Goal: Task Accomplishment & Management: Complete application form

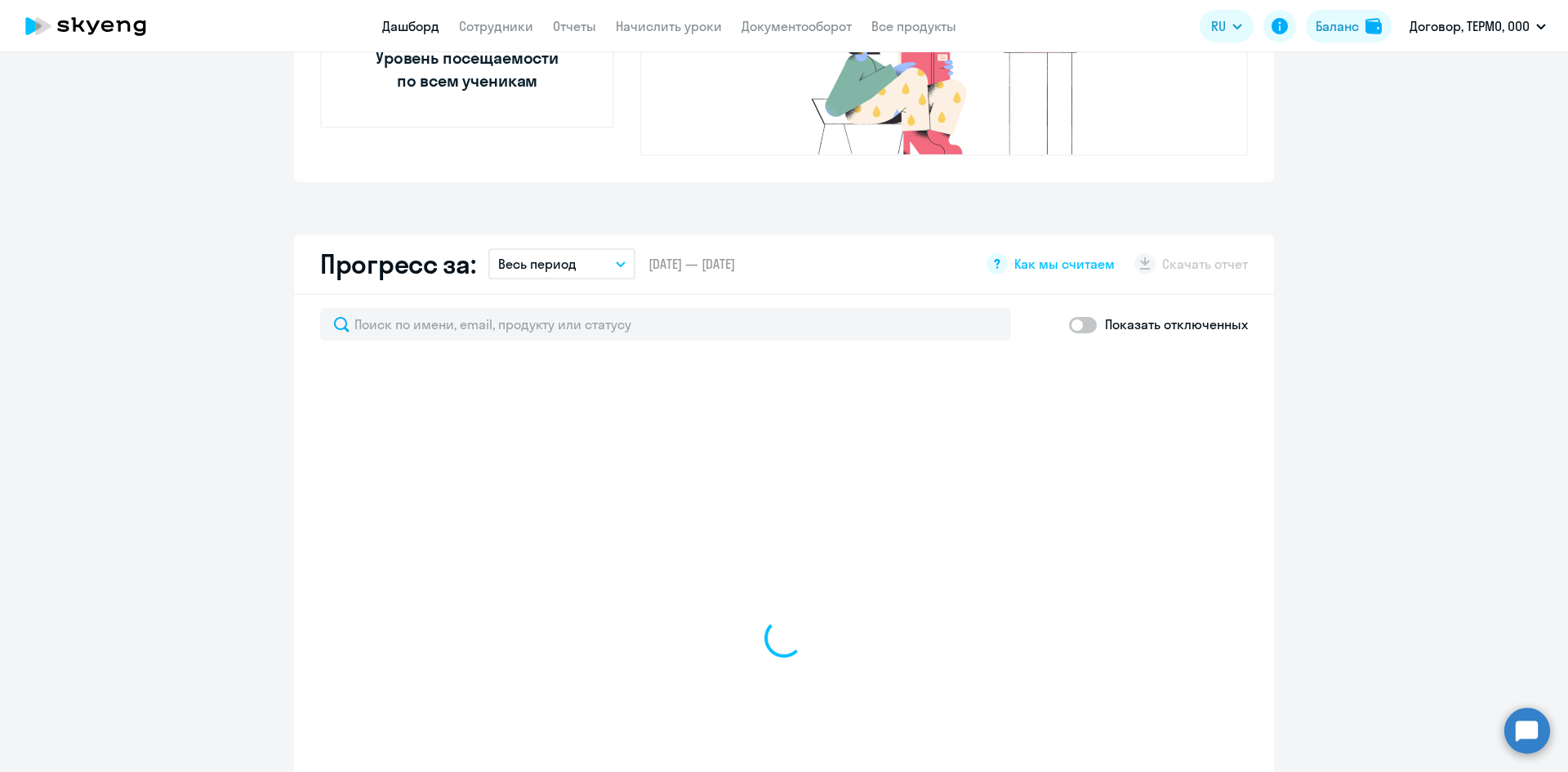
scroll to position [817, 0]
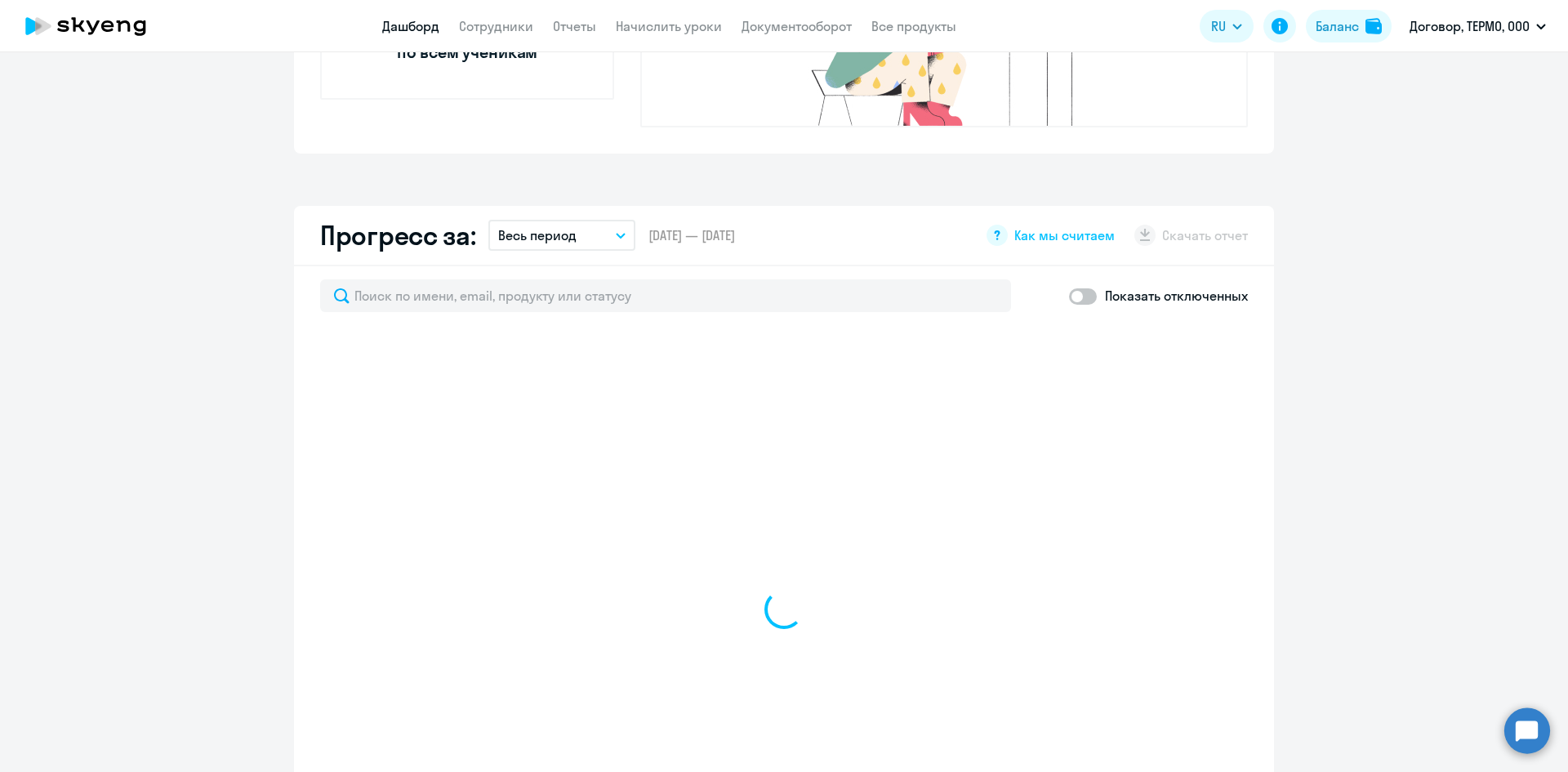
select select "30"
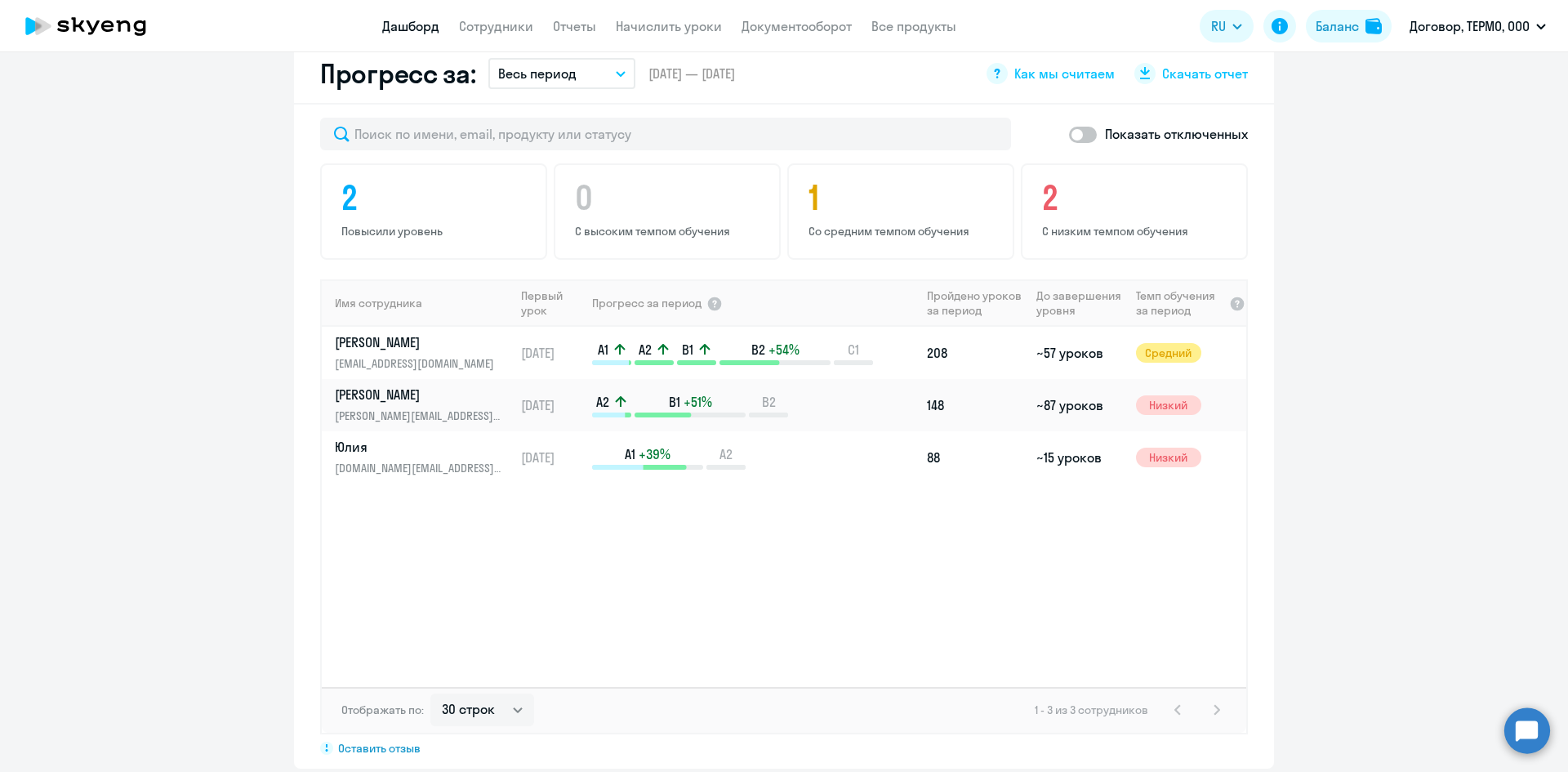
scroll to position [982, 0]
click at [1084, 563] on div "Имя сотрудника Первый урок Прогресс за период Пройдено уроков за период До заве…" at bounding box center [783, 479] width 924 height 407
click at [523, 22] on link "Сотрудники" at bounding box center [496, 26] width 74 height 17
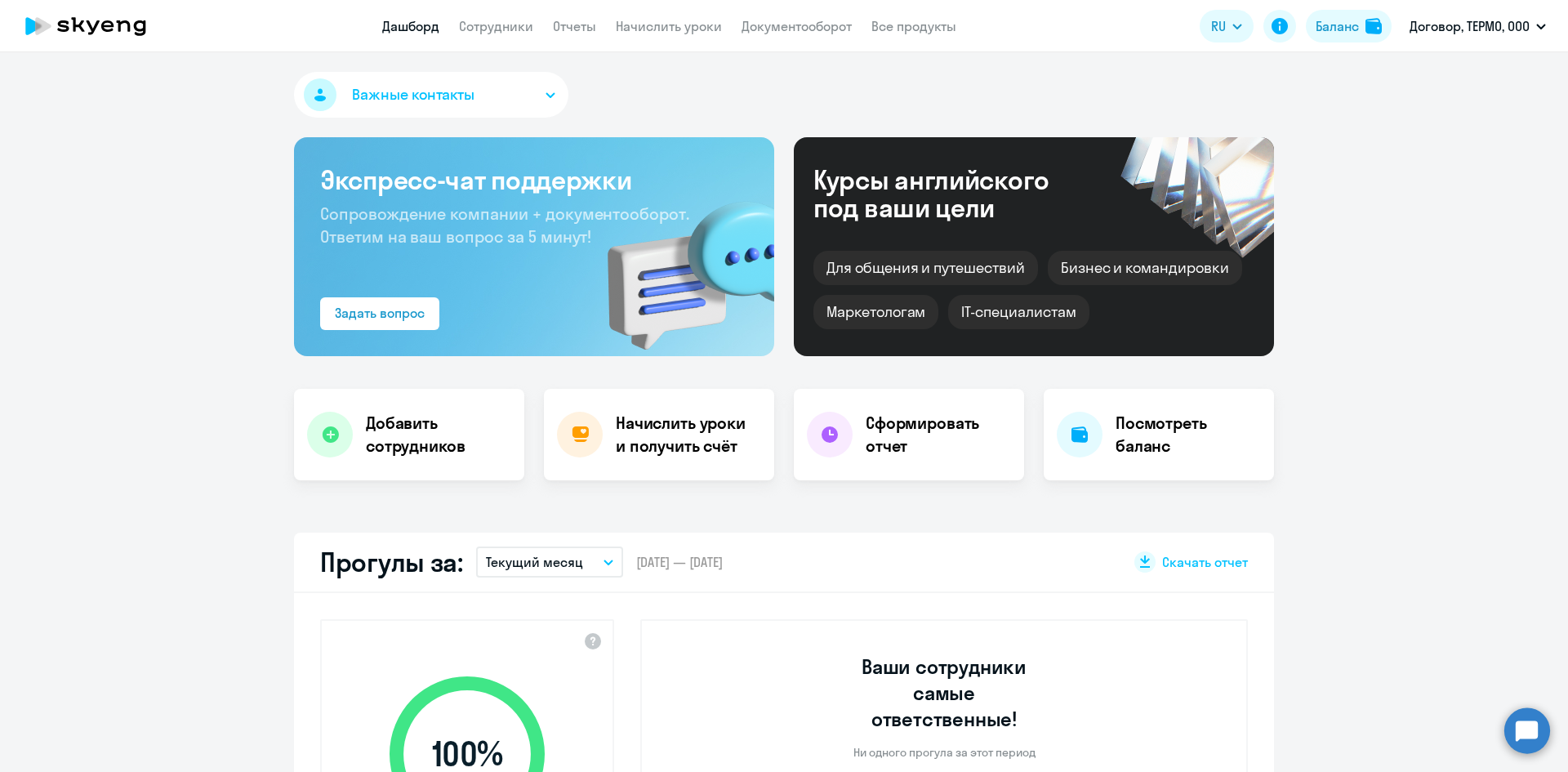
select select "30"
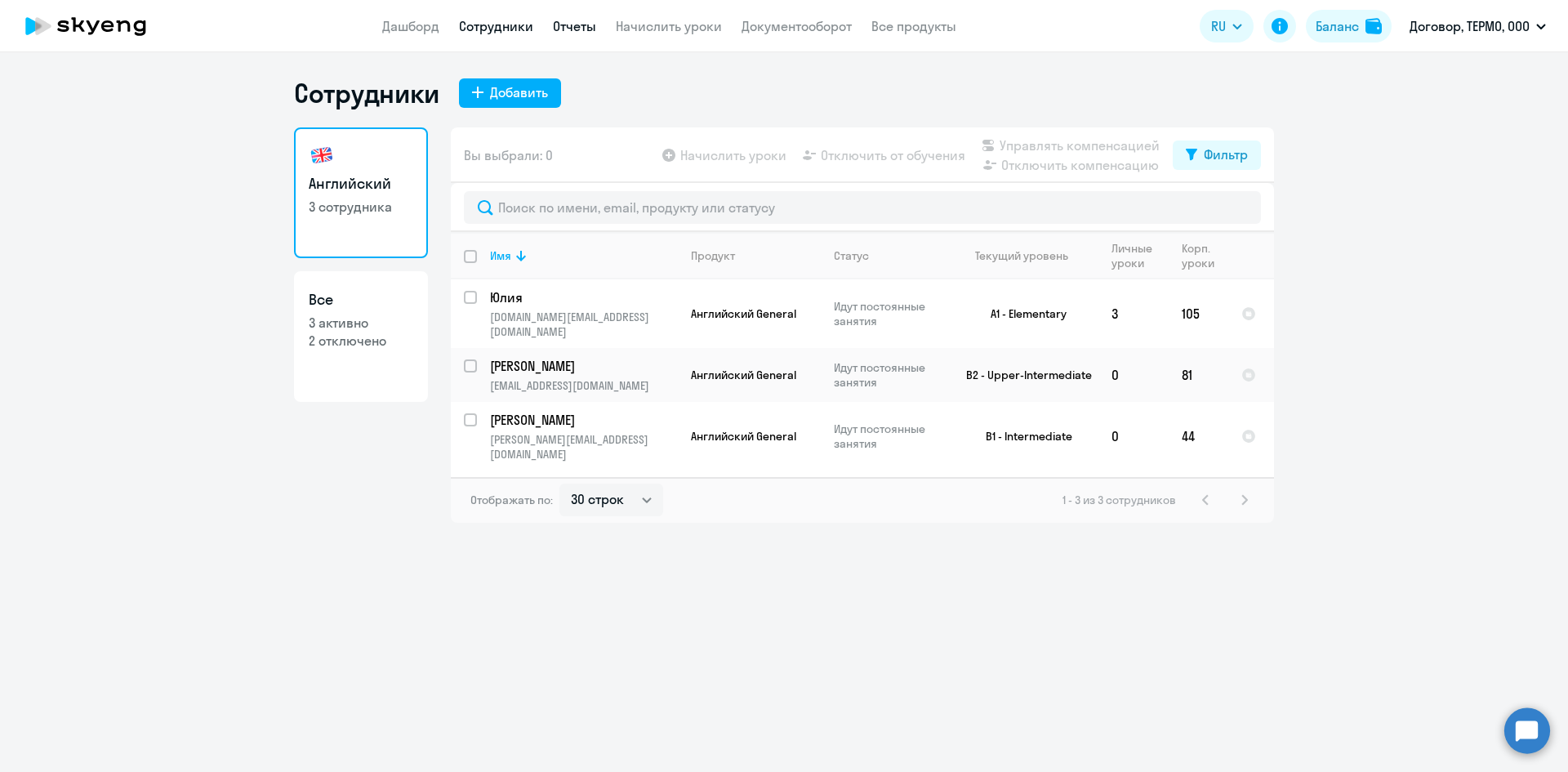
click at [563, 23] on link "Отчеты" at bounding box center [574, 26] width 43 height 17
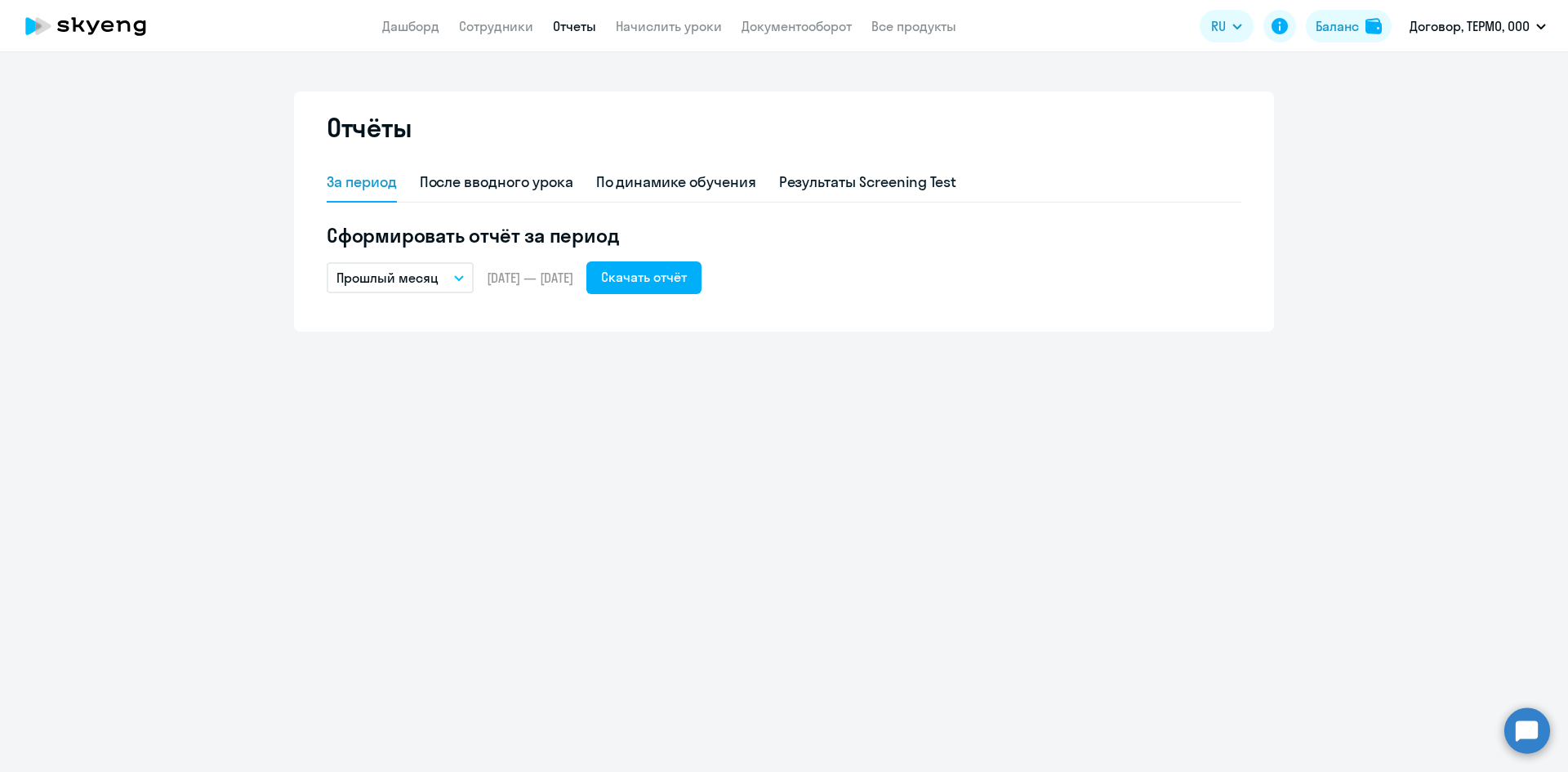
click at [450, 278] on button "Прошлый месяц" at bounding box center [400, 278] width 147 height 31
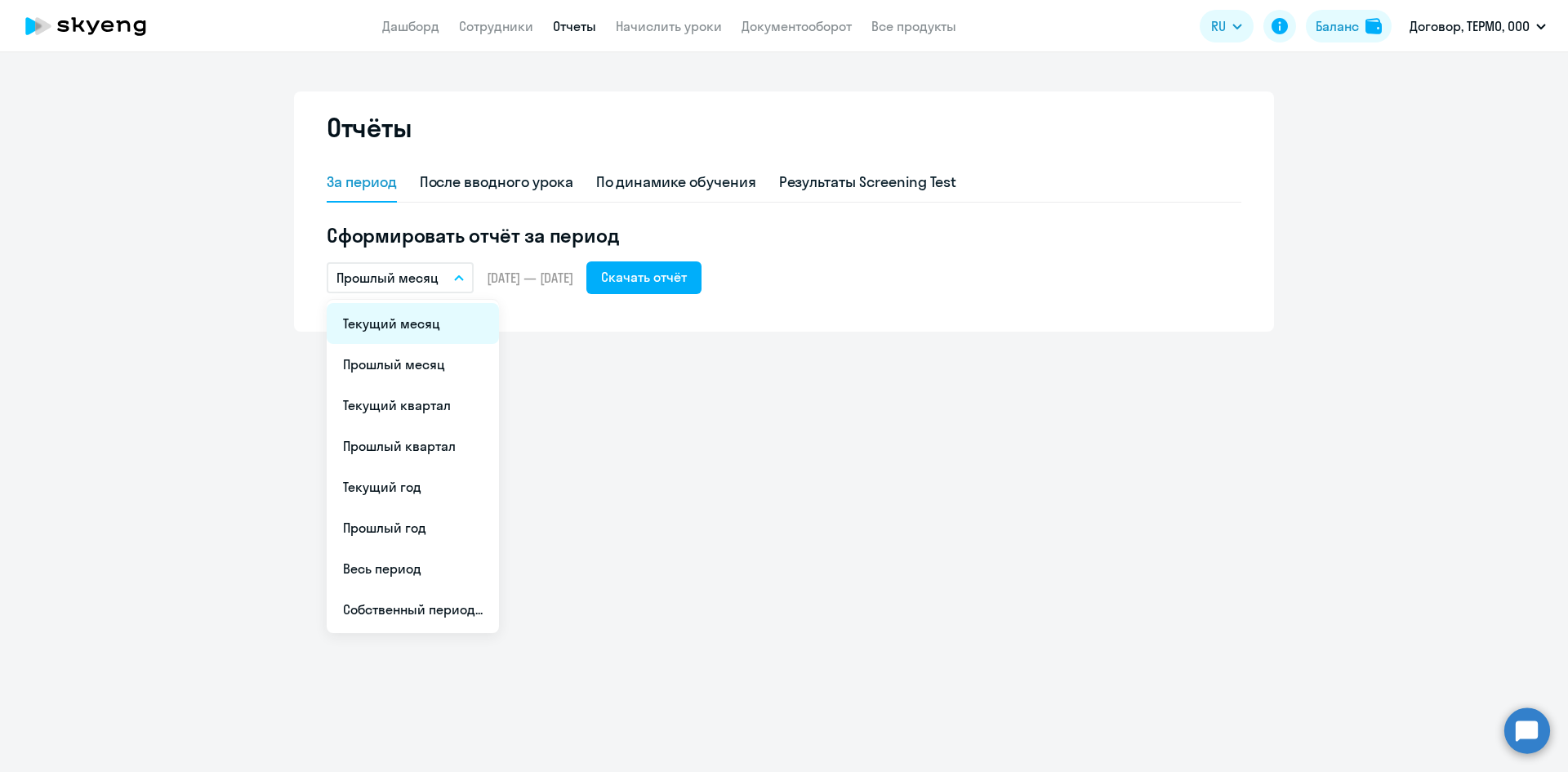
click at [428, 337] on li "Текущий месяц" at bounding box center [412, 323] width 173 height 41
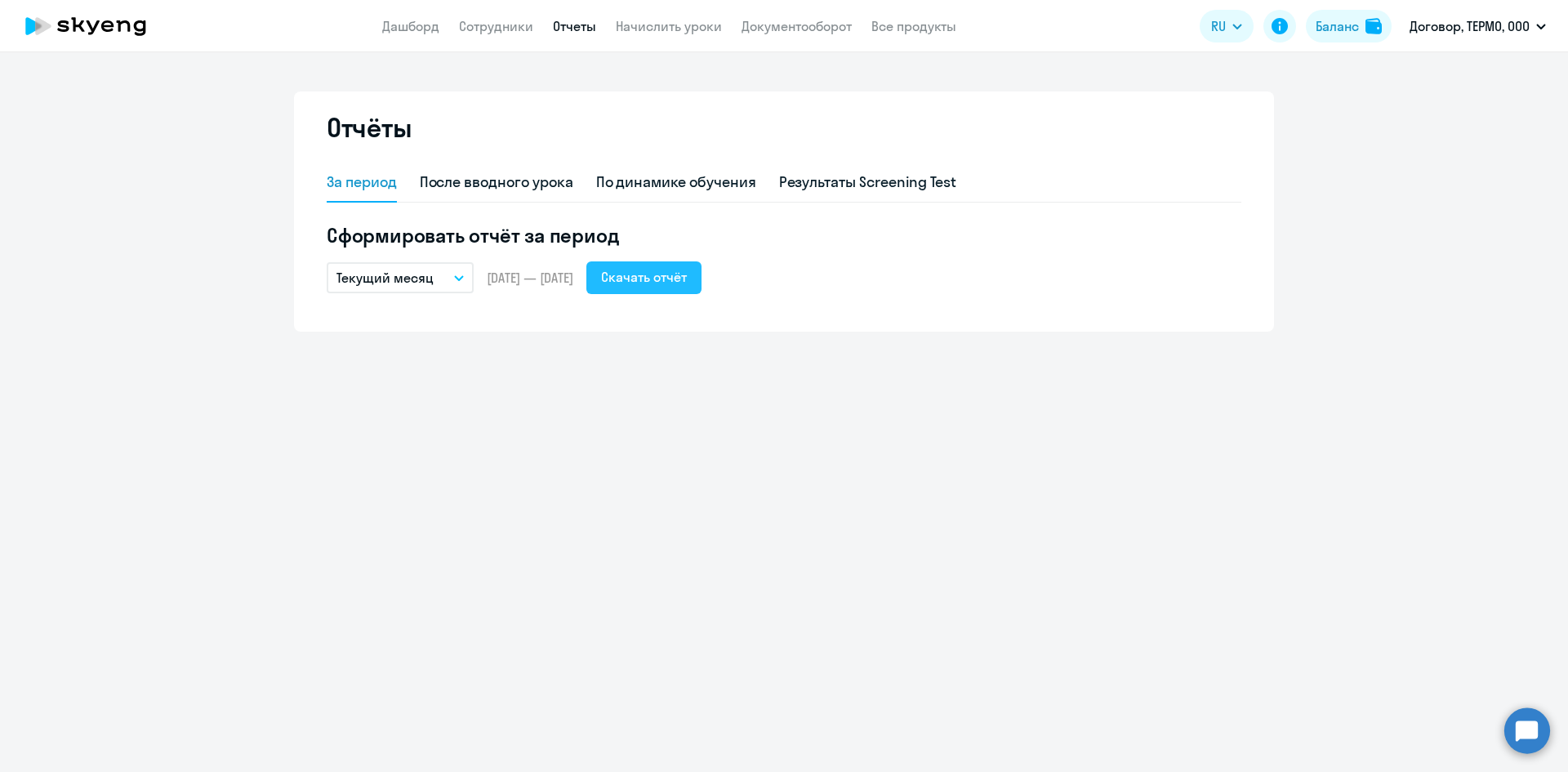
click at [687, 283] on div "Скачать отчёт" at bounding box center [644, 277] width 86 height 20
click at [463, 24] on link "Сотрудники" at bounding box center [496, 26] width 74 height 17
select select "30"
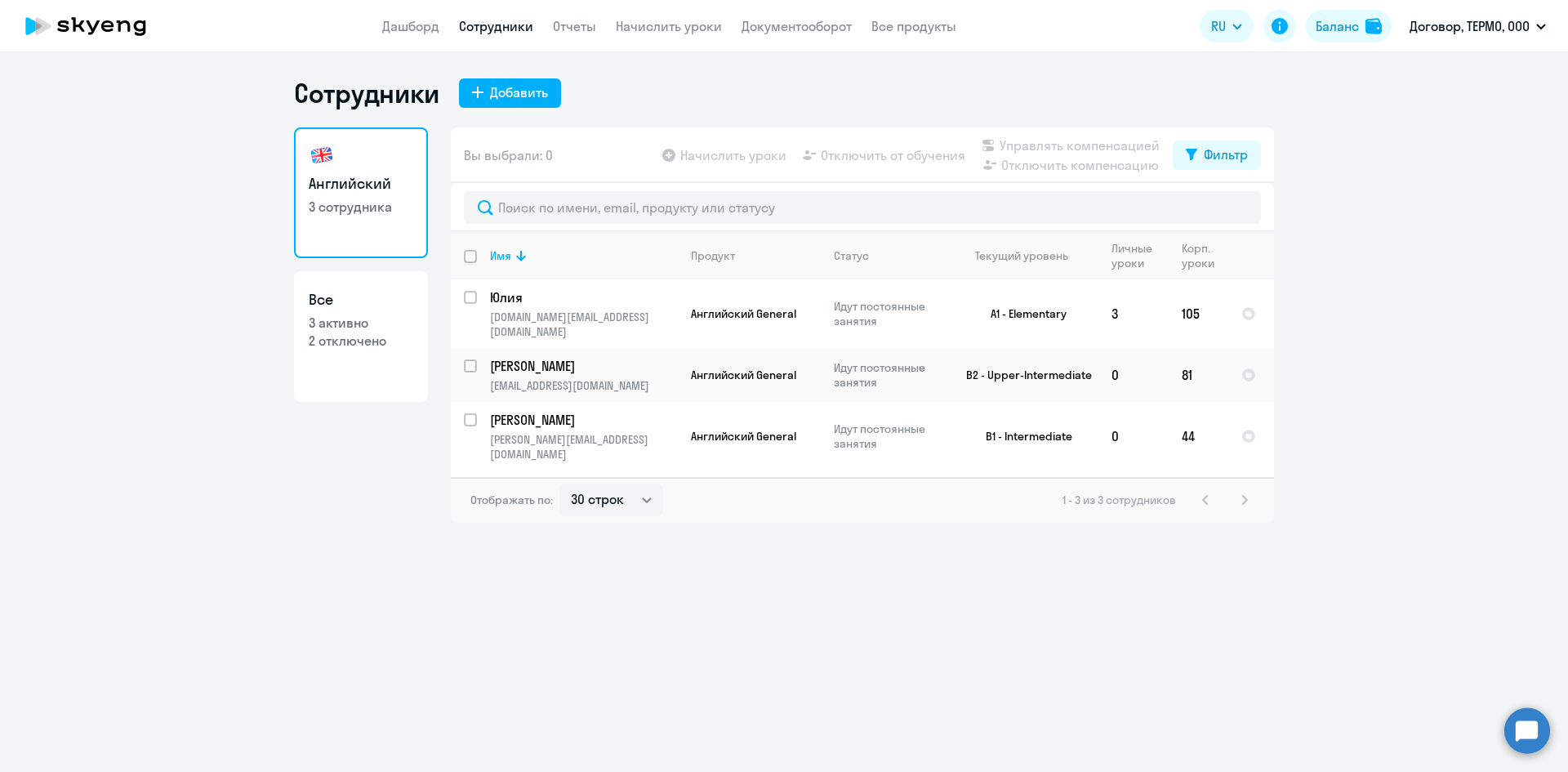
click at [386, 331] on p "3 активно" at bounding box center [361, 323] width 105 height 18
select select "30"
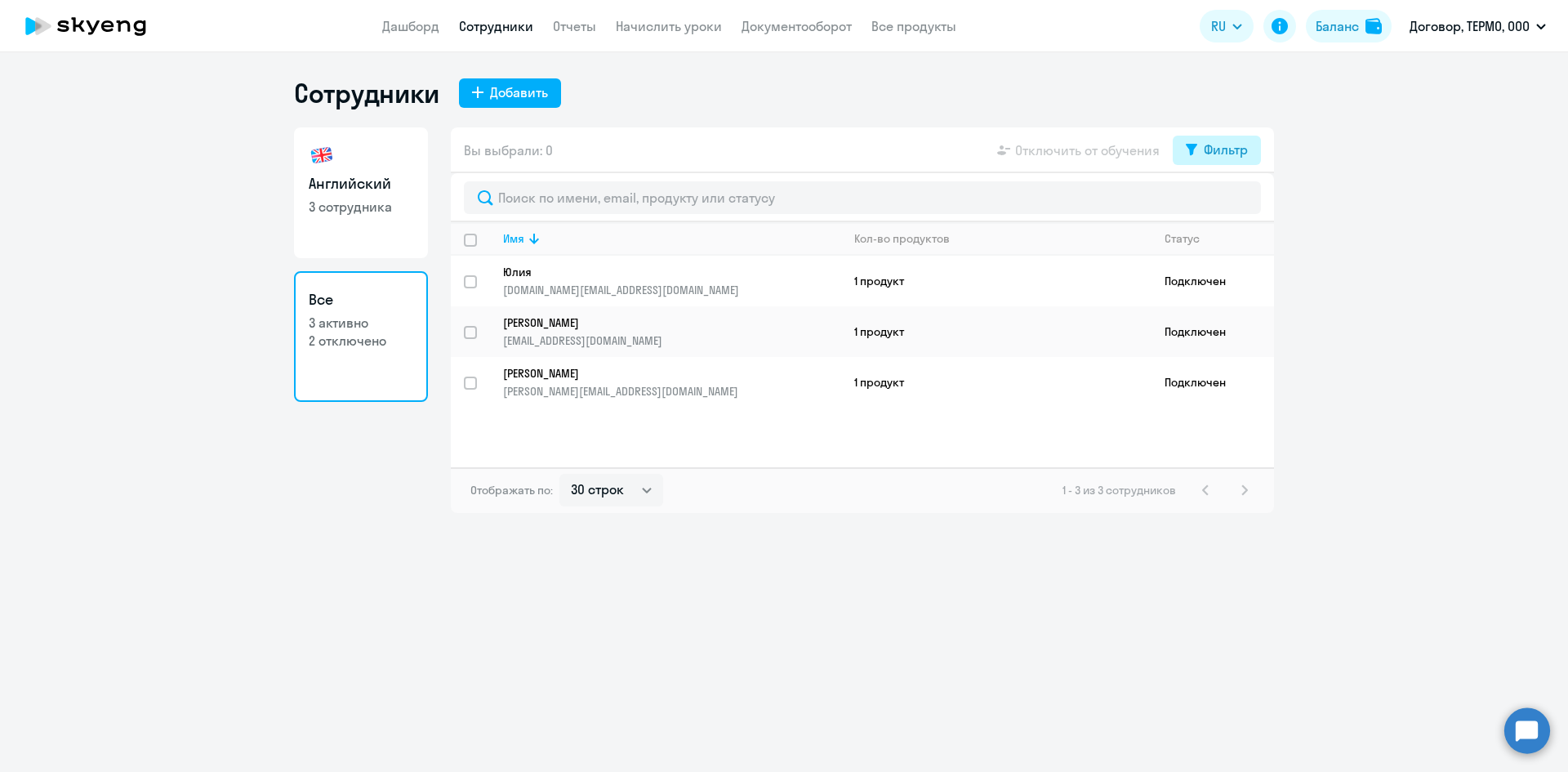
click at [1205, 145] on div "Фильтр" at bounding box center [1225, 150] width 44 height 20
click at [1251, 205] on div "Показать отключенных от обучения" at bounding box center [1129, 207] width 263 height 69
click at [1233, 205] on span at bounding box center [1234, 203] width 28 height 17
click at [1220, 203] on input "checkbox" at bounding box center [1219, 203] width 1 height 1
checkbox input "true"
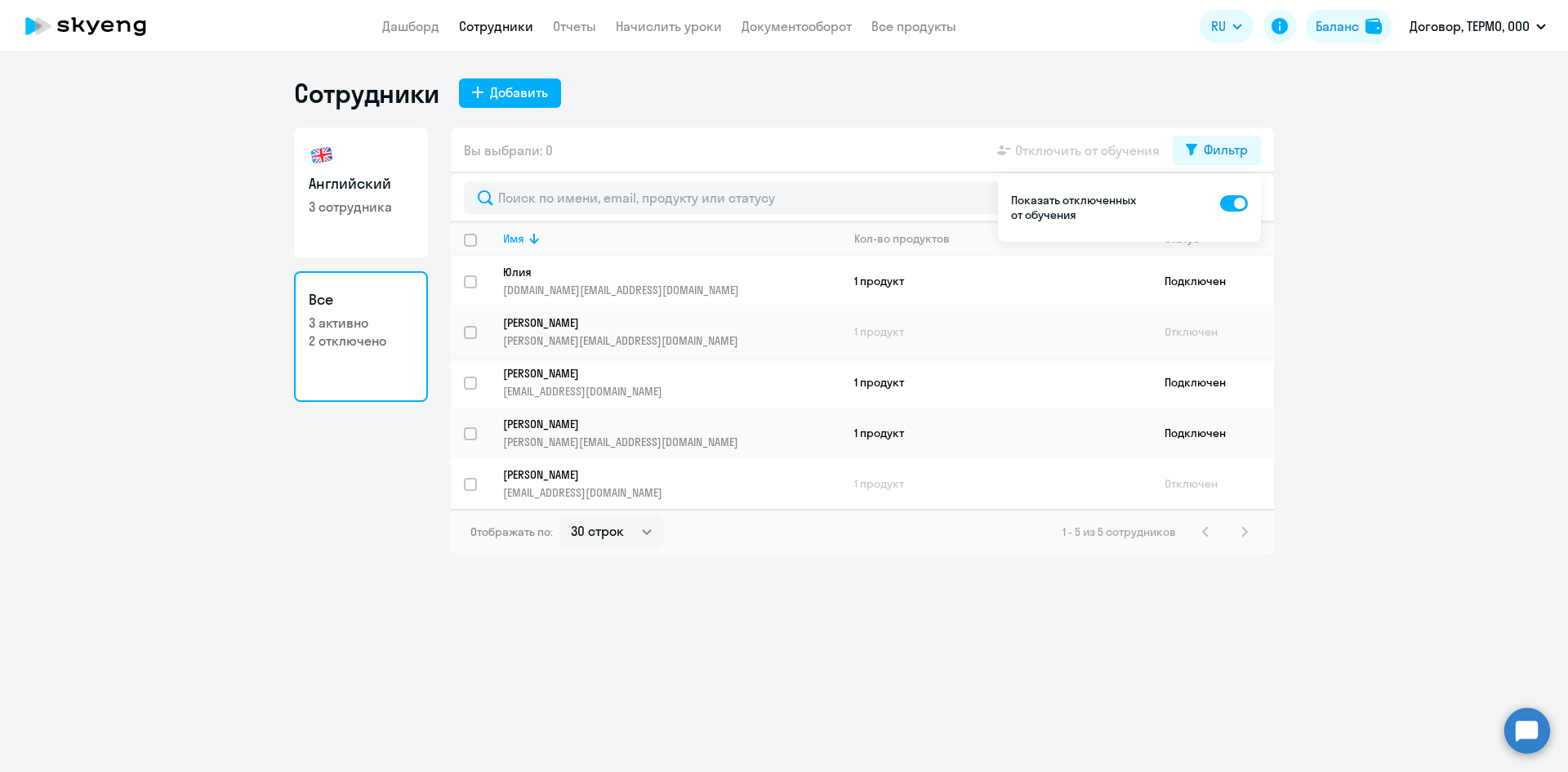
click at [640, 322] on p "[PERSON_NAME]" at bounding box center [660, 322] width 315 height 15
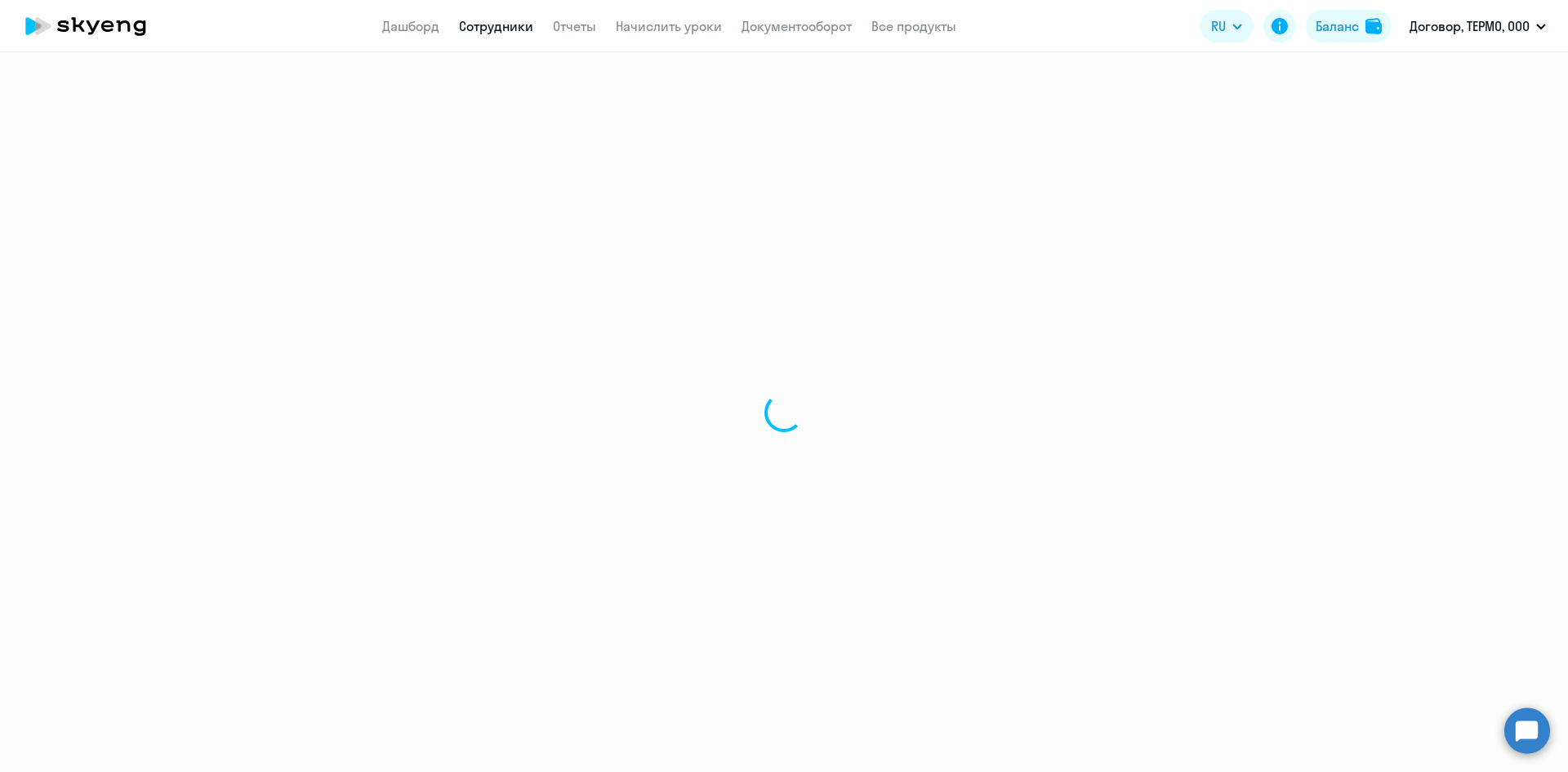
select select "english"
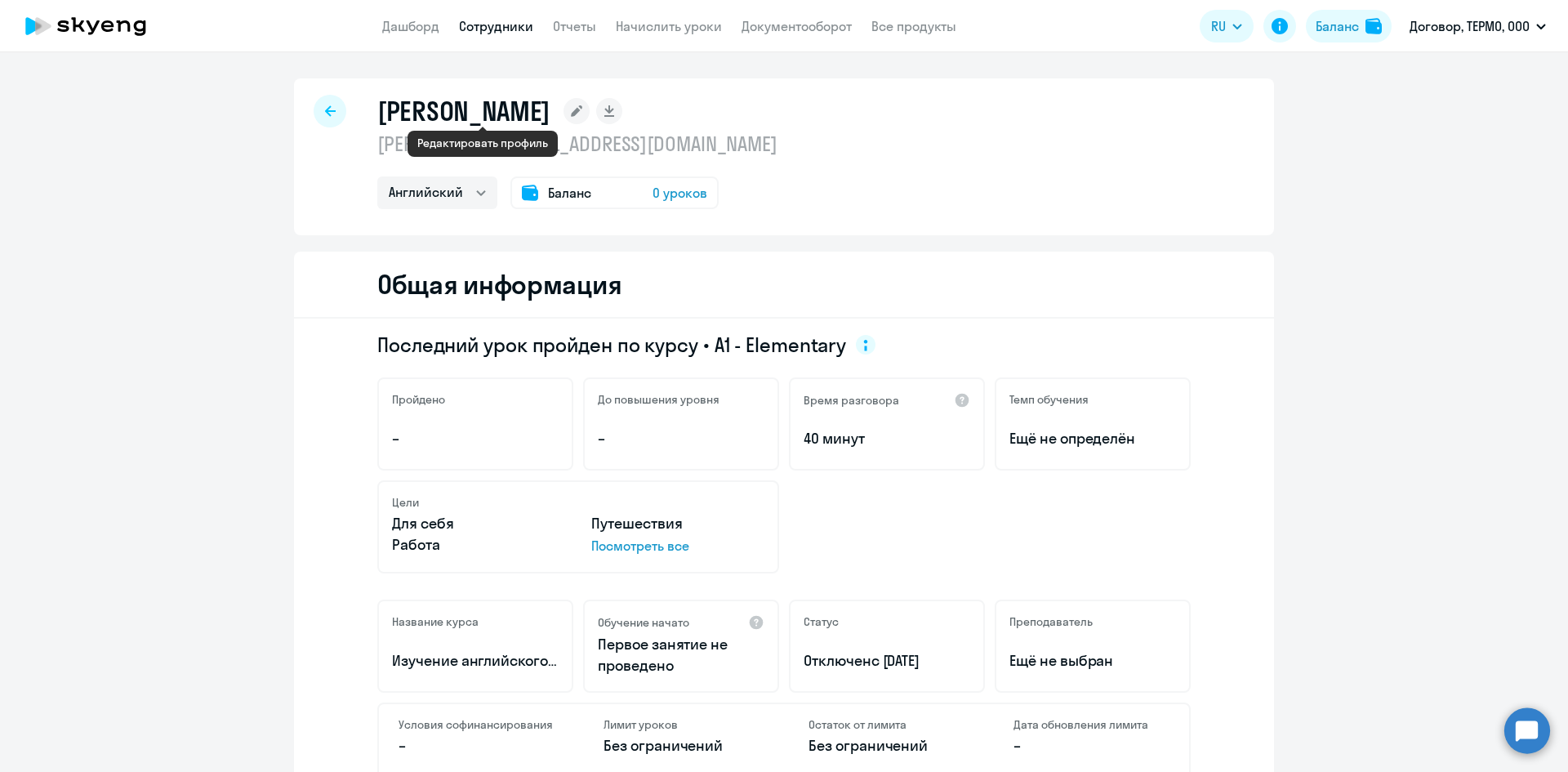
click at [563, 108] on rect at bounding box center [577, 112] width 26 height 26
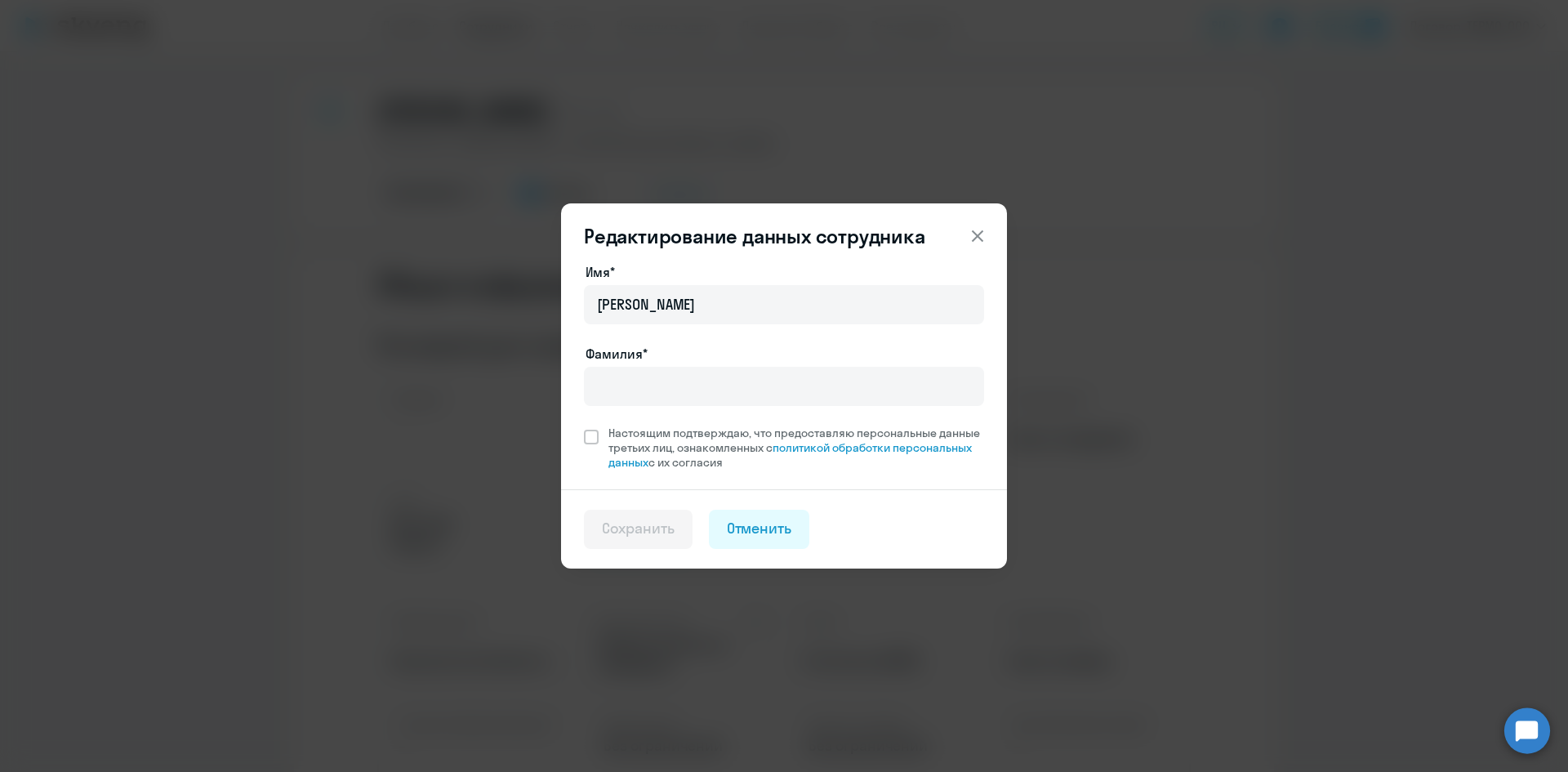
click at [977, 237] on icon at bounding box center [977, 236] width 12 height 12
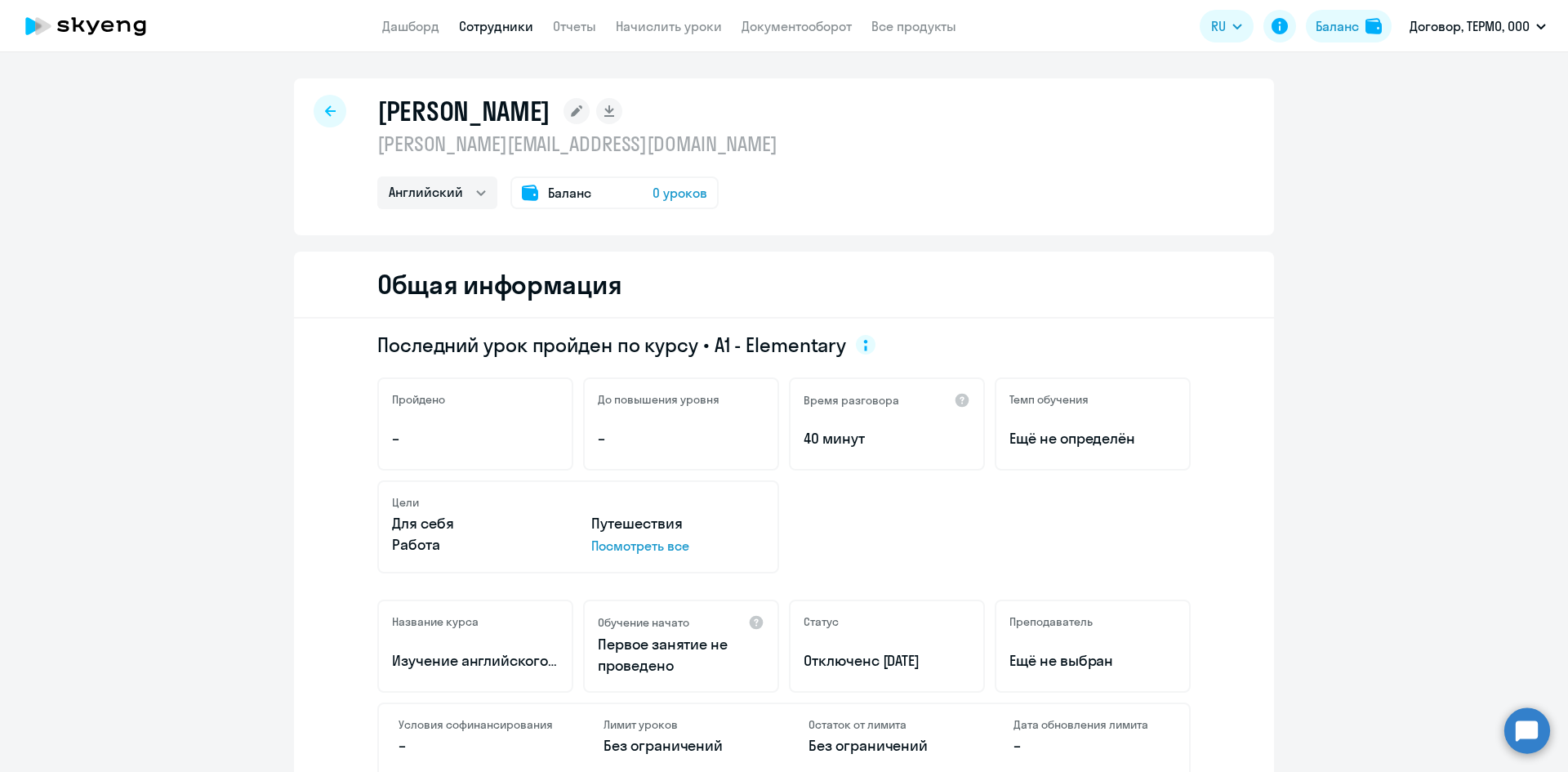
click at [325, 117] on div at bounding box center [330, 112] width 33 height 33
select select "30"
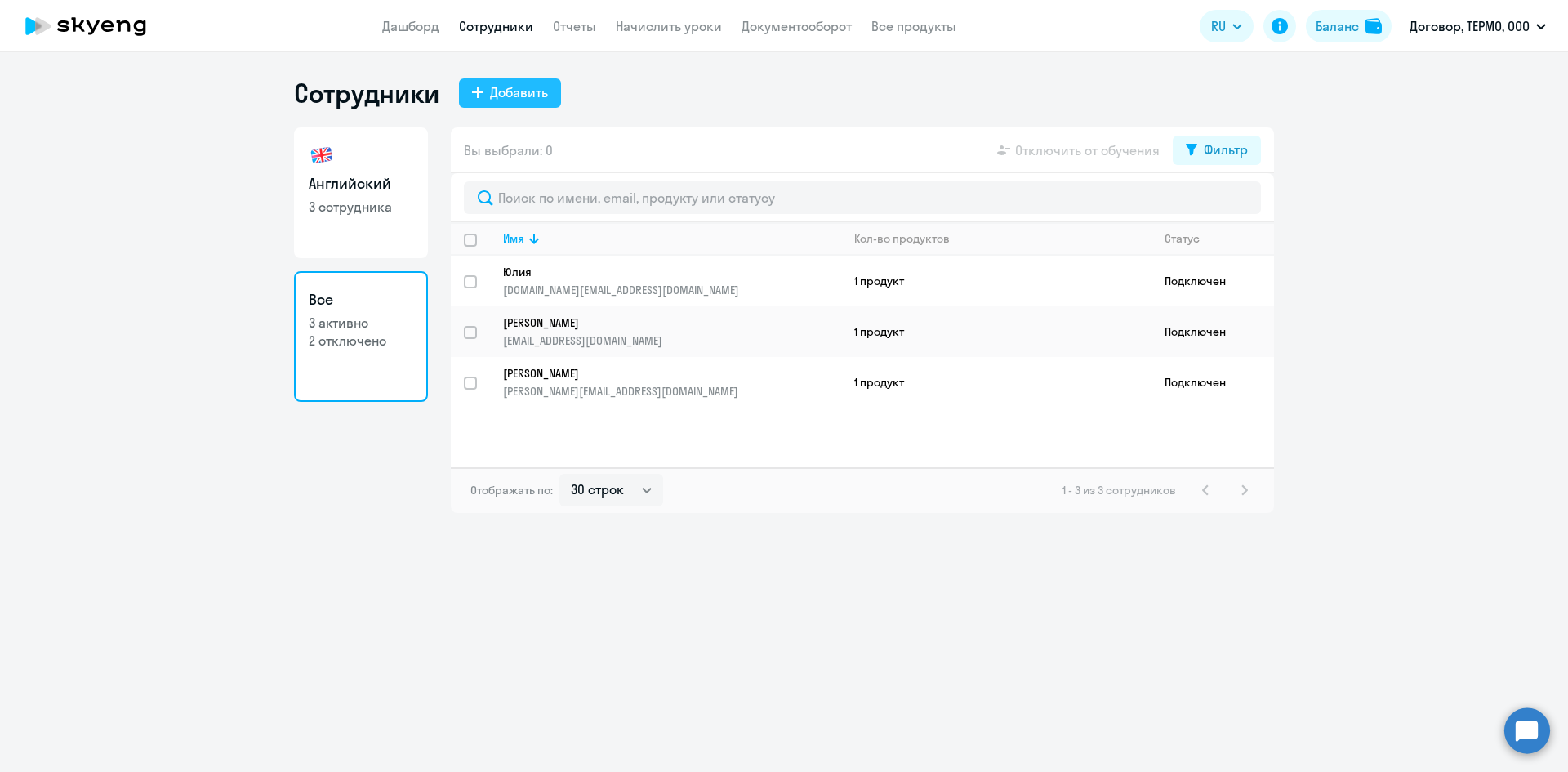
click at [507, 91] on div "Добавить" at bounding box center [519, 93] width 58 height 20
select select "english_adult_not_native_speaker"
select select "3"
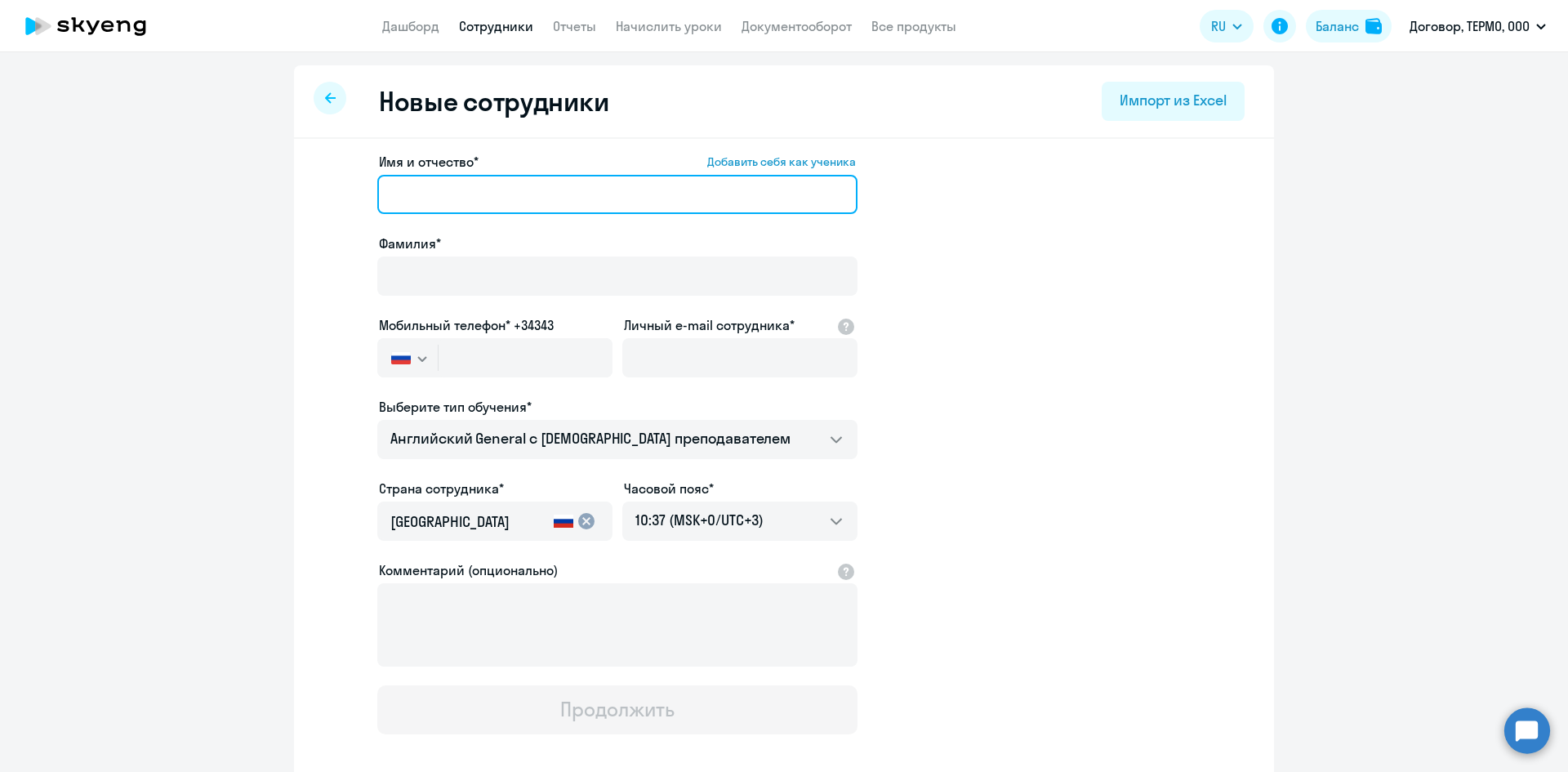
click at [452, 192] on input "Имя и отчество* Добавить себя как ученика" at bounding box center [617, 193] width 480 height 39
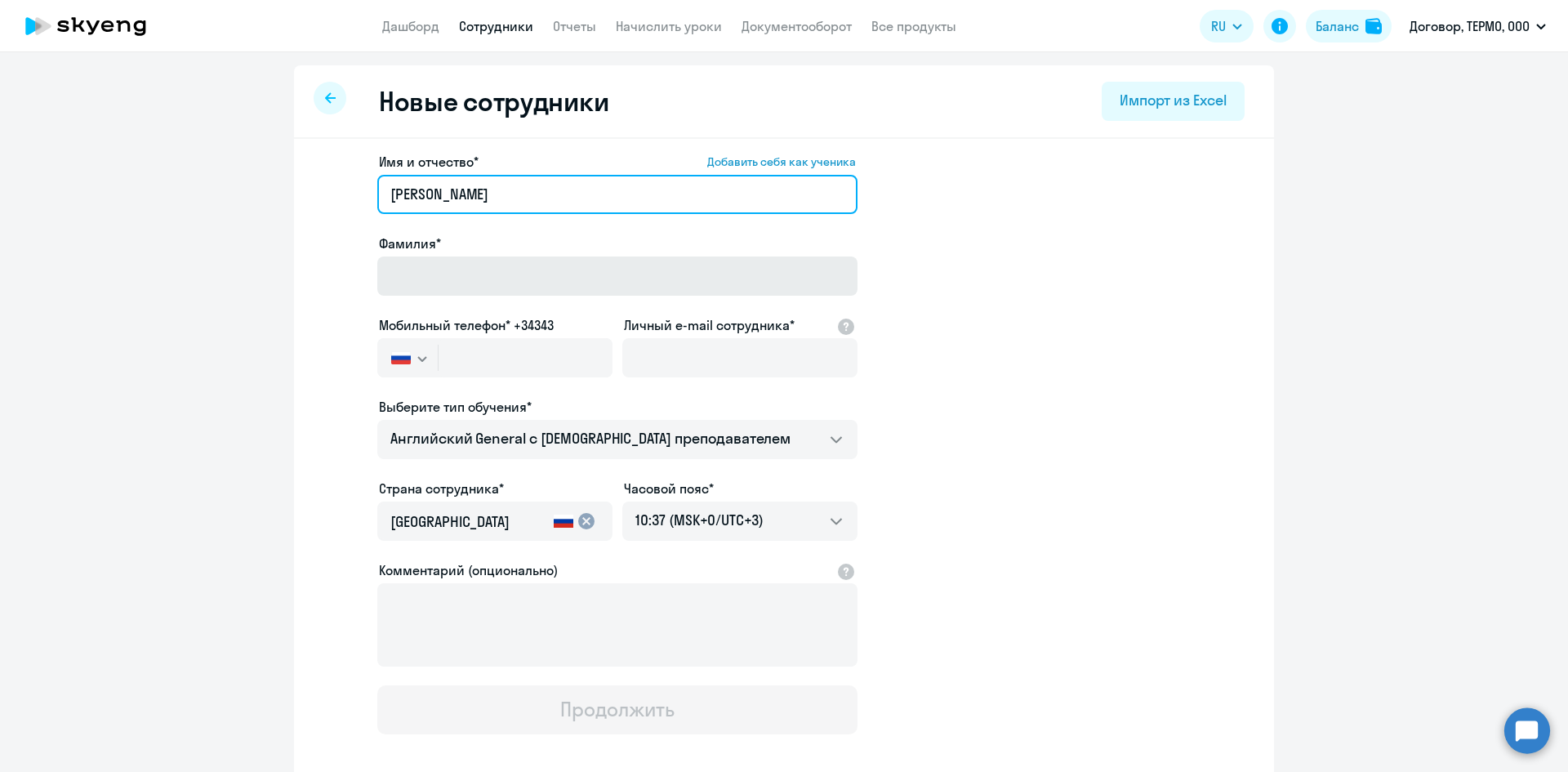
type input "[PERSON_NAME]"
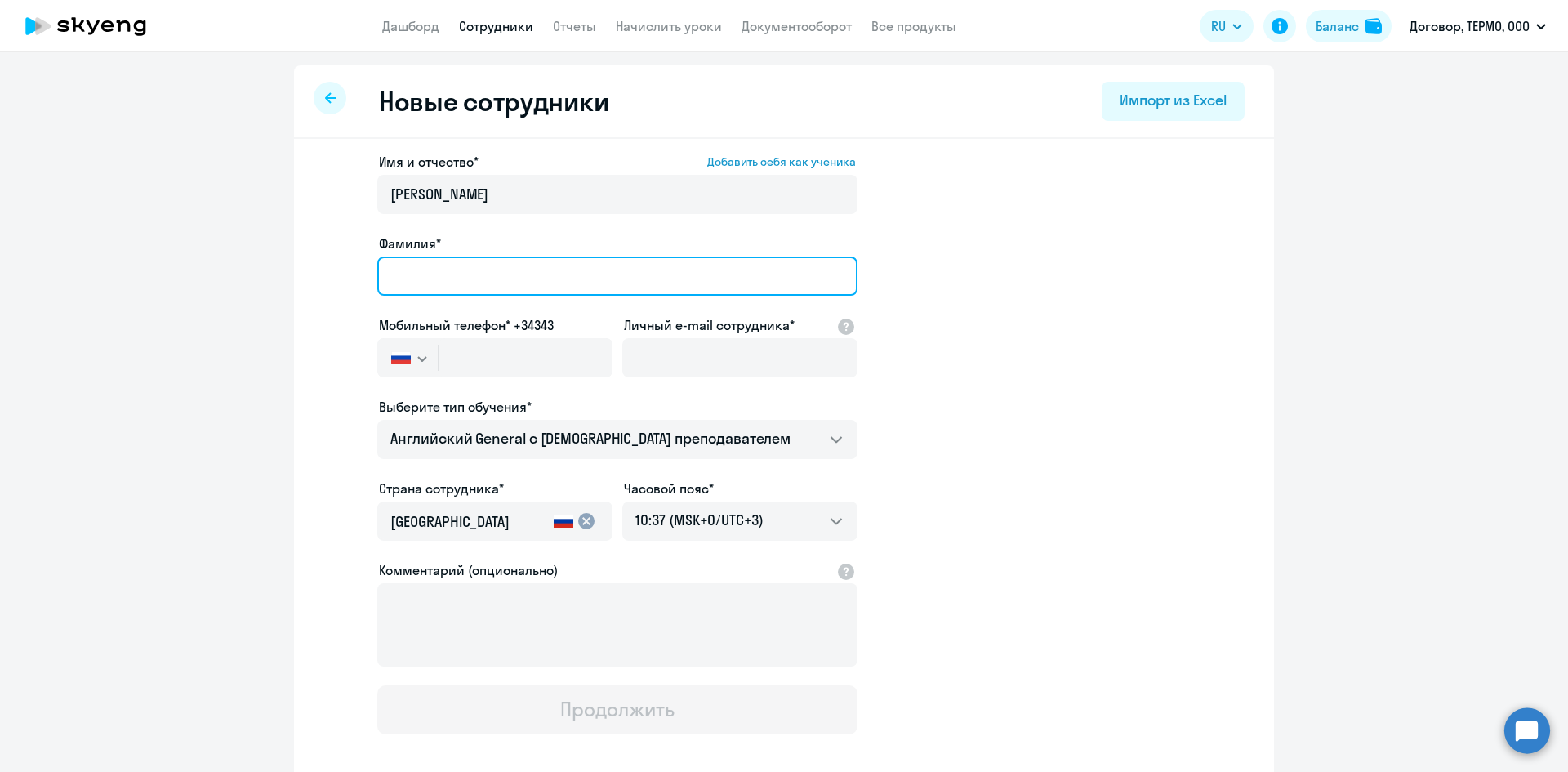
click at [443, 283] on input "Фамилия*" at bounding box center [617, 275] width 480 height 39
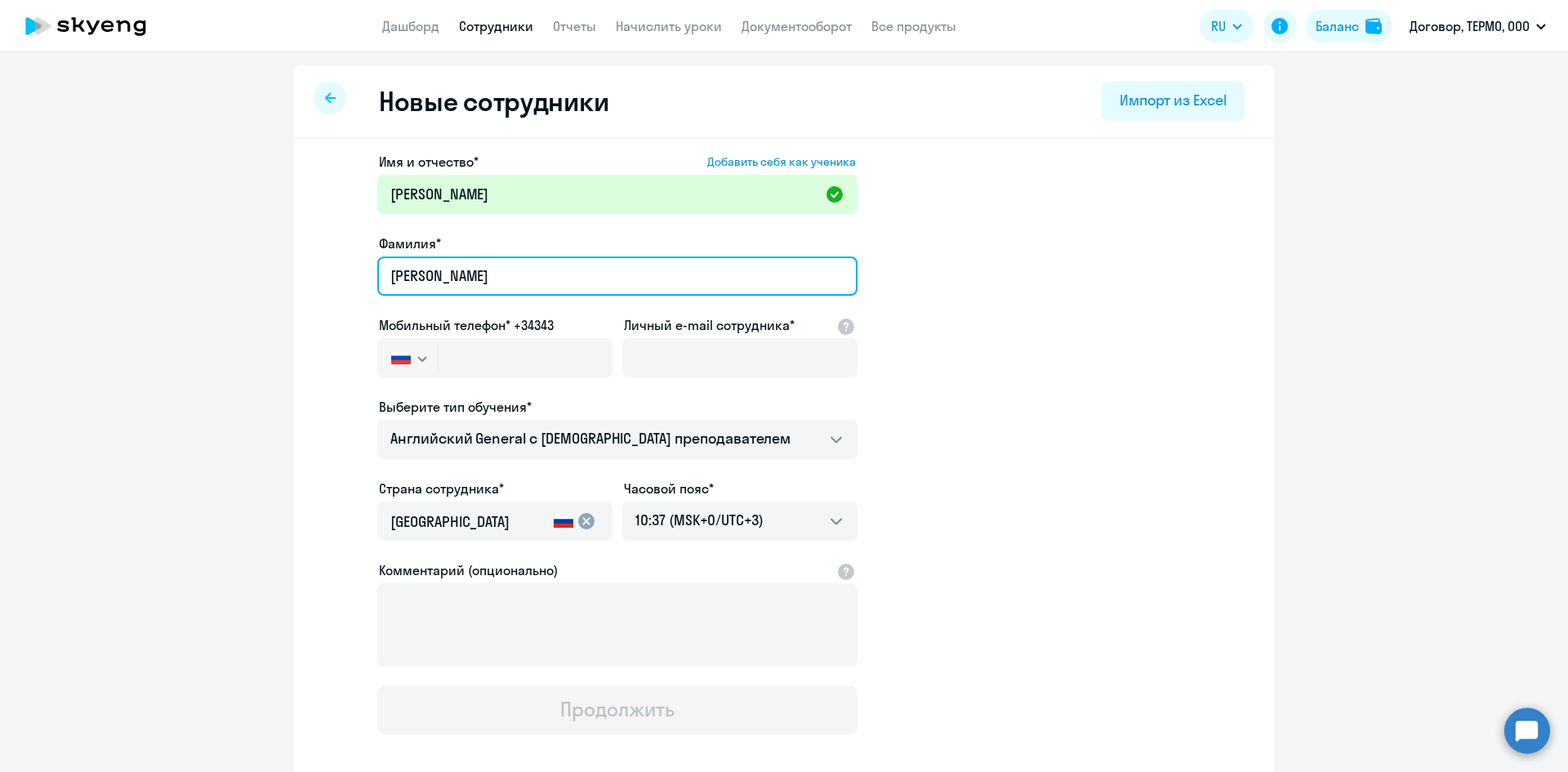
type input "[PERSON_NAME]"
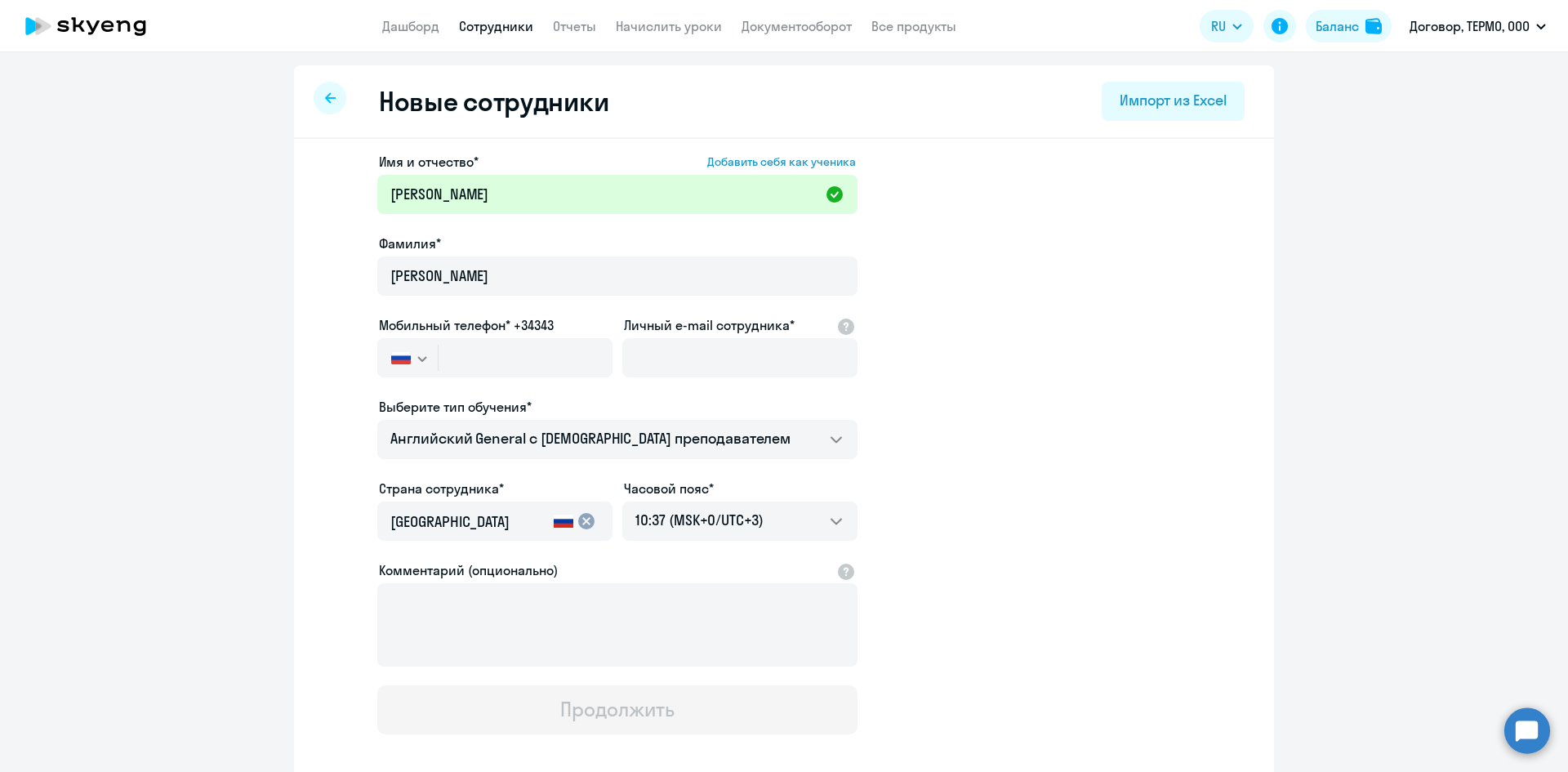
click at [1029, 326] on app-new-student-form "Имя и отчество* Добавить себя как ученика [PERSON_NAME]* [PERSON_NAME] Мобильны…" at bounding box center [783, 443] width 928 height 583
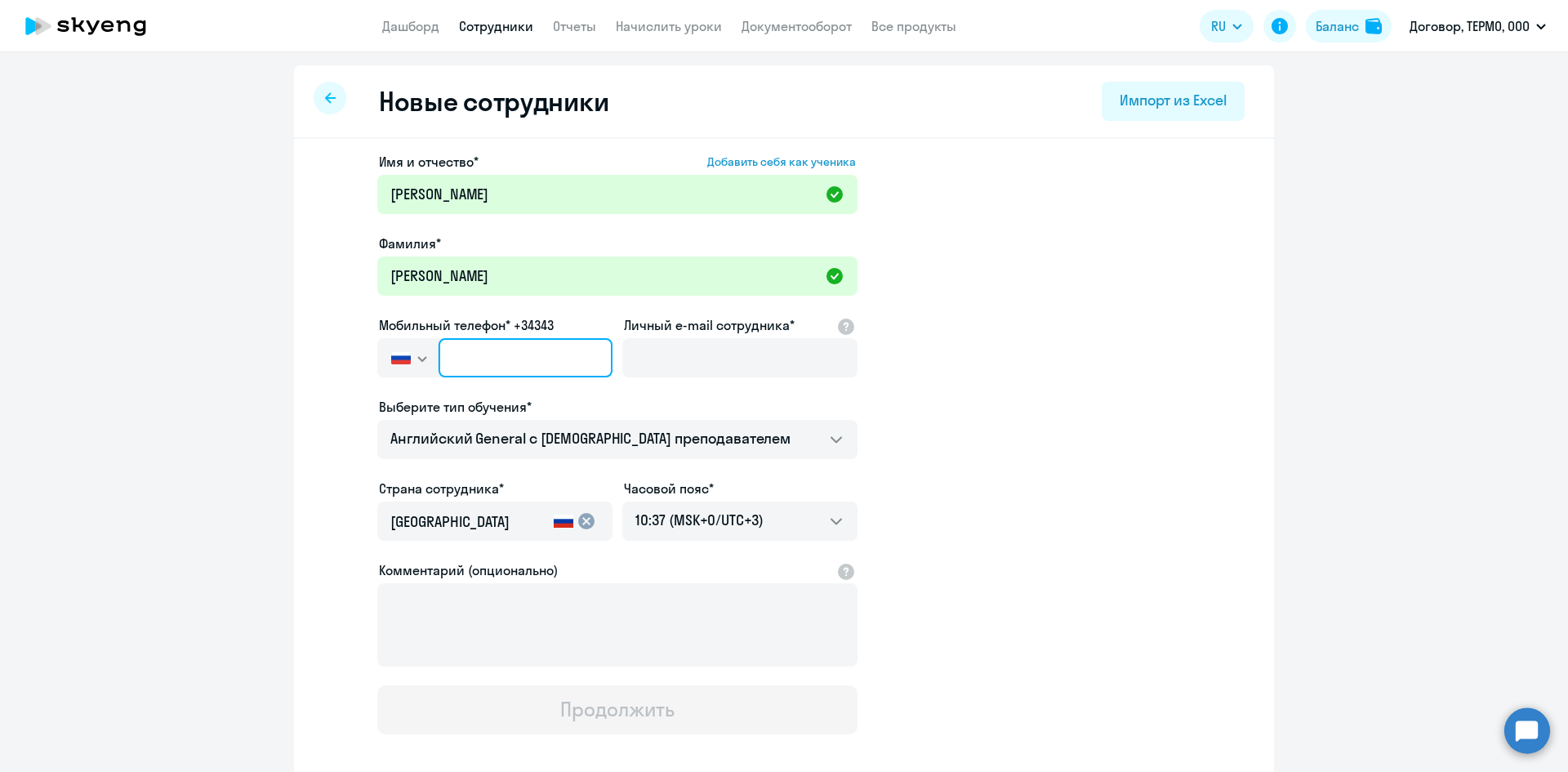
click at [509, 363] on input "text" at bounding box center [525, 357] width 174 height 39
drag, startPoint x: 530, startPoint y: 359, endPoint x: 463, endPoint y: 365, distance: 67.3
click at [463, 365] on input "[PHONE_NUMBER]" at bounding box center [525, 357] width 174 height 39
type input "[PHONE_NUMBER]"
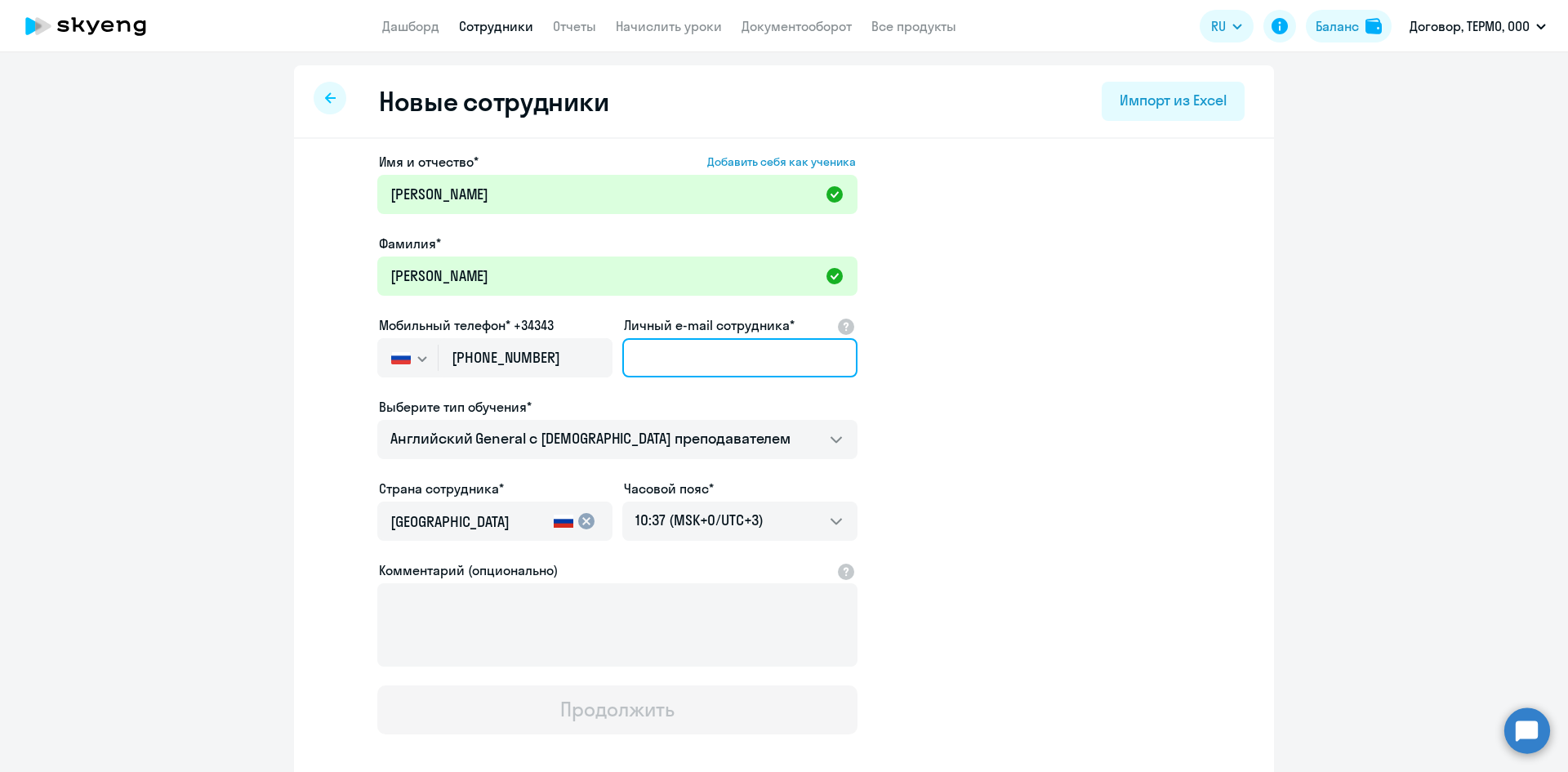
click at [714, 366] on input "Личный e-mail сотрудника*" at bounding box center [739, 357] width 235 height 39
type input "S"
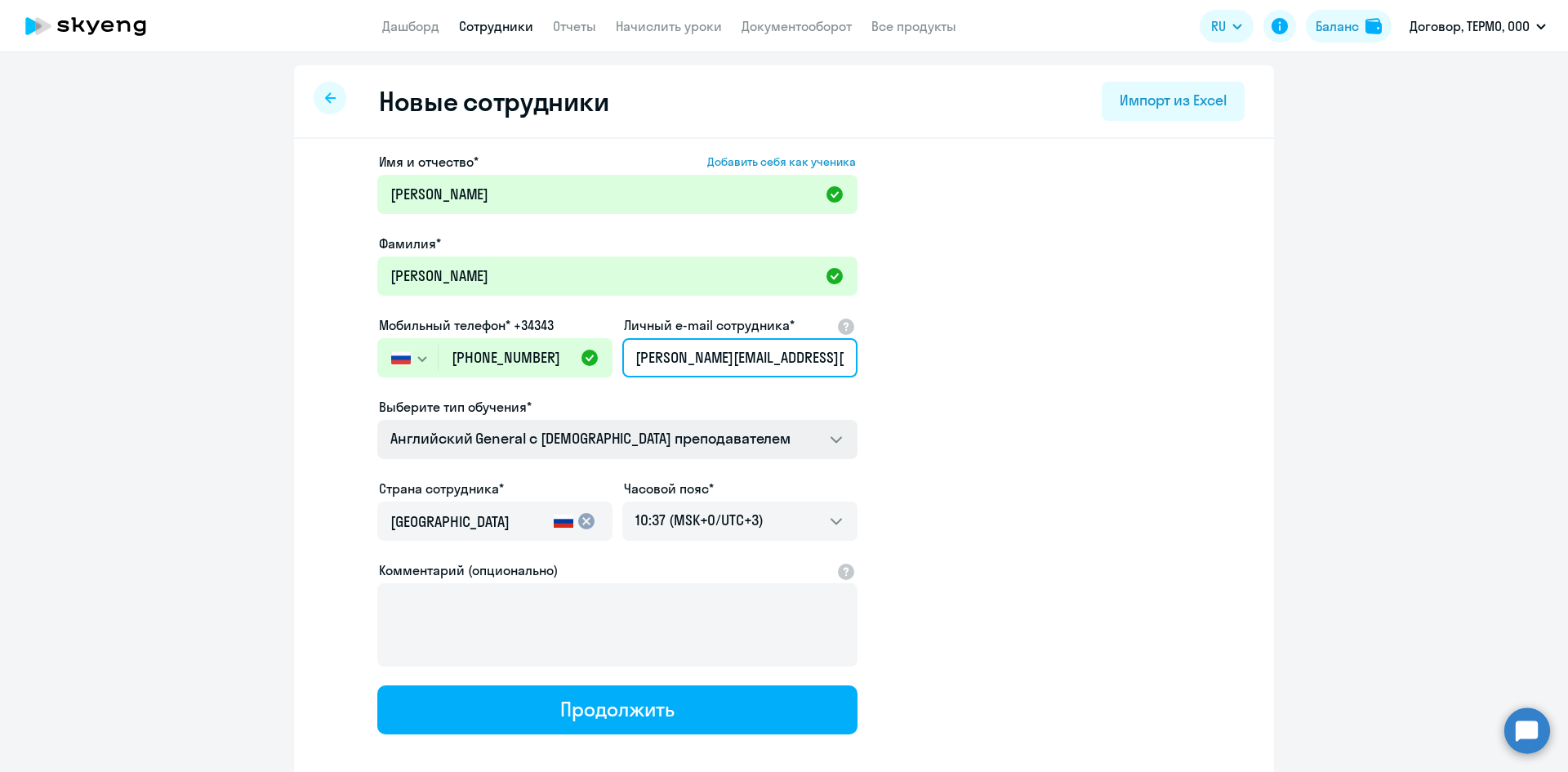
type input "[PERSON_NAME][EMAIL_ADDRESS][DOMAIN_NAME]"
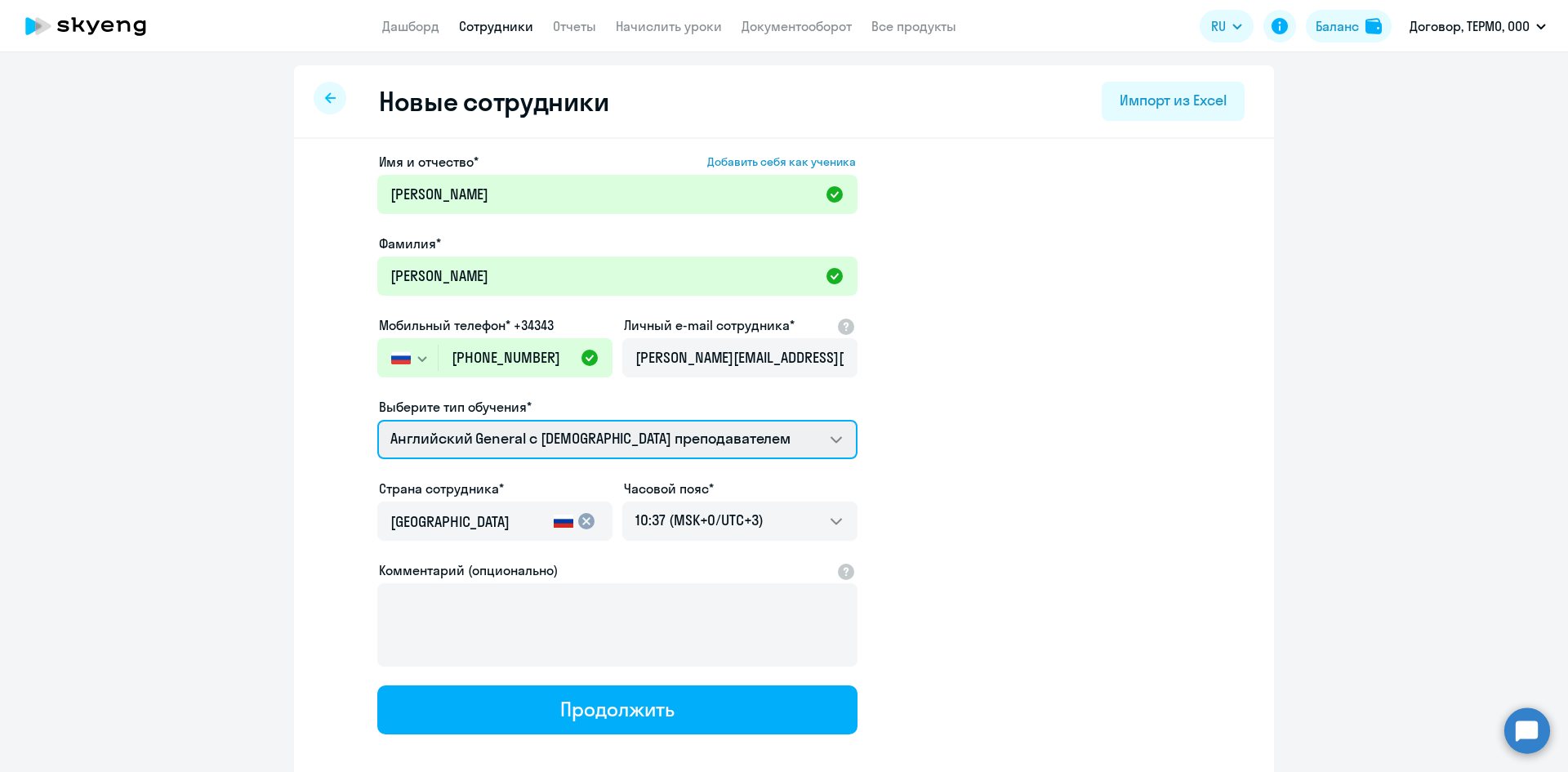
click at [506, 436] on select "Английский General с [DEMOGRAPHIC_DATA] преподавателем" at bounding box center [617, 439] width 480 height 39
click at [378, 420] on select "Английский General с [DEMOGRAPHIC_DATA] преподавателем" at bounding box center [617, 439] width 480 height 39
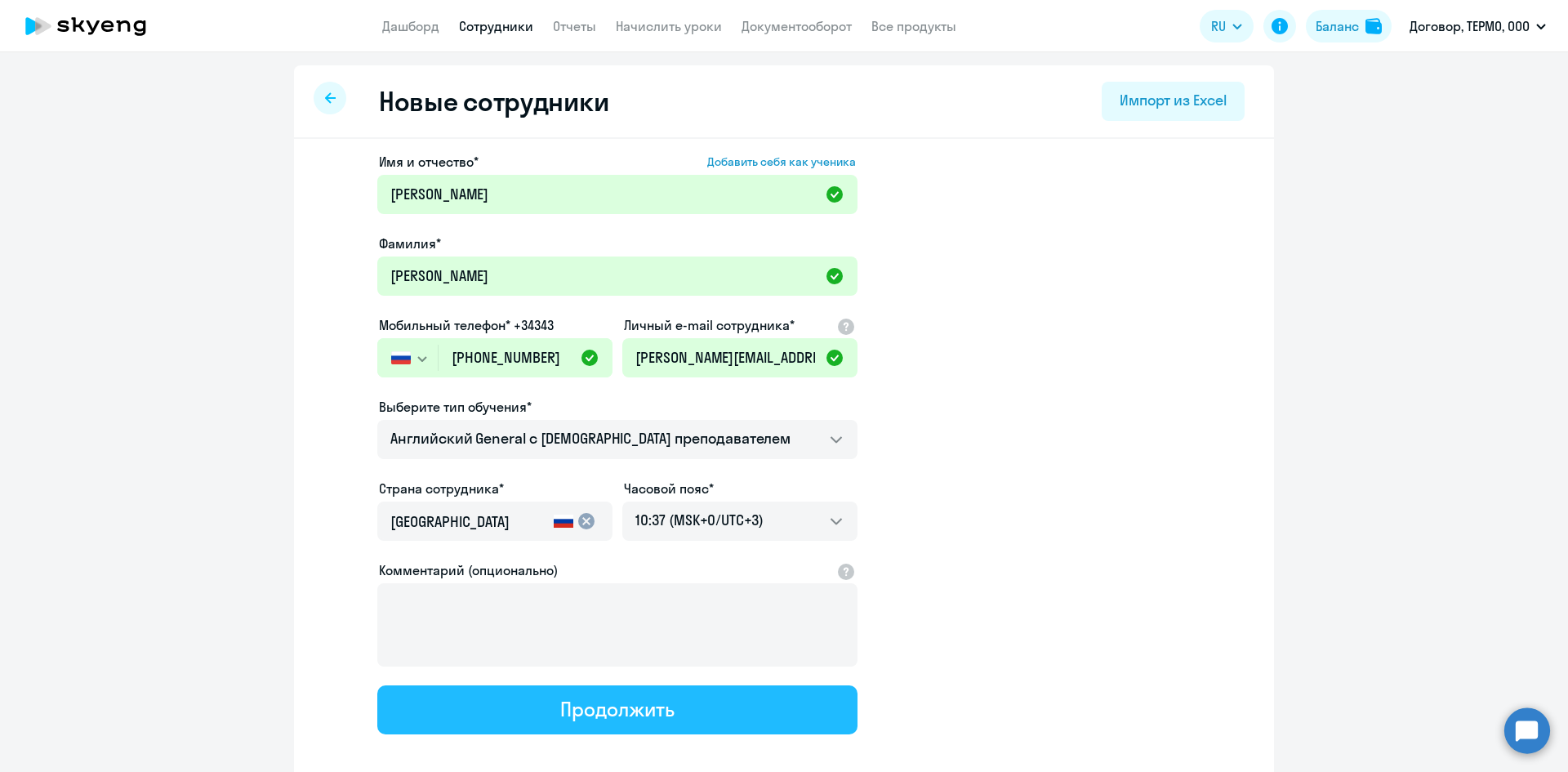
click at [584, 708] on div "Продолжить" at bounding box center [616, 709] width 113 height 26
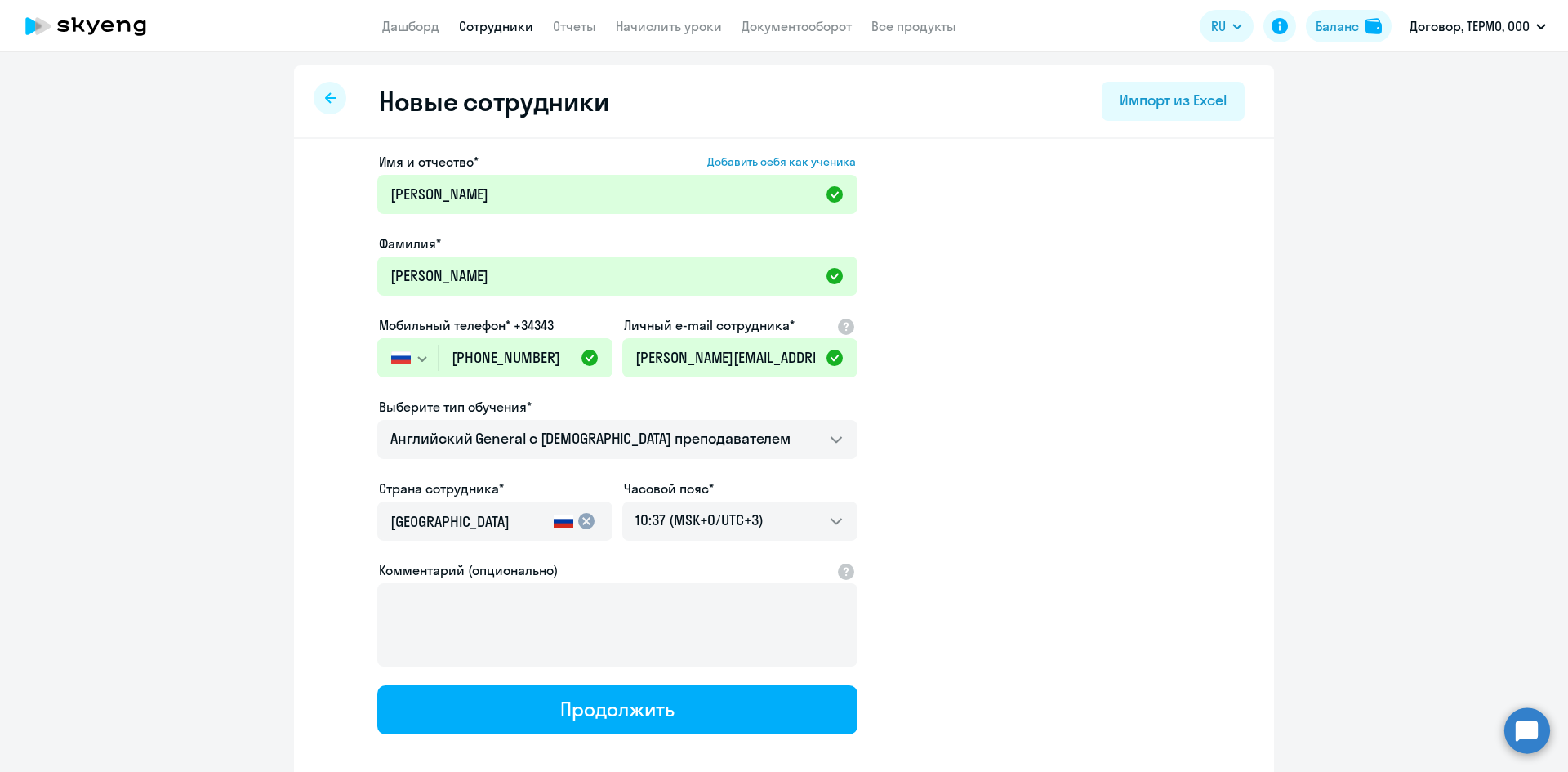
select select "english_adult_not_native_speaker"
select select "3"
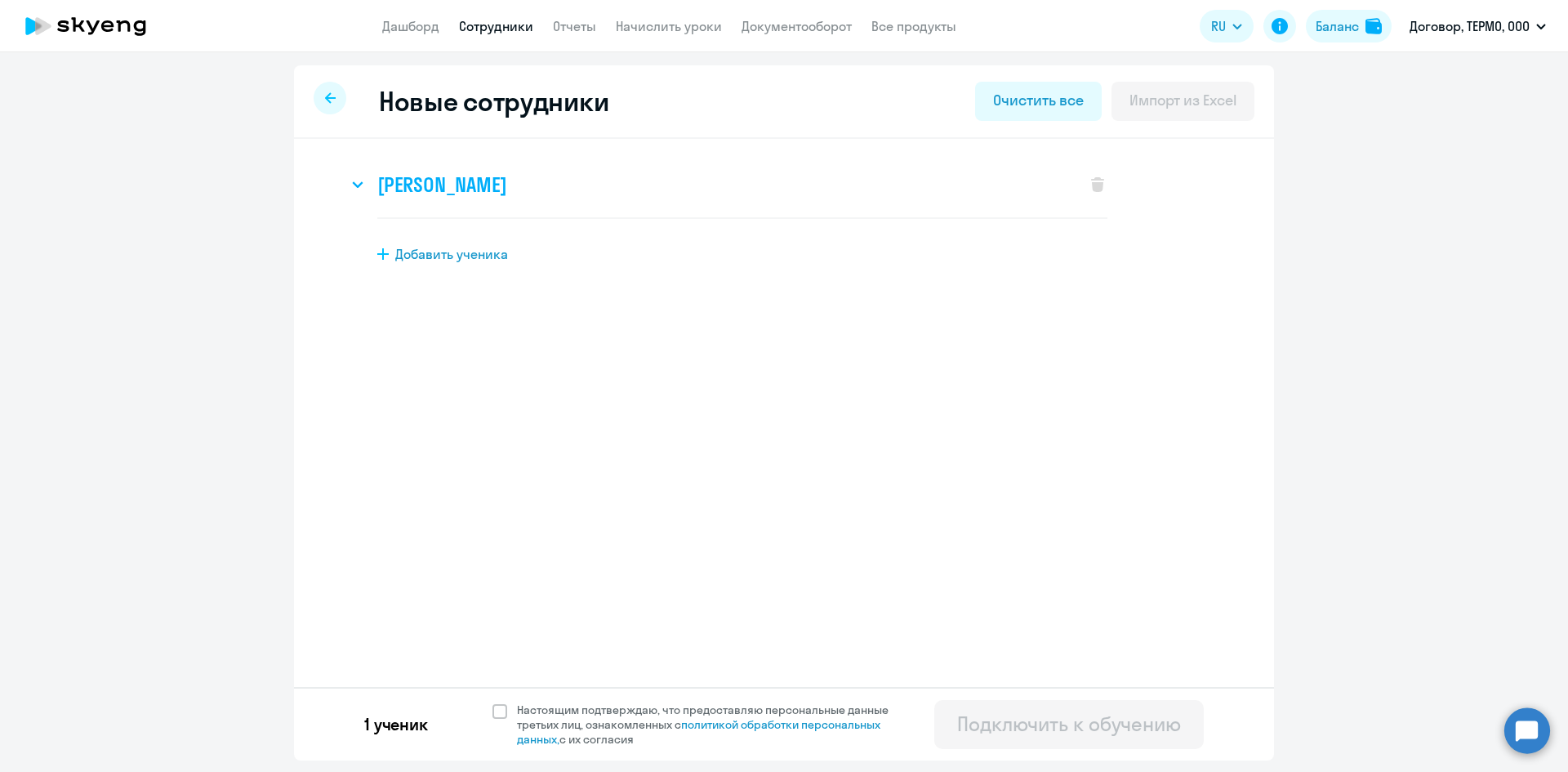
click at [360, 185] on icon at bounding box center [357, 184] width 9 height 5
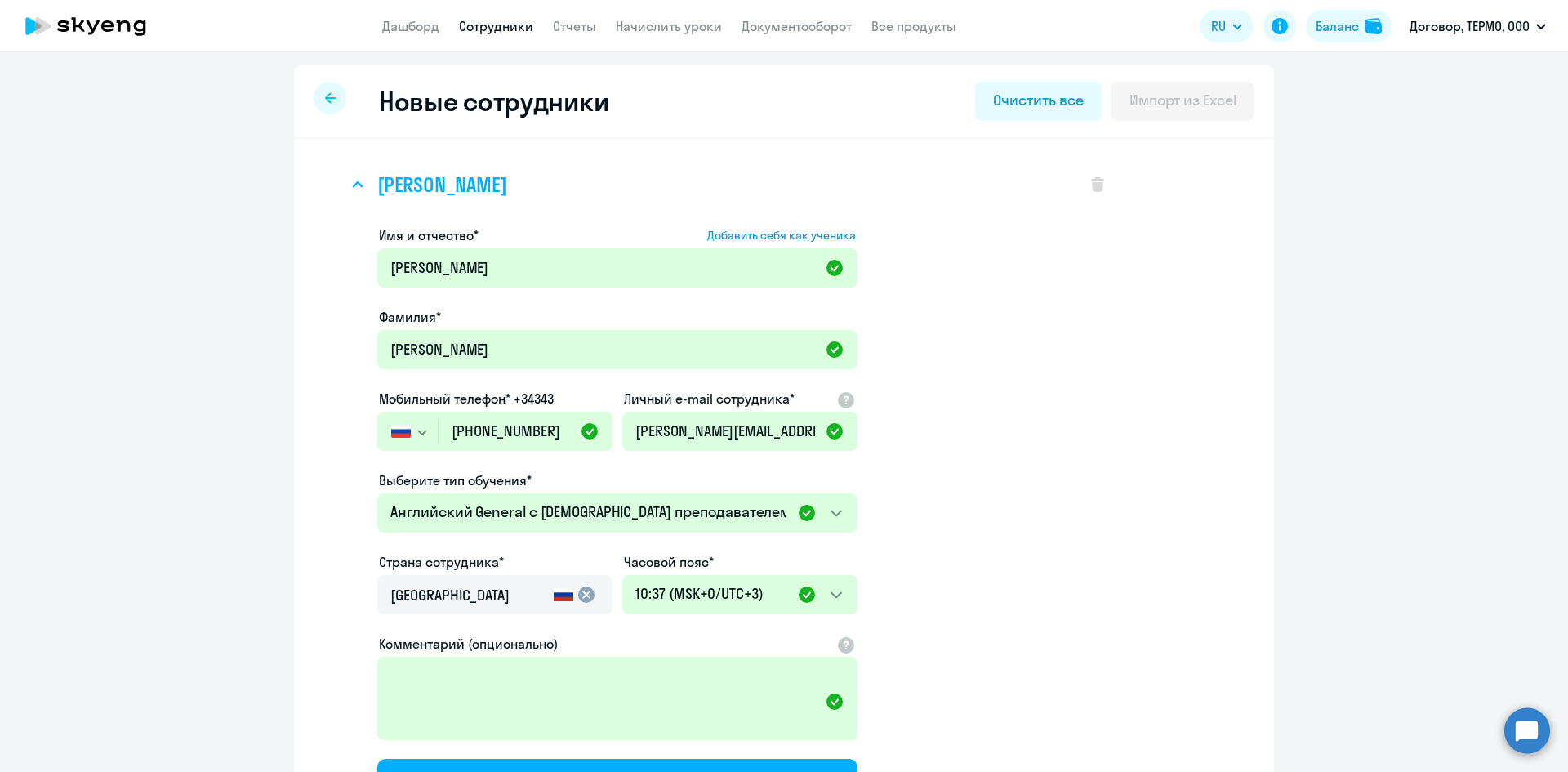
click at [354, 183] on icon at bounding box center [357, 184] width 9 height 5
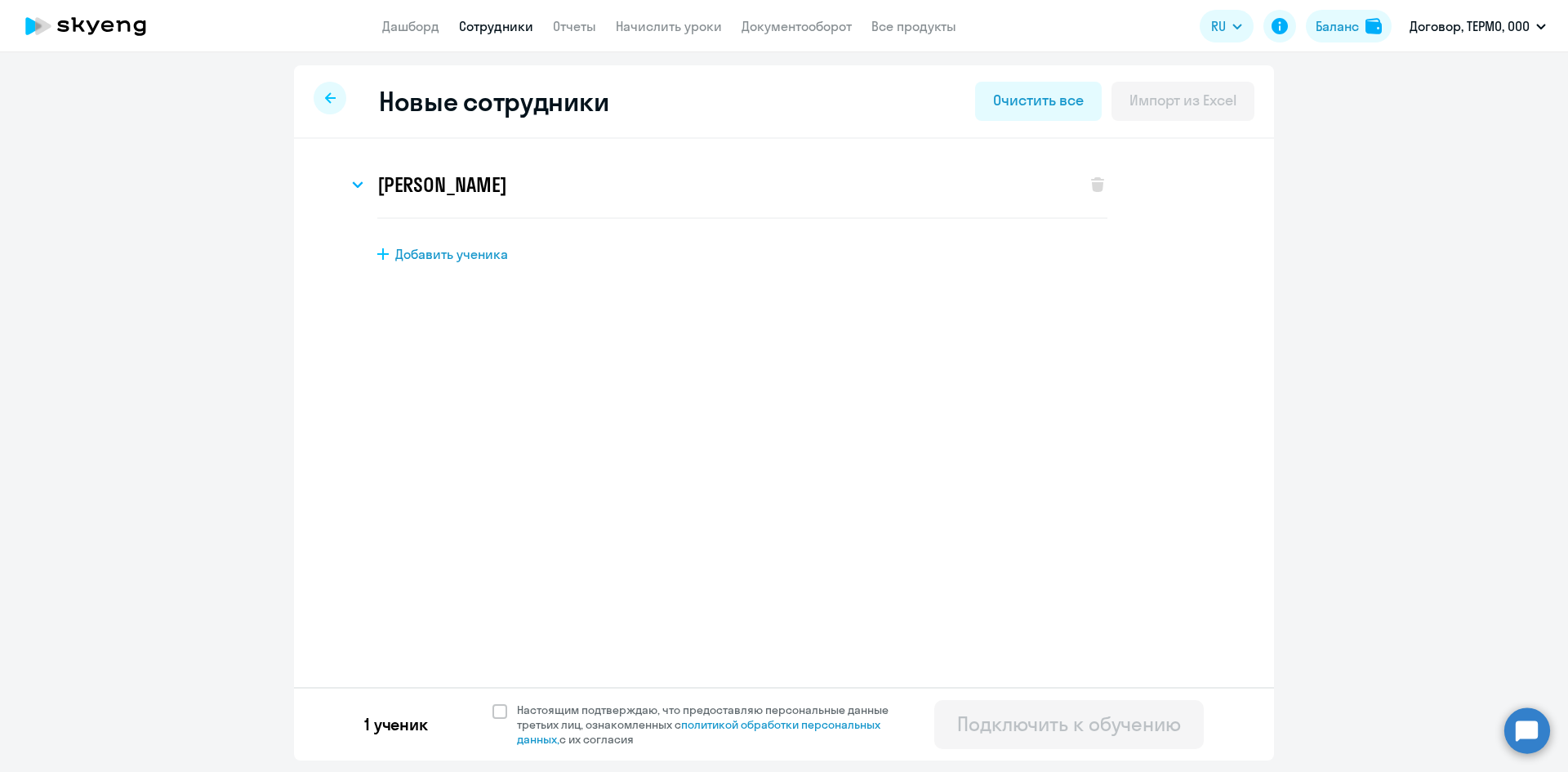
click at [454, 250] on span "Добавить ученика" at bounding box center [451, 254] width 112 height 18
select select "english_adult_not_native_speaker"
select select "3"
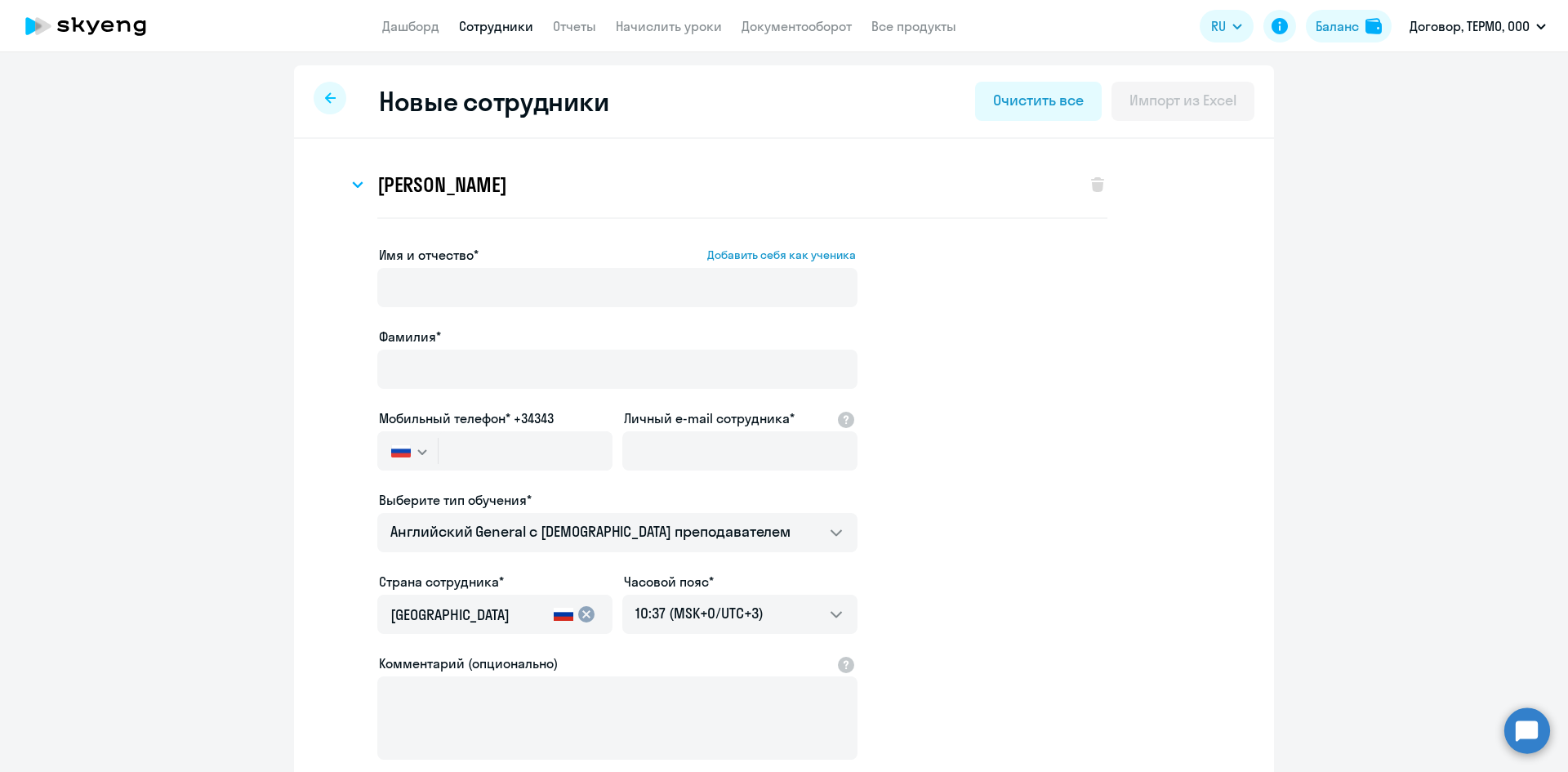
click at [324, 106] on div at bounding box center [330, 98] width 33 height 33
select select "30"
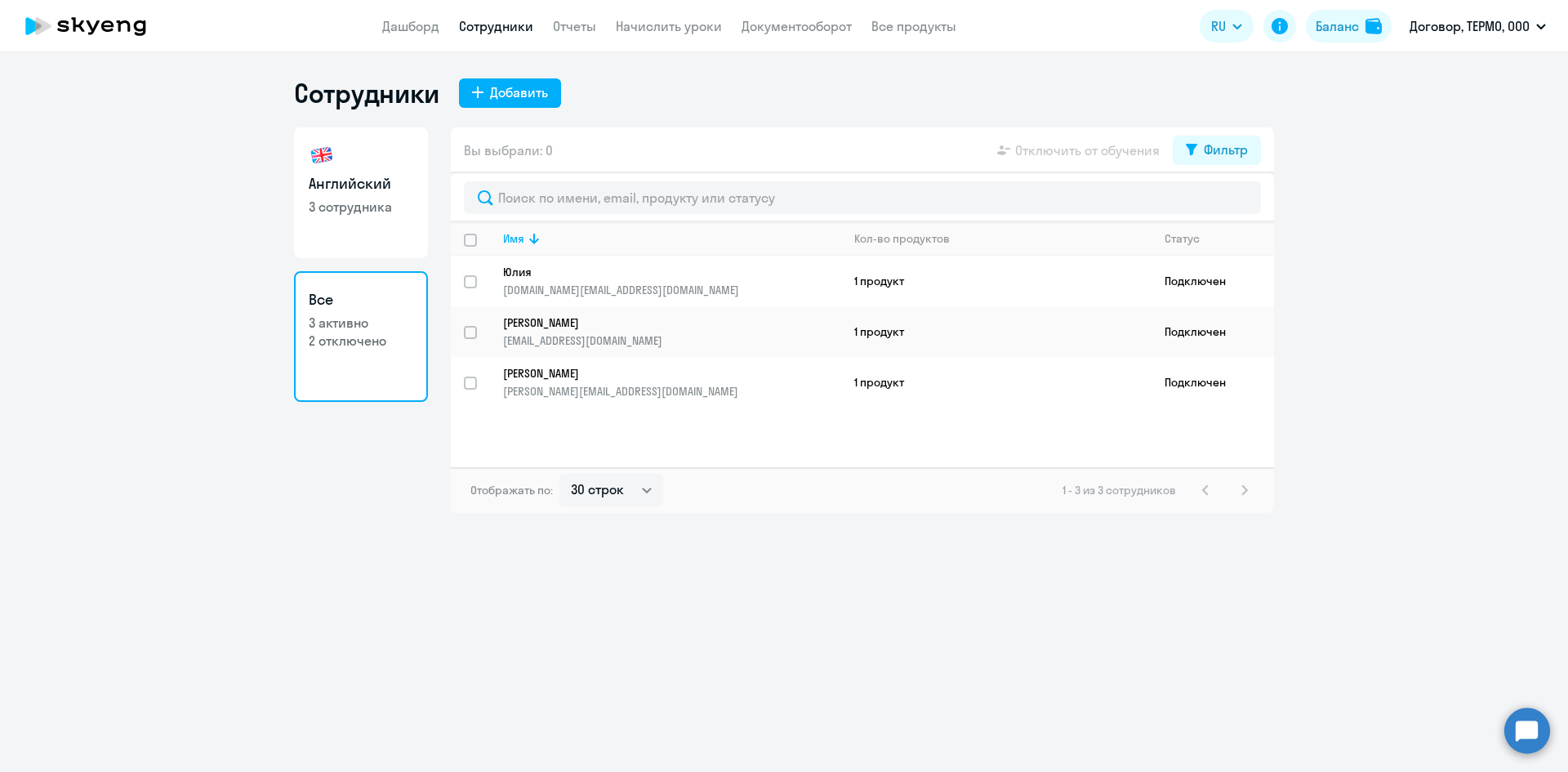
click at [327, 216] on link "Английский 3 сотрудника" at bounding box center [361, 193] width 134 height 131
select select "30"
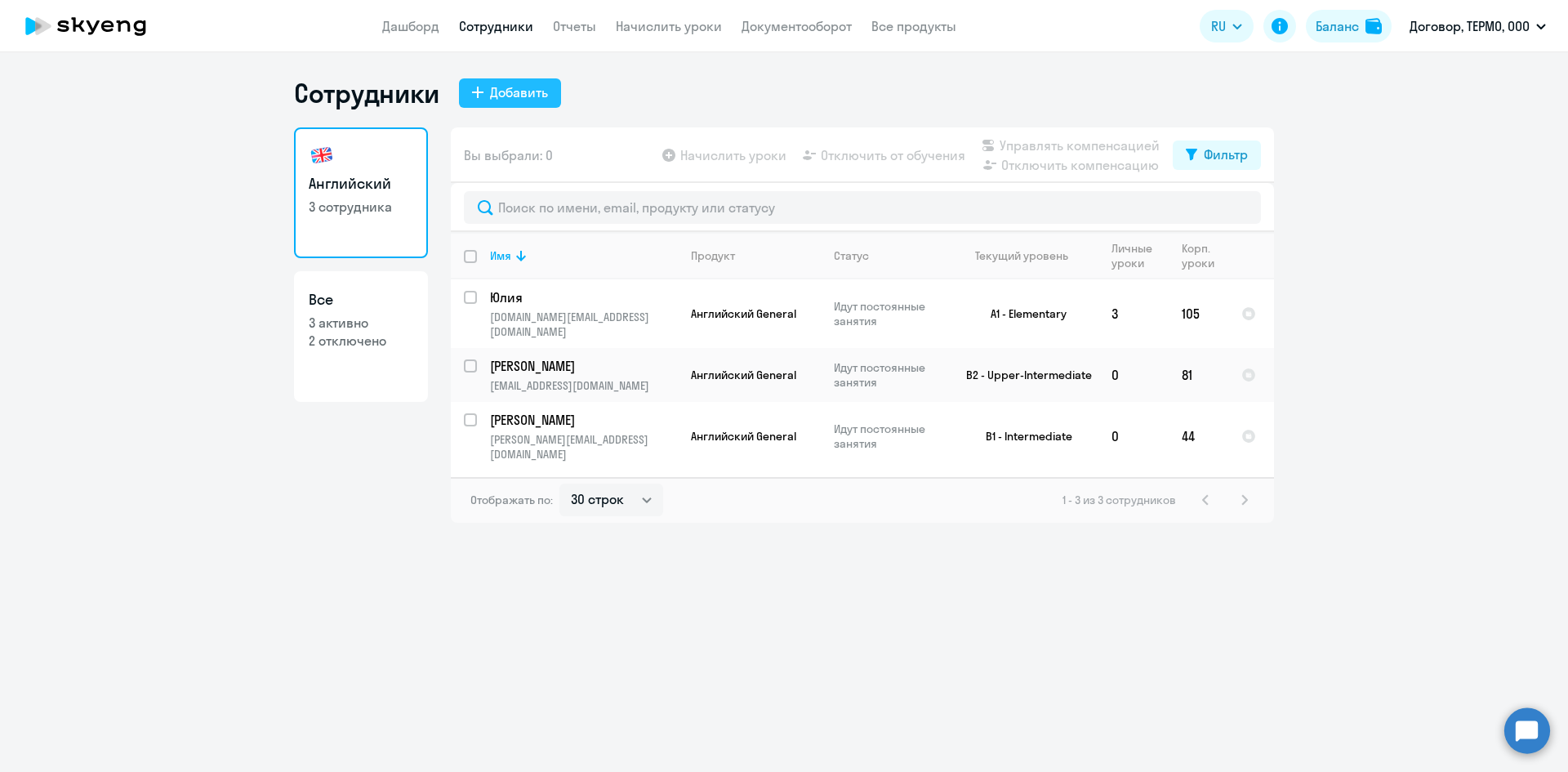
click at [506, 90] on div "Добавить" at bounding box center [519, 93] width 58 height 20
select select "english_adult_not_native_speaker"
select select "3"
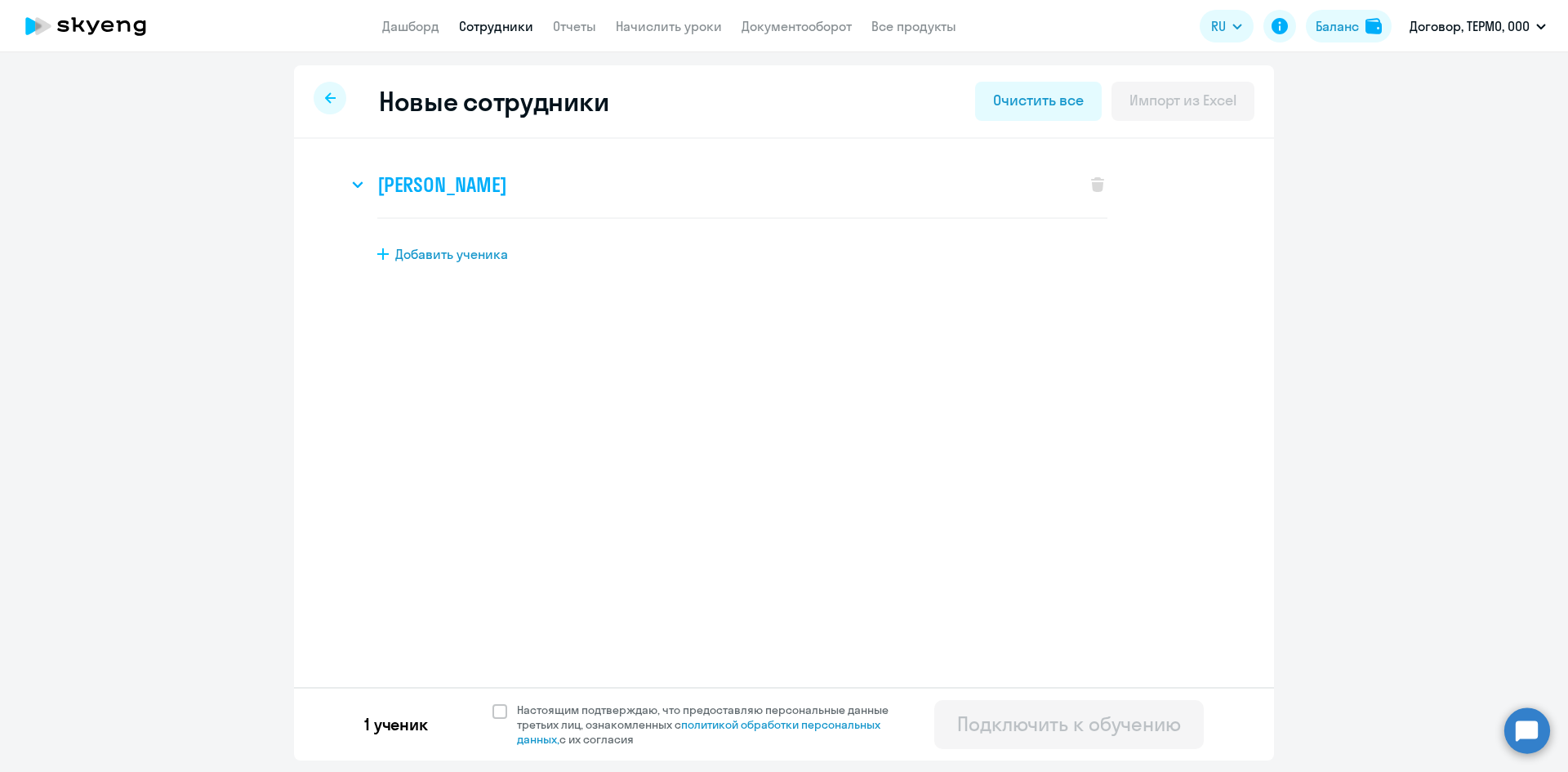
click at [492, 186] on h3 "[PERSON_NAME]" at bounding box center [442, 185] width 129 height 26
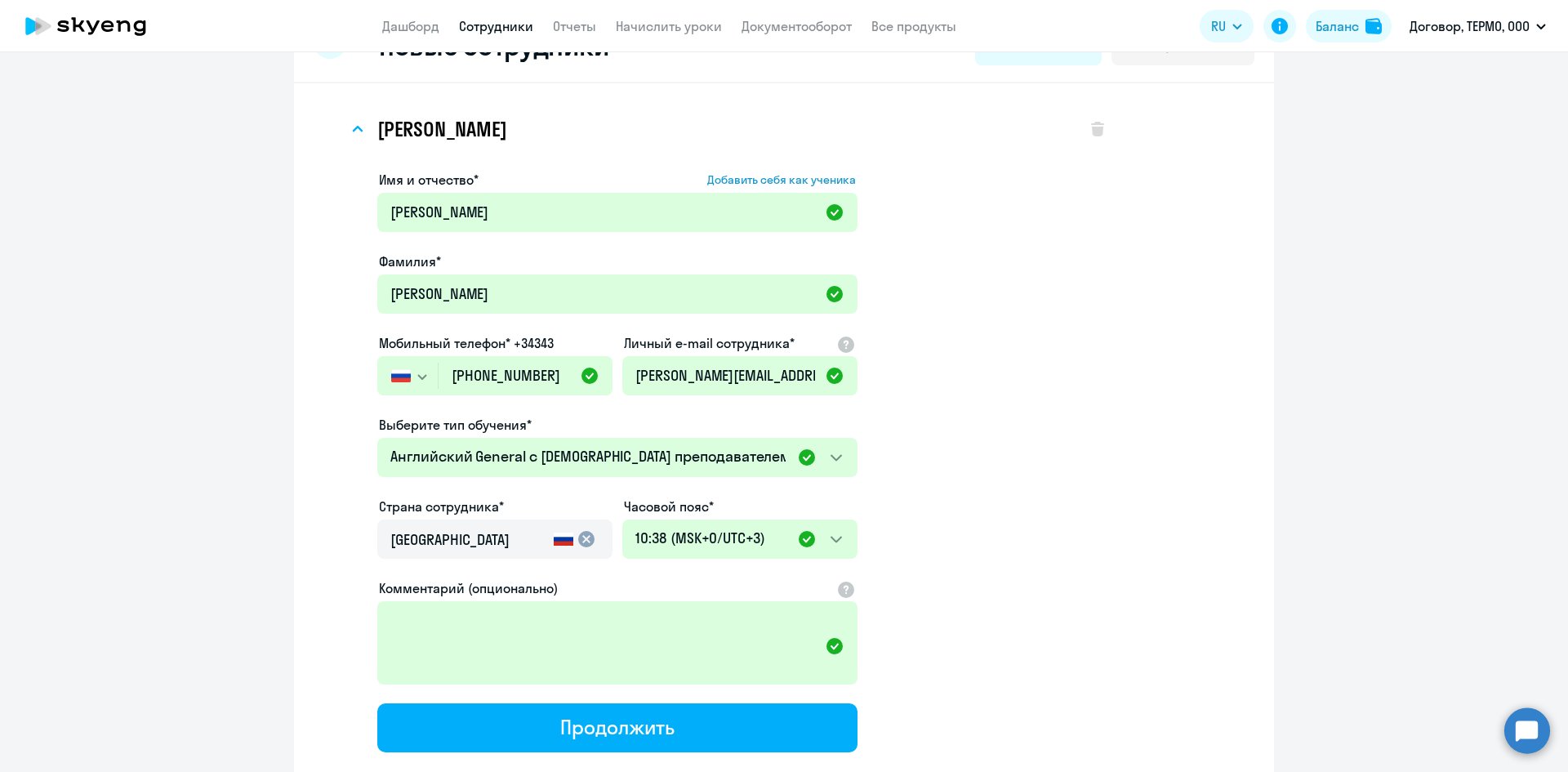
scroll to position [210, 0]
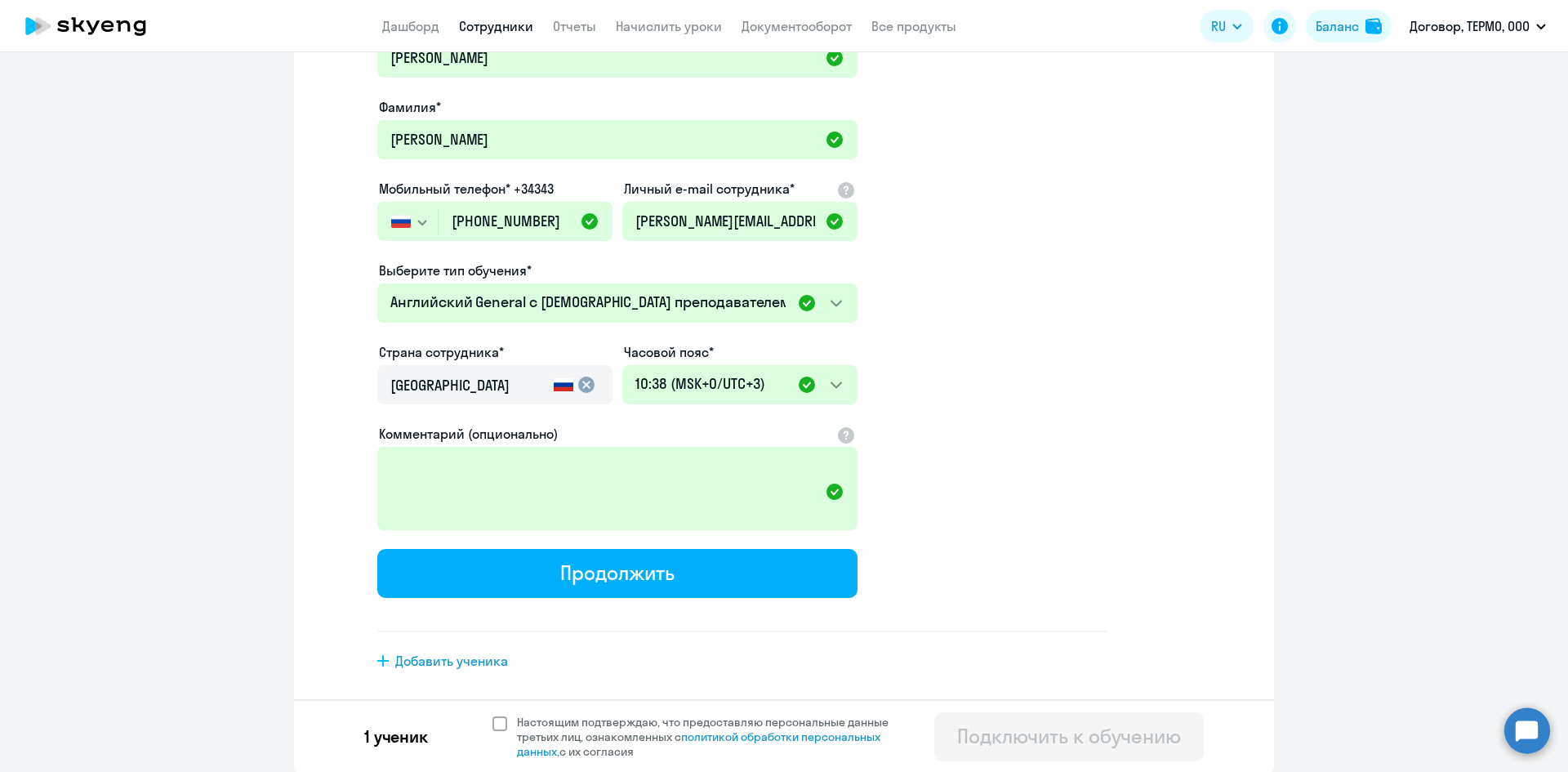
click at [507, 725] on span "Настоящим подтверждаю, что предоставляю персональные данные третьих лиц, ознако…" at bounding box center [707, 736] width 401 height 44
click at [492, 715] on input "Настоящим подтверждаю, что предоставляю персональные данные третьих лиц, ознако…" at bounding box center [492, 714] width 1 height 1
checkbox input "true"
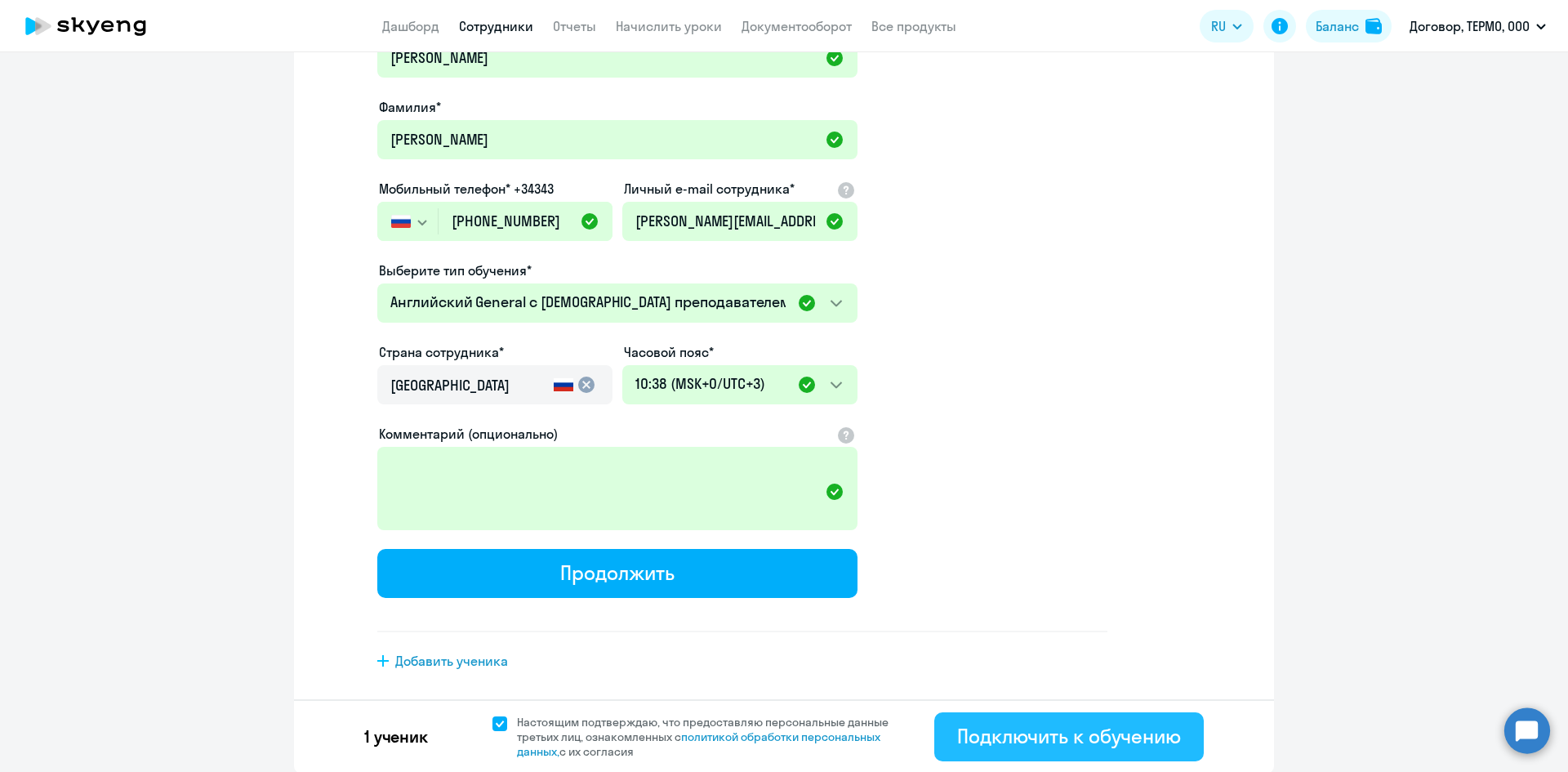
click at [1038, 736] on div "Подключить к обучению" at bounding box center [1068, 736] width 224 height 26
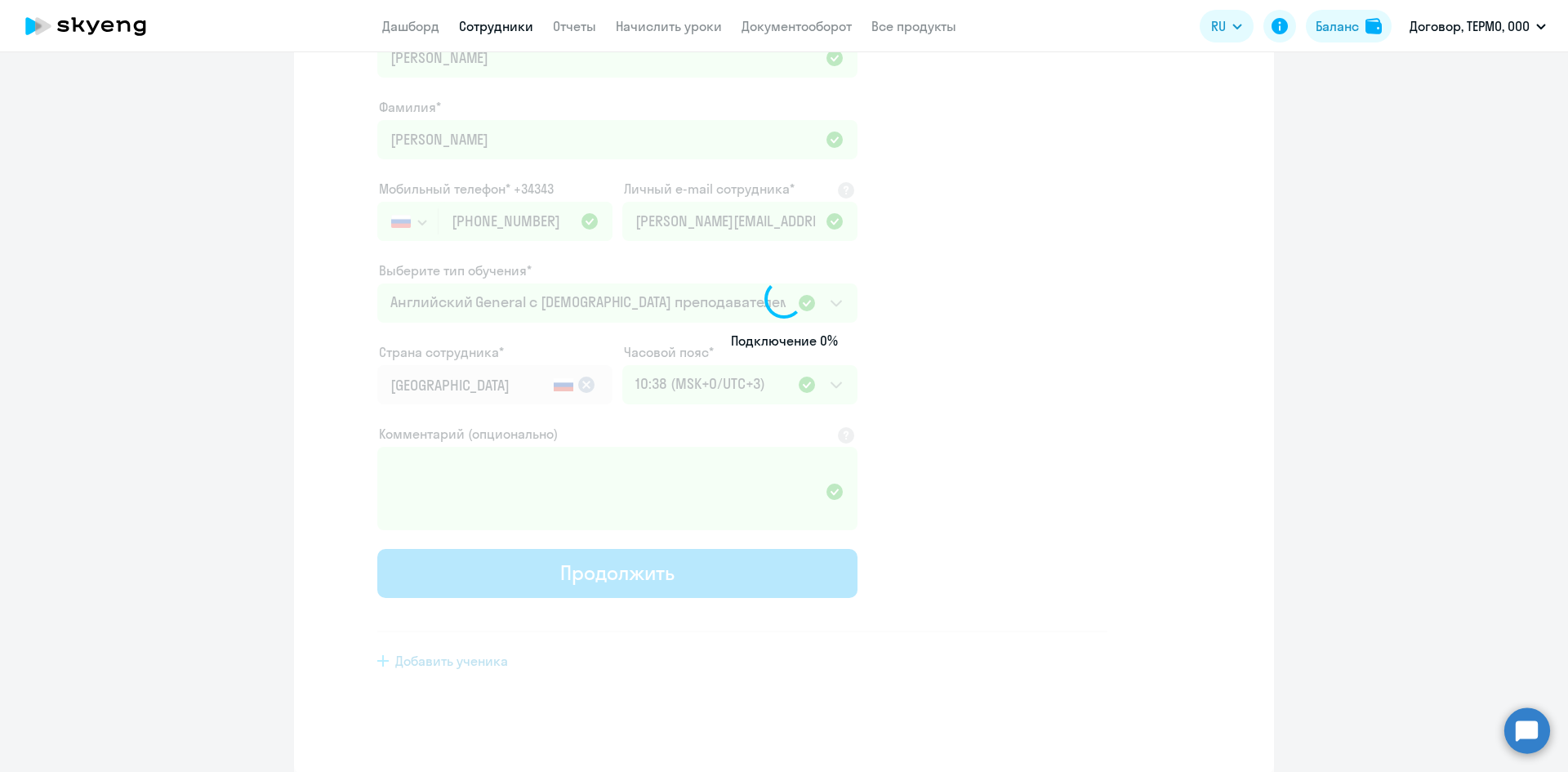
scroll to position [84, 0]
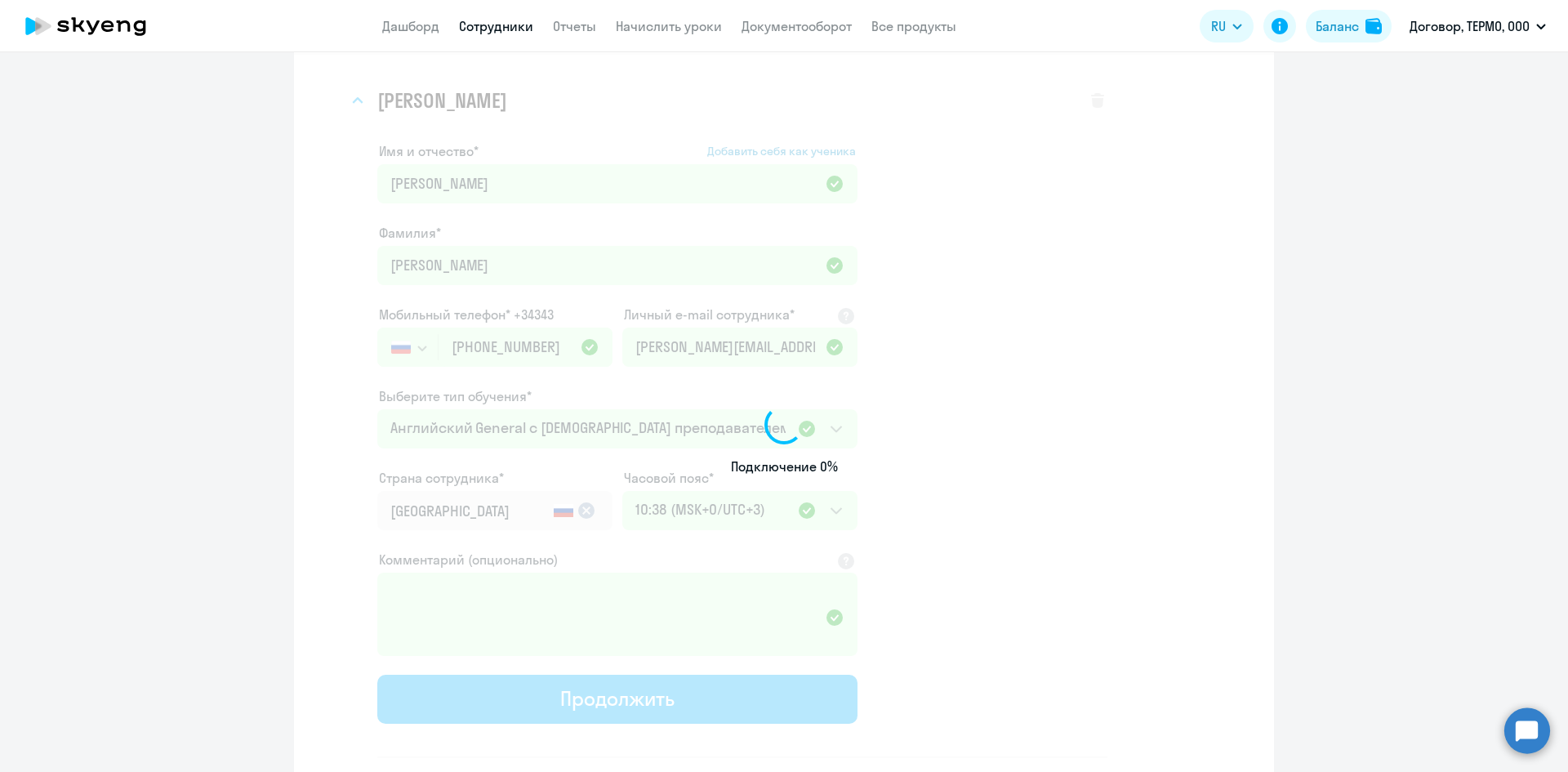
select select "english_adult_not_native_speaker"
select select "3"
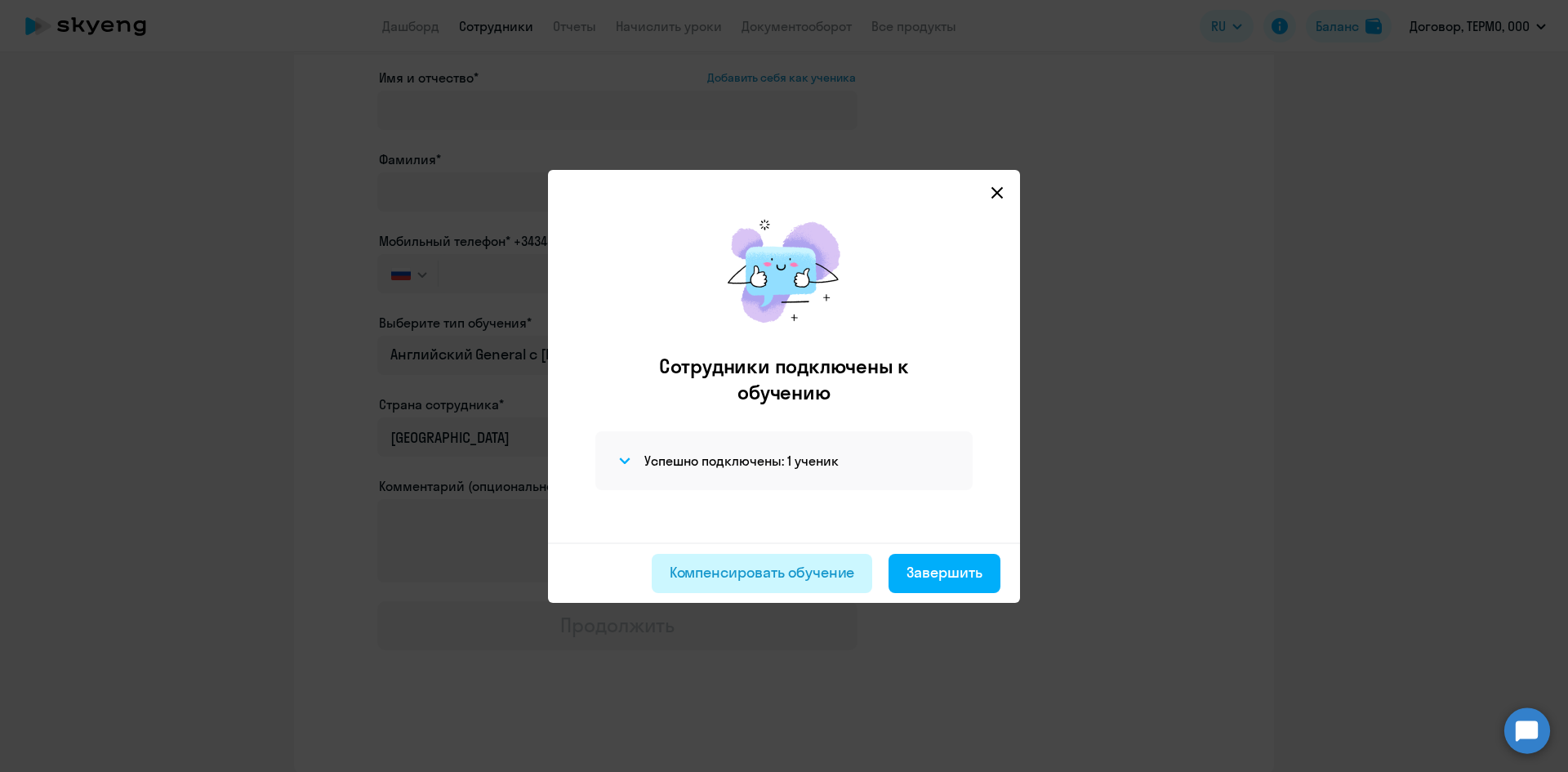
click at [816, 571] on div "Компенсировать обучение" at bounding box center [762, 573] width 185 height 21
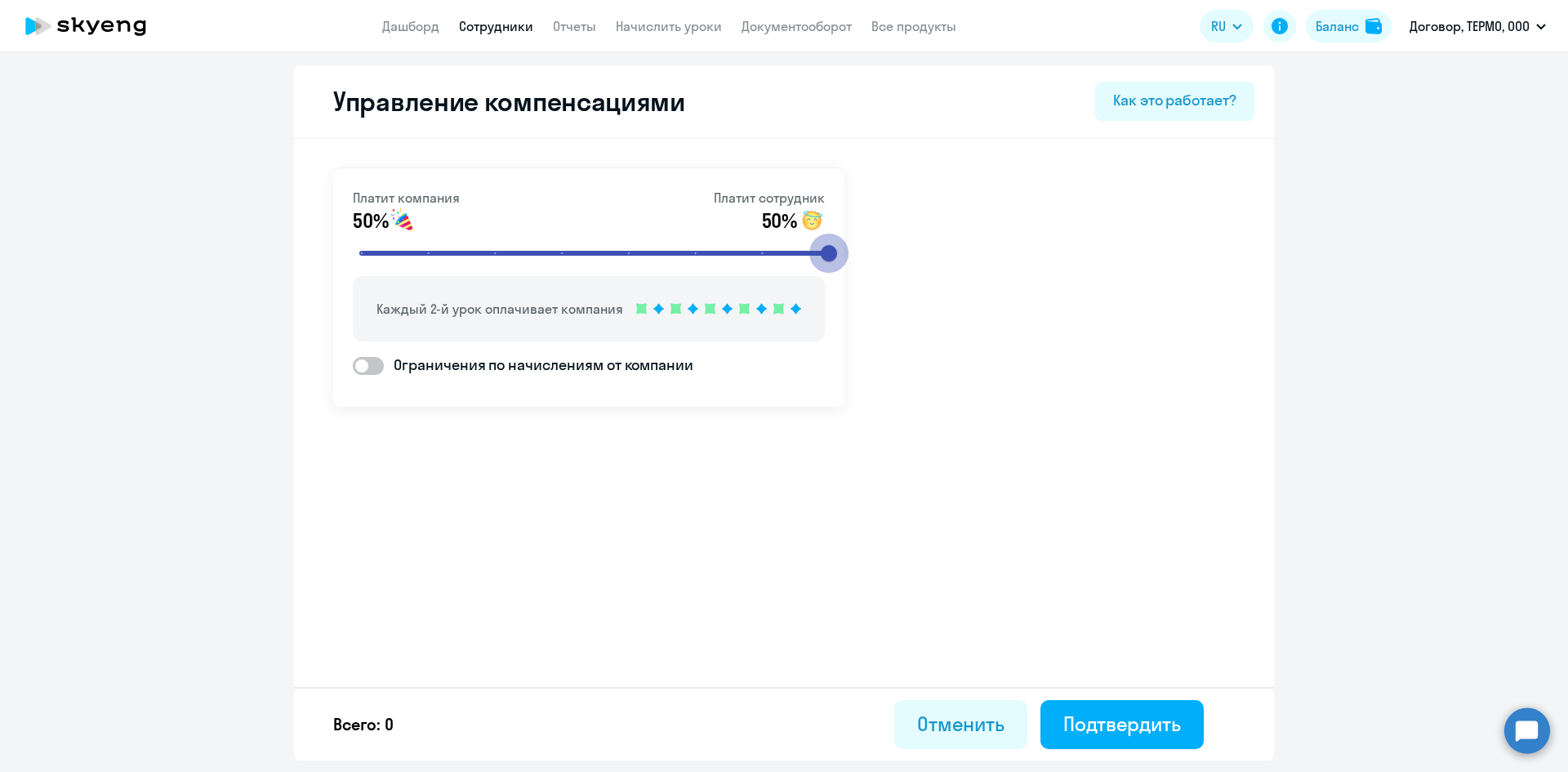
drag, startPoint x: 558, startPoint y: 253, endPoint x: 884, endPoint y: 253, distance: 326.0
click at [848, 253] on input "range" at bounding box center [595, 253] width 506 height 36
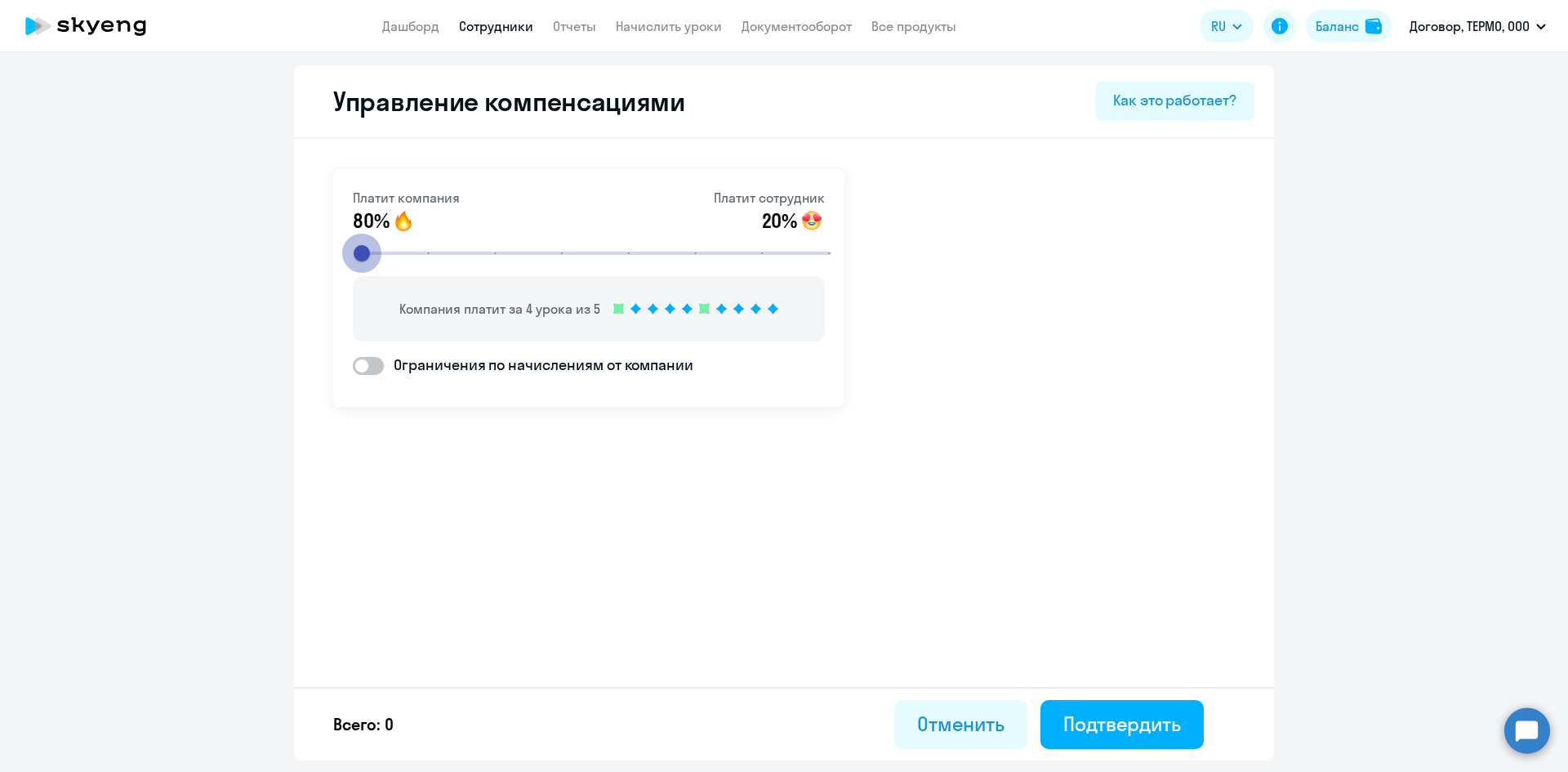
drag, startPoint x: 834, startPoint y: 257, endPoint x: 242, endPoint y: 260, distance: 592.0
click at [342, 260] on input "range" at bounding box center [595, 253] width 506 height 36
drag, startPoint x: 363, startPoint y: 245, endPoint x: 554, endPoint y: 252, distance: 191.1
click at [554, 252] on input "range" at bounding box center [595, 253] width 506 height 36
drag, startPoint x: 565, startPoint y: 254, endPoint x: 644, endPoint y: 255, distance: 79.0
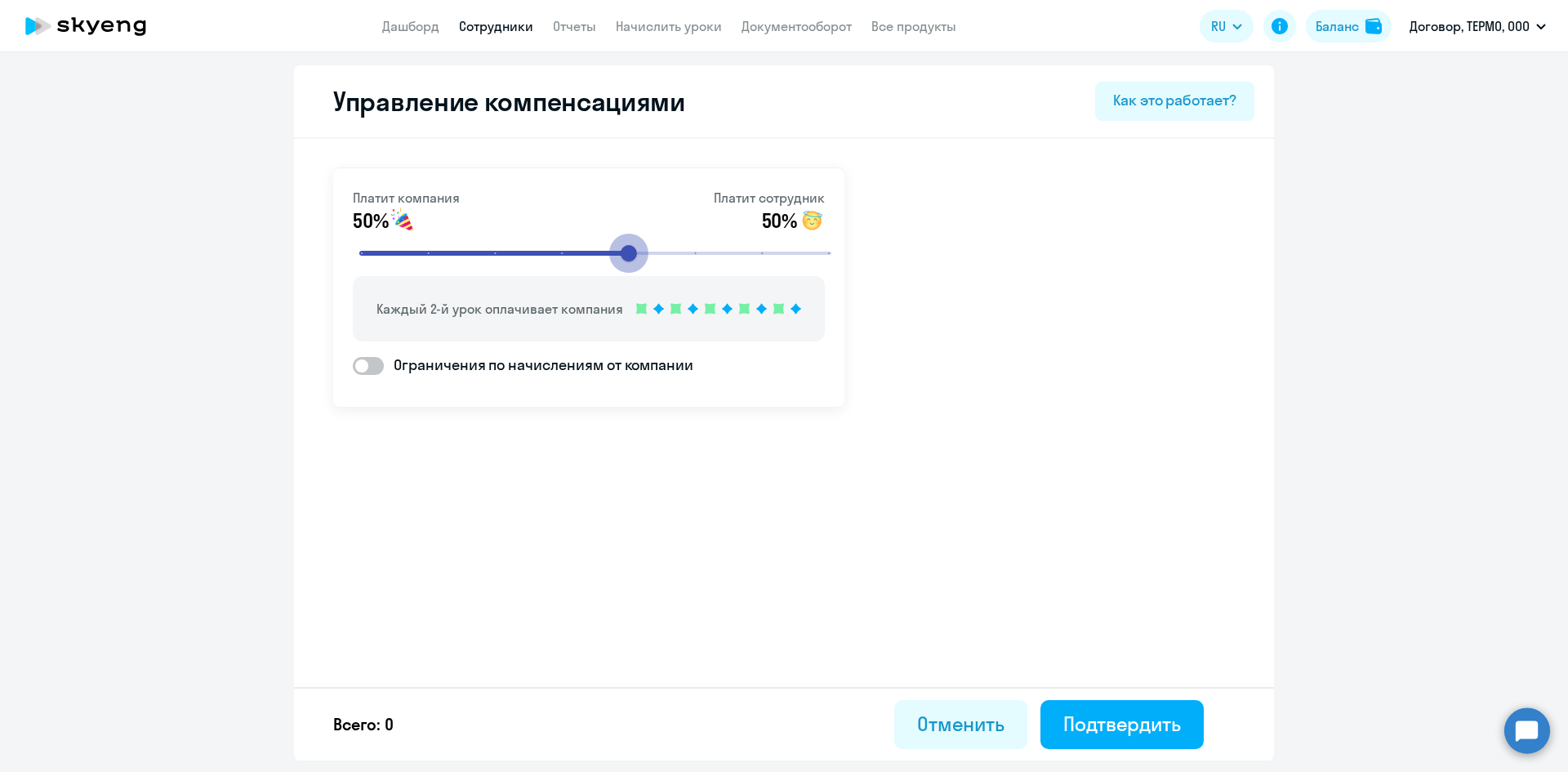
click at [644, 255] on input "range" at bounding box center [595, 253] width 506 height 36
drag, startPoint x: 621, startPoint y: 254, endPoint x: 680, endPoint y: 254, distance: 59.0
click at [680, 254] on input "range" at bounding box center [595, 253] width 506 height 36
drag, startPoint x: 699, startPoint y: 244, endPoint x: 760, endPoint y: 251, distance: 61.4
click at [760, 251] on input "range" at bounding box center [595, 253] width 506 height 36
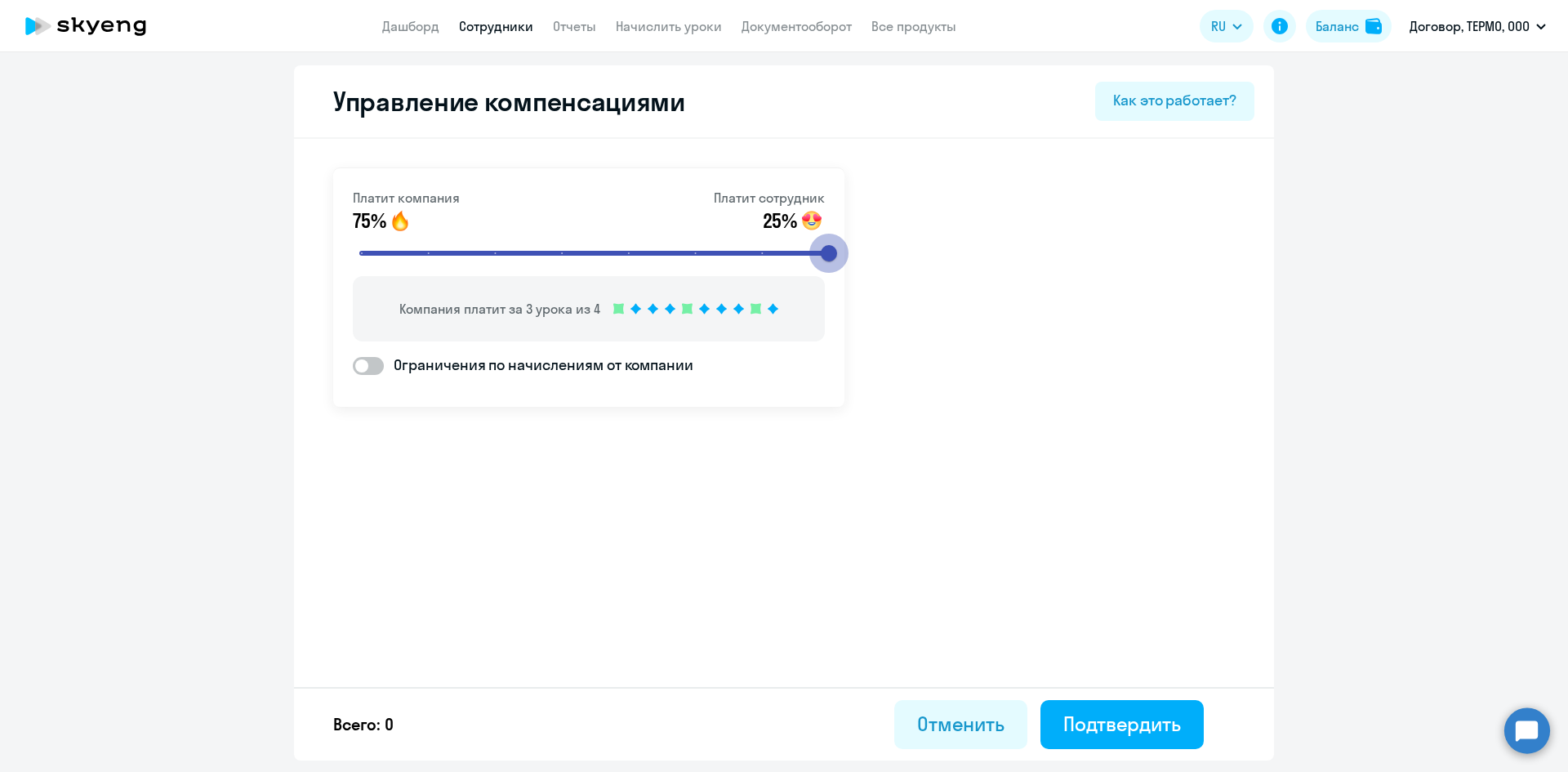
drag, startPoint x: 763, startPoint y: 253, endPoint x: 829, endPoint y: 250, distance: 66.1
type input "8"
click at [829, 250] on input "range" at bounding box center [595, 253] width 506 height 36
click at [976, 721] on div "Отменить" at bounding box center [961, 724] width 88 height 26
select select "30"
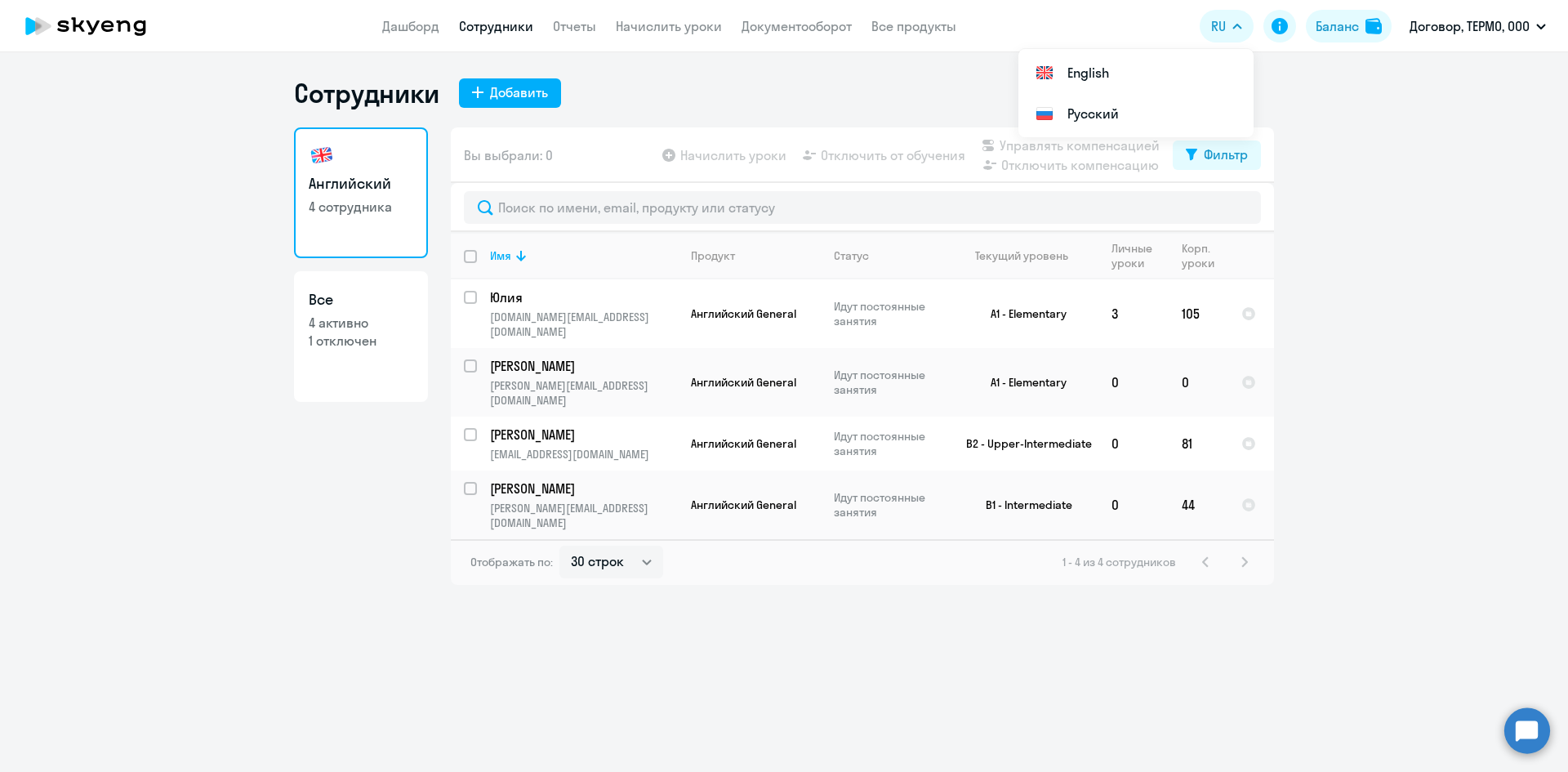
click at [1524, 741] on circle at bounding box center [1526, 730] width 45 height 45
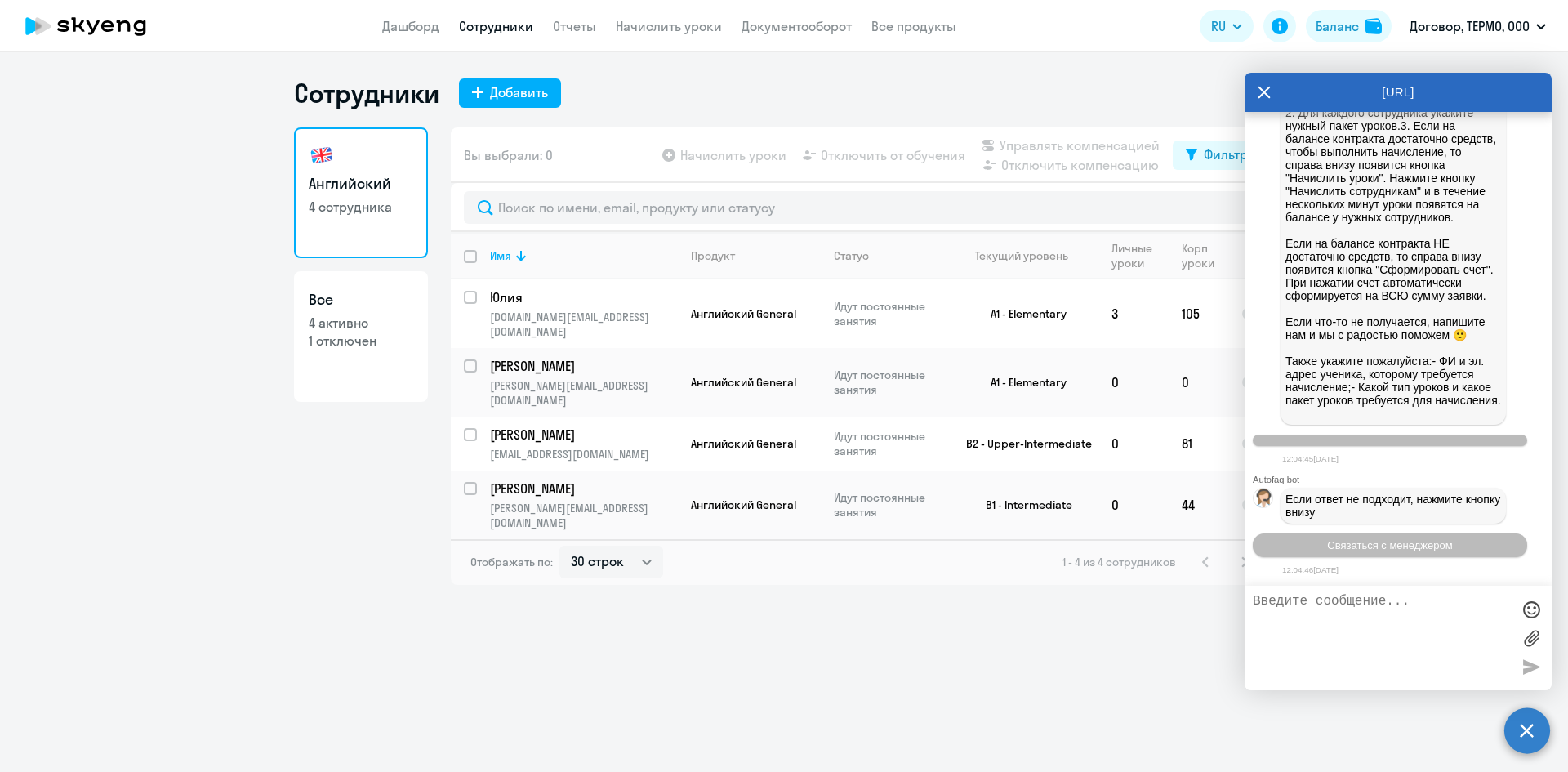
scroll to position [1572, 0]
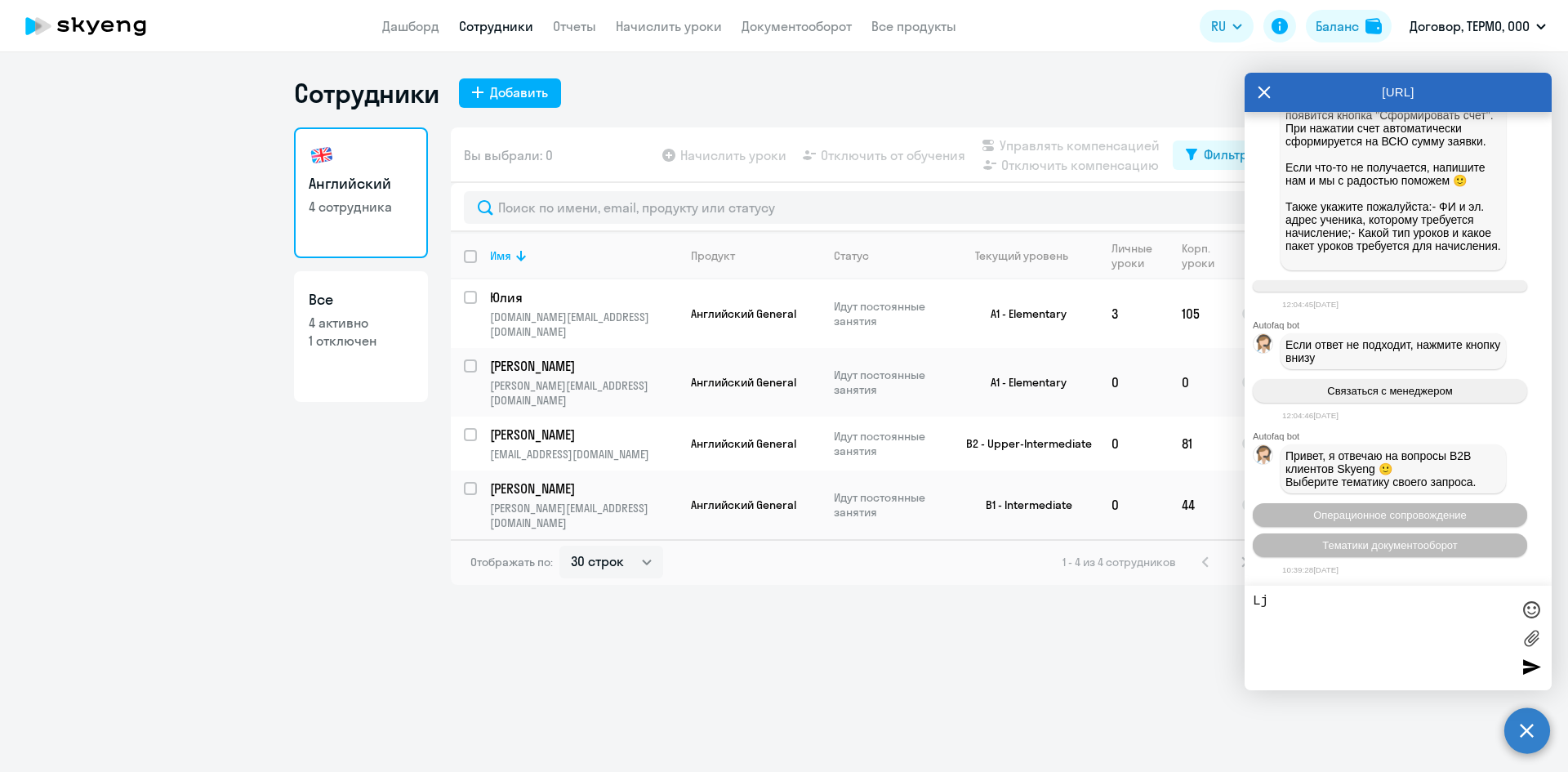
type textarea "L"
type textarea "З"
type textarea "Добрый день"
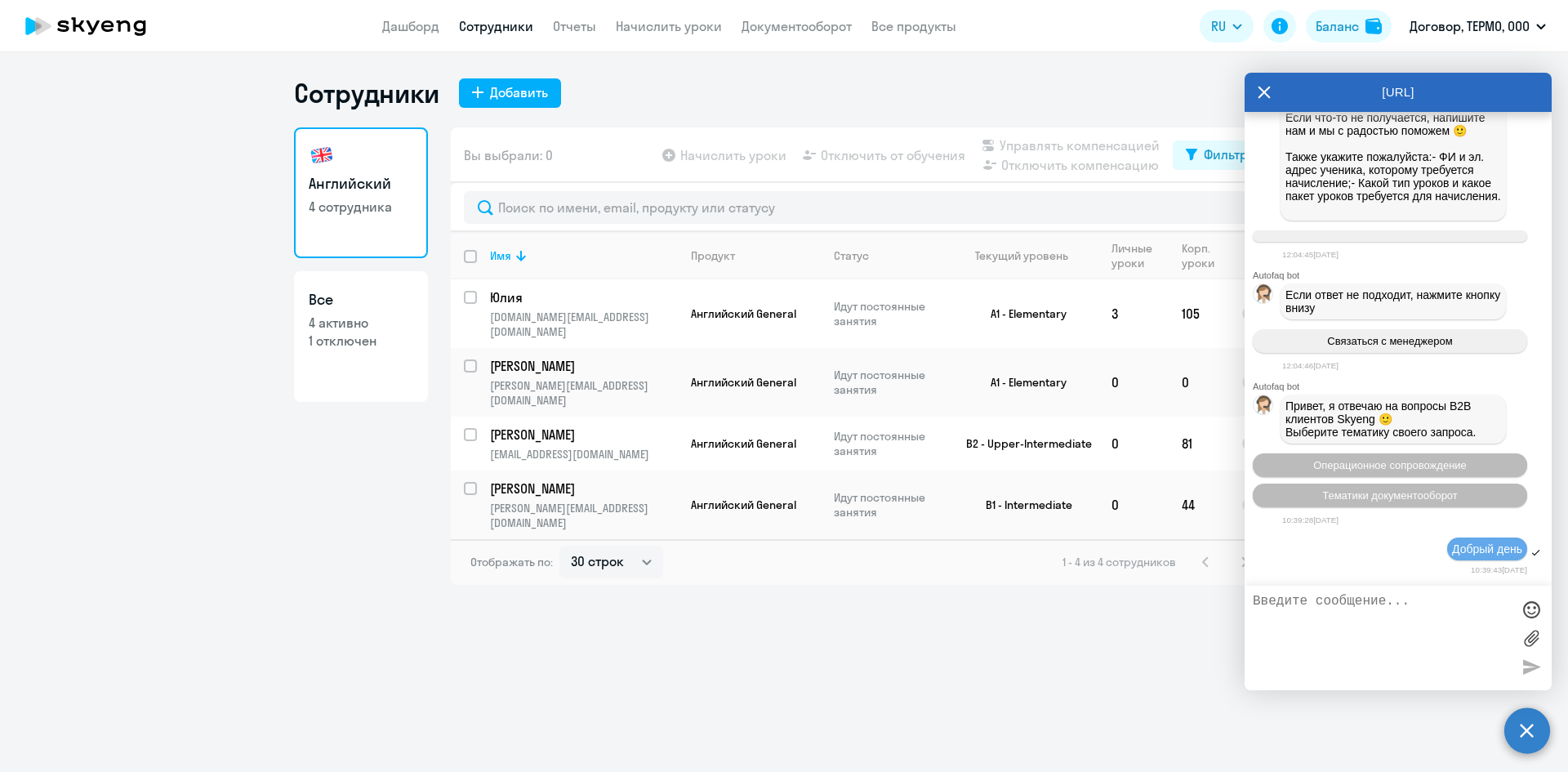
scroll to position [1751, 0]
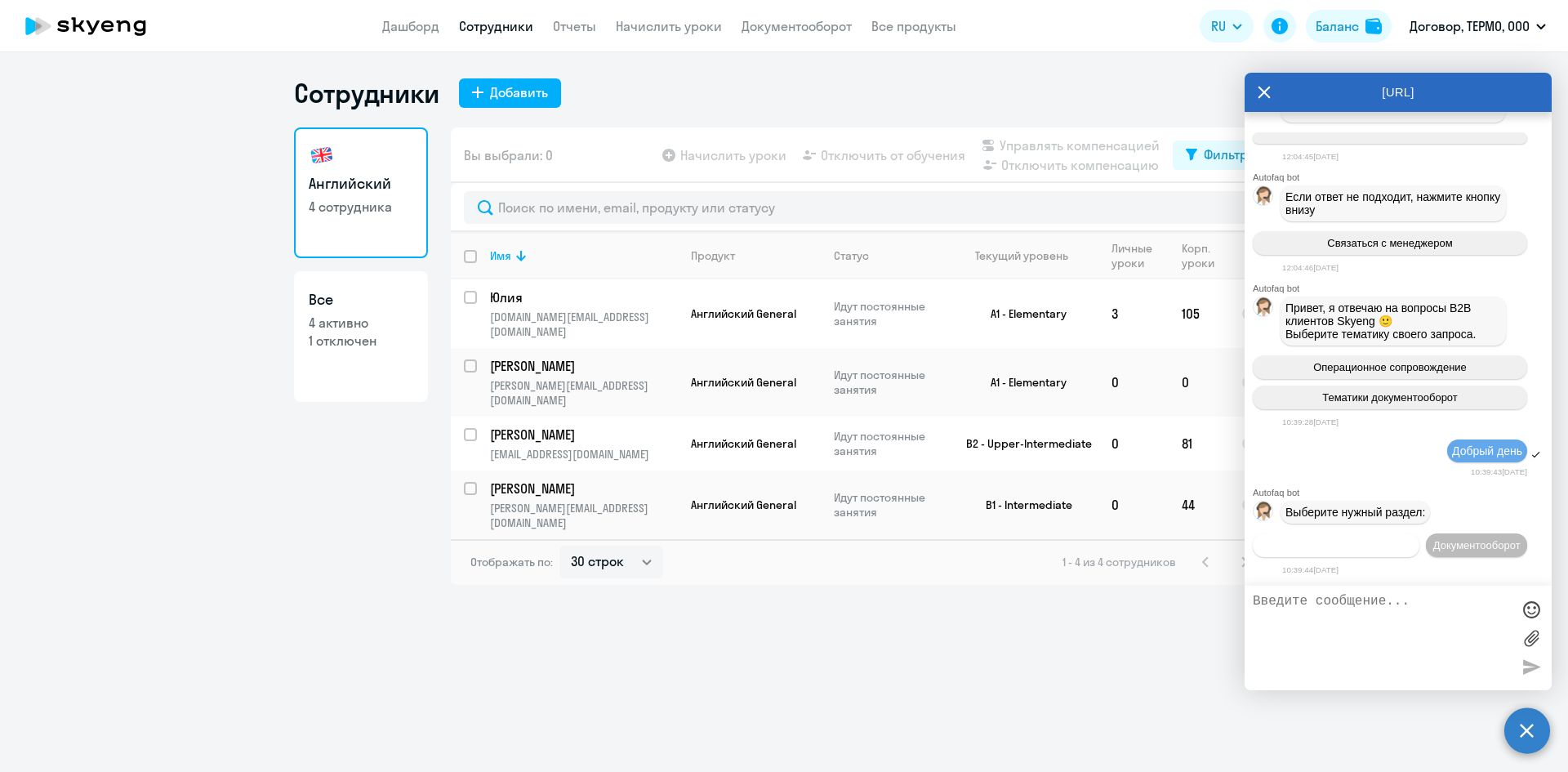
click at [1319, 539] on span "Операционное сопровождение" at bounding box center [1336, 545] width 154 height 12
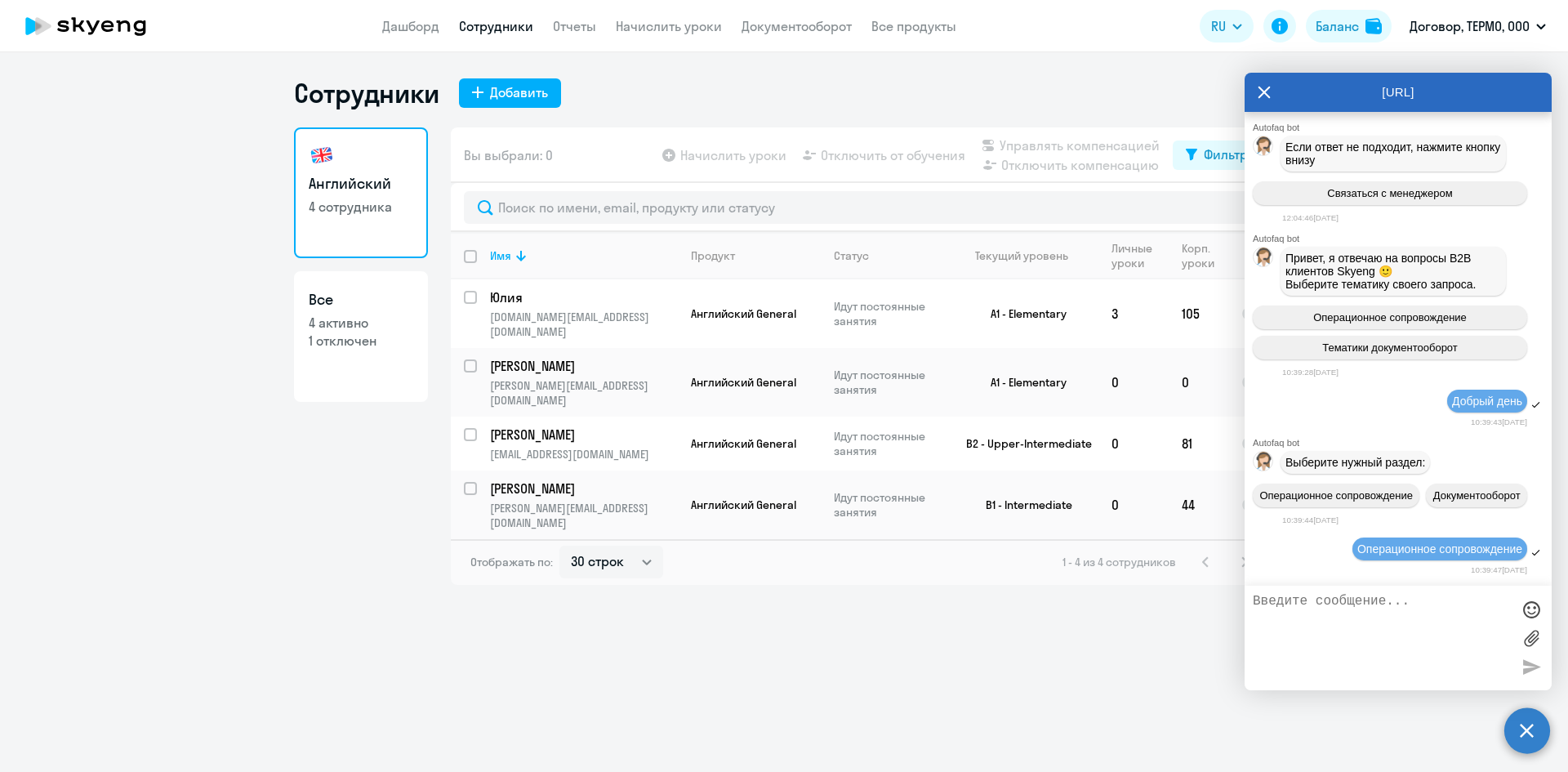
scroll to position [1928, 0]
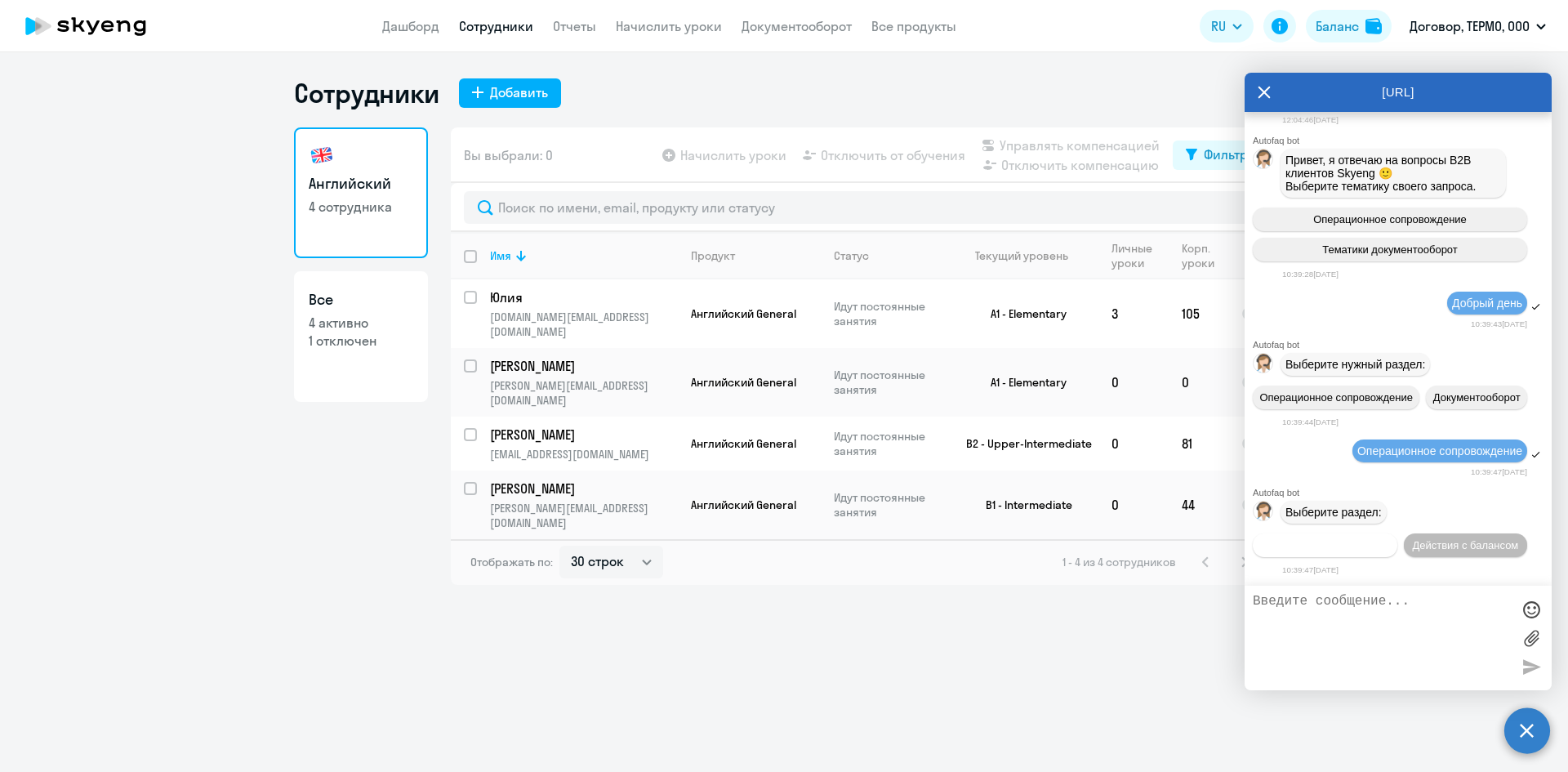
click at [1388, 539] on span "Действия по сотрудникам" at bounding box center [1324, 545] width 126 height 12
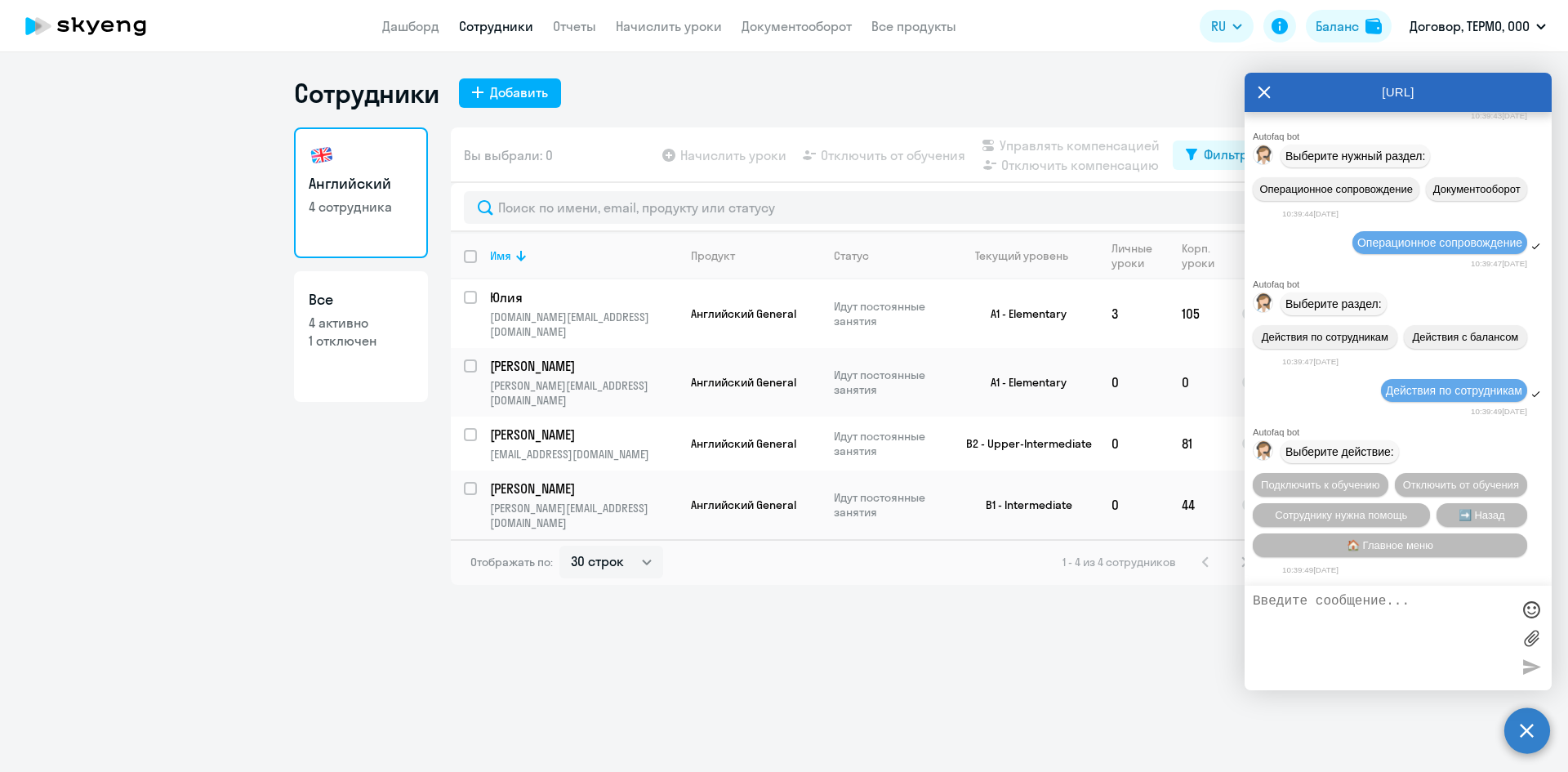
scroll to position [2171, 0]
click at [1385, 543] on span "🏠 Главное меню" at bounding box center [1390, 545] width 87 height 12
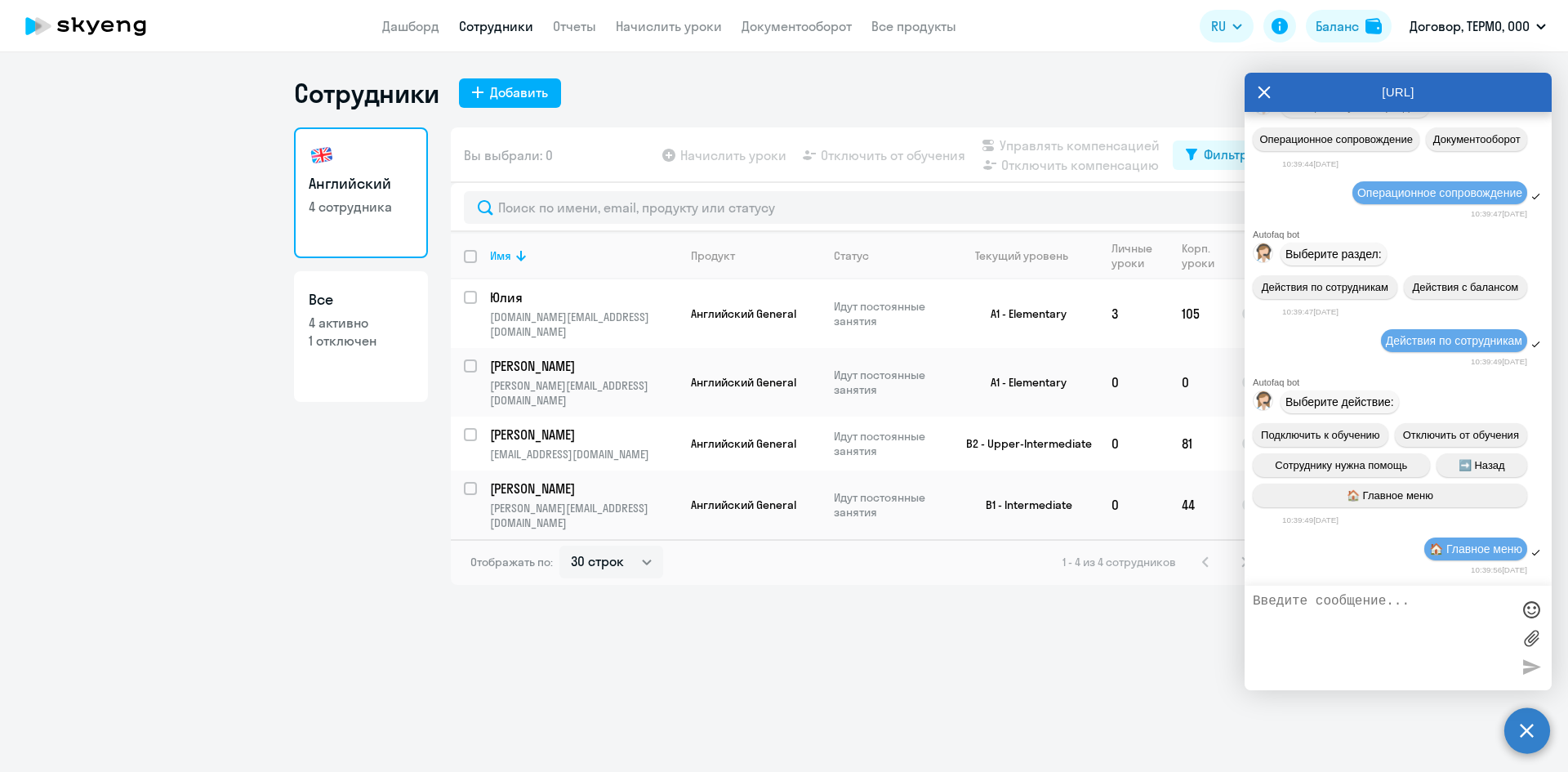
scroll to position [2351, 0]
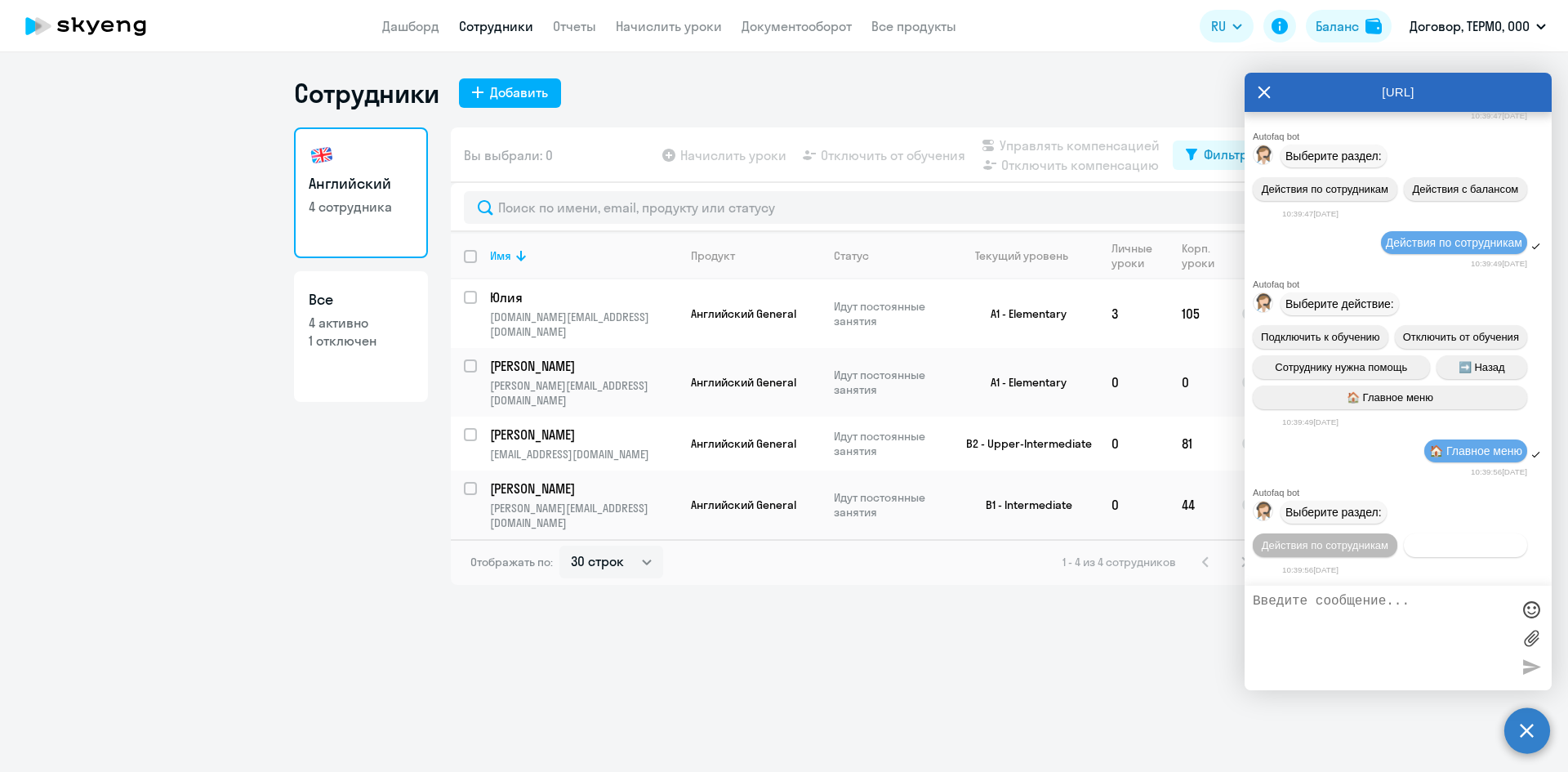
click at [1412, 544] on span "Действия с балансом" at bounding box center [1465, 545] width 106 height 12
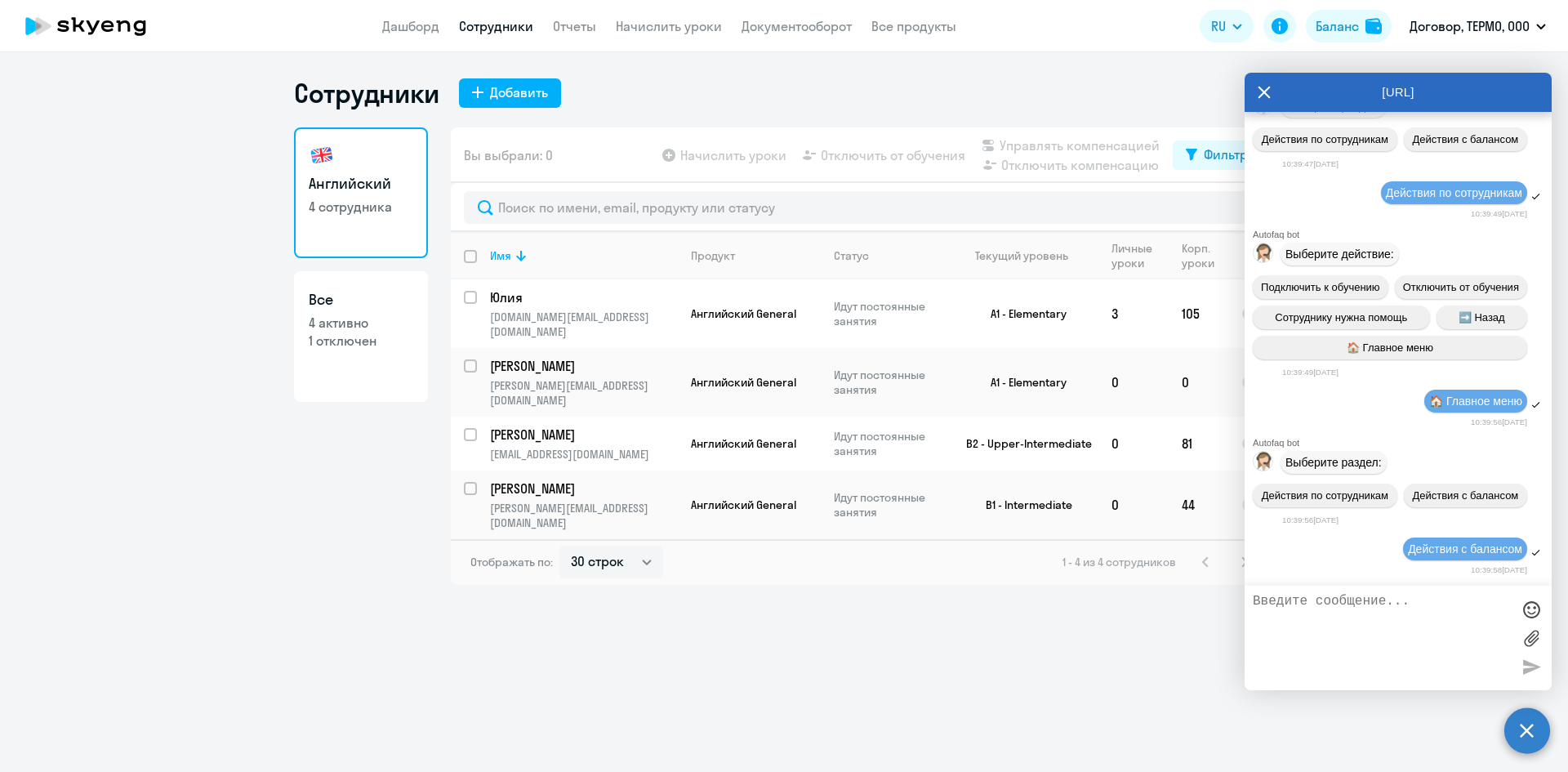
scroll to position [2531, 0]
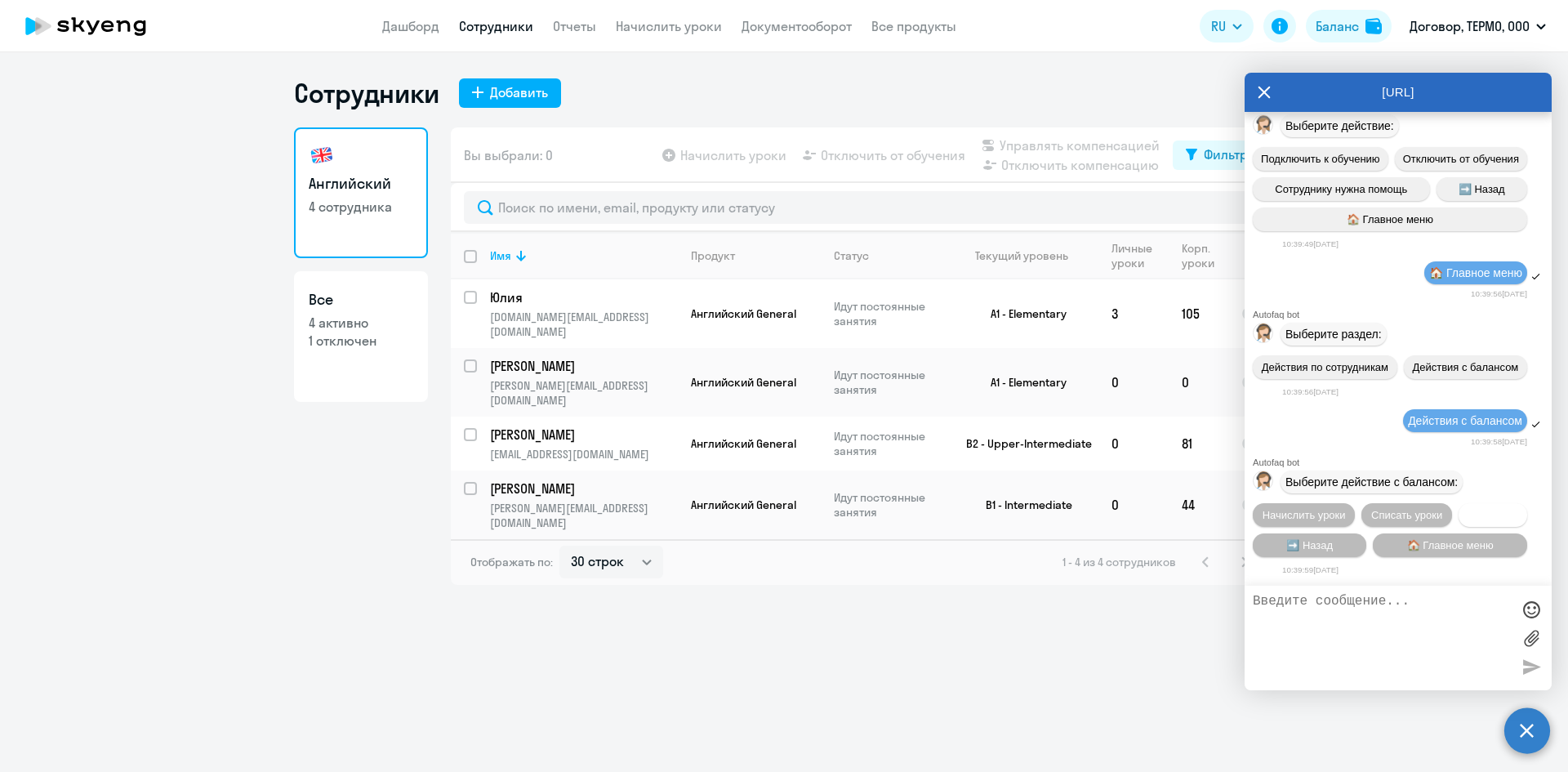
click at [1476, 512] on span "Трансфер" at bounding box center [1493, 515] width 50 height 12
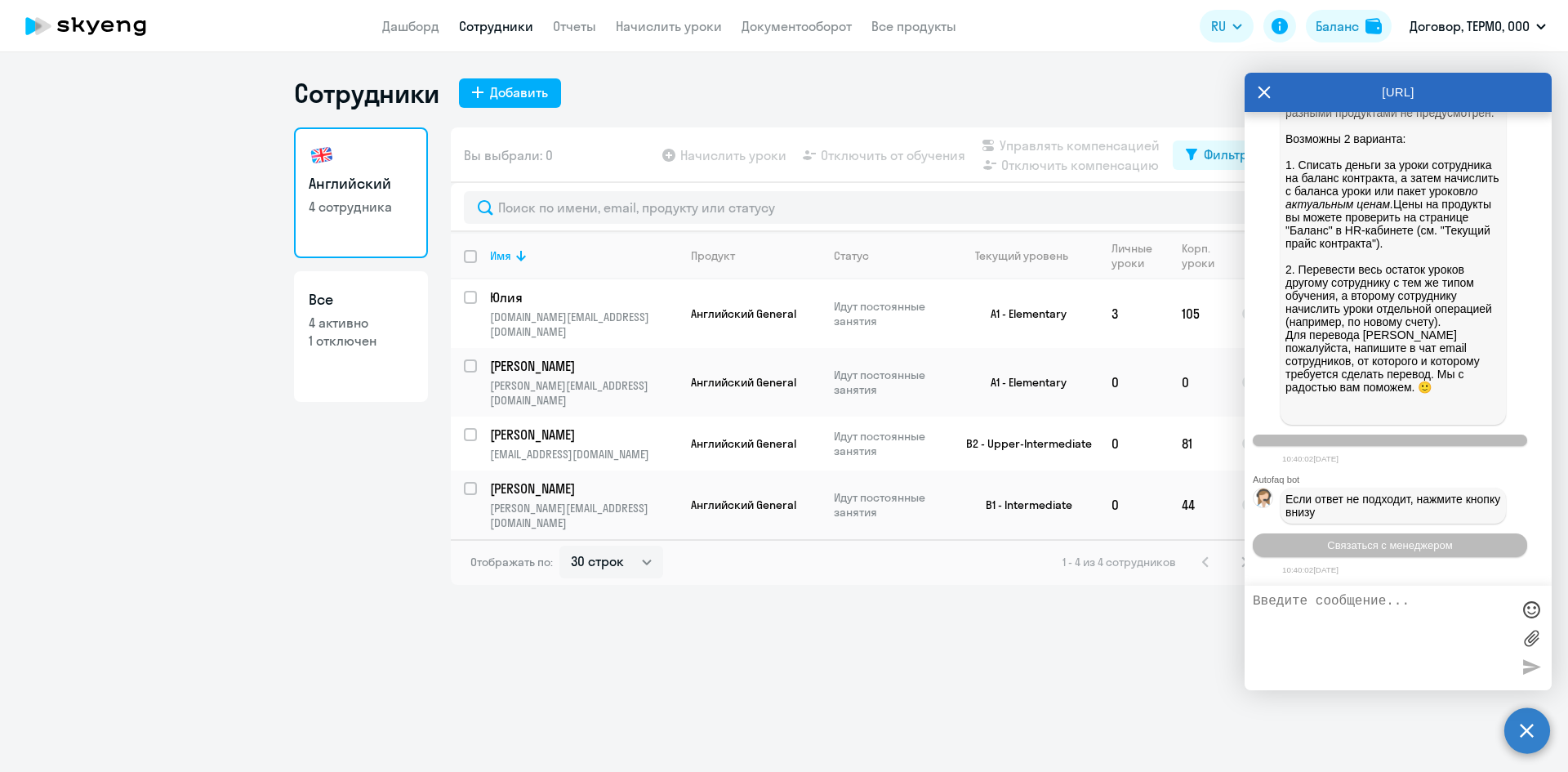
scroll to position [3133, 0]
click at [1369, 547] on span "Связаться с менеджером" at bounding box center [1389, 545] width 125 height 12
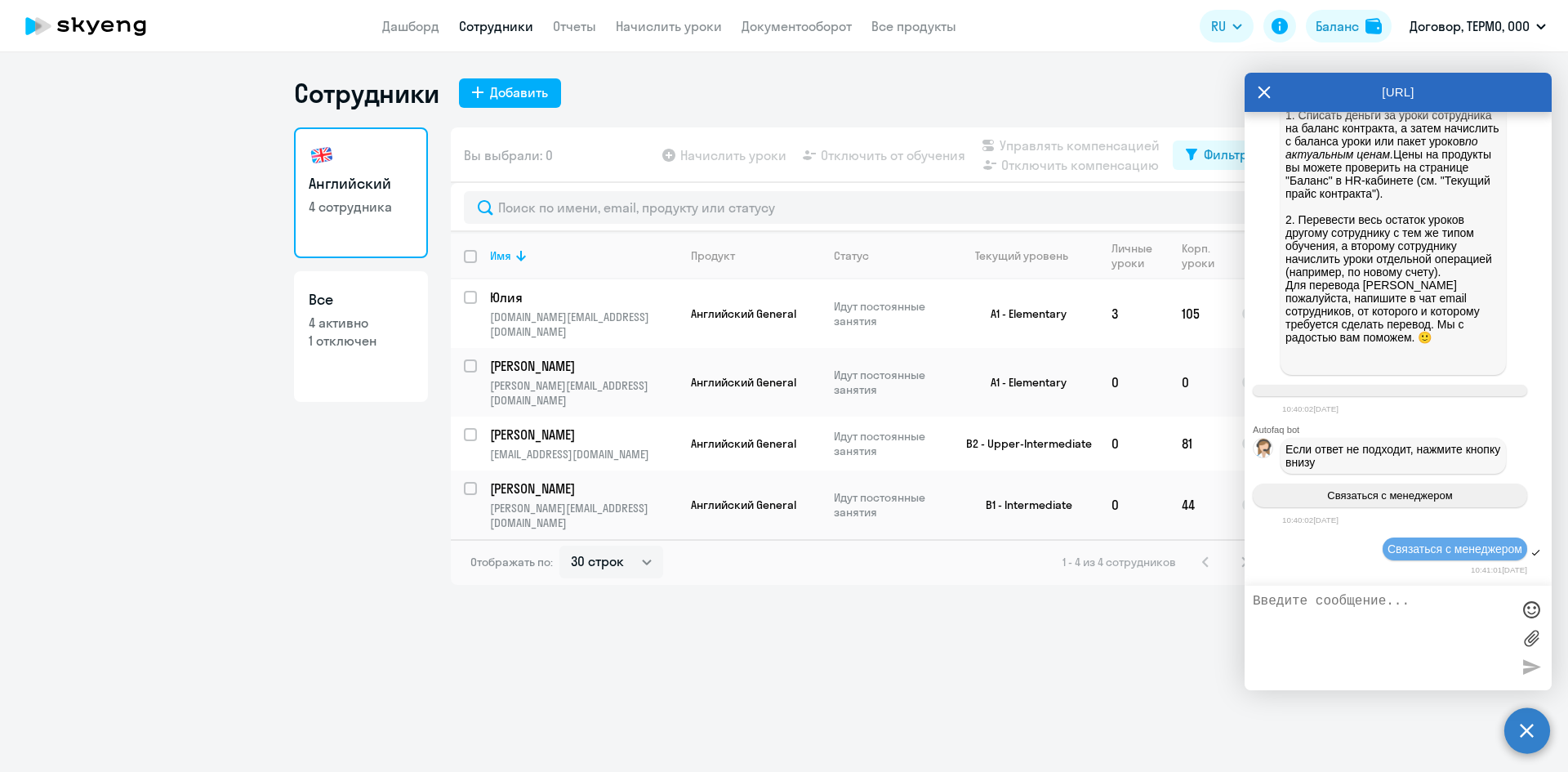
click at [1355, 612] on textarea at bounding box center [1381, 637] width 258 height 88
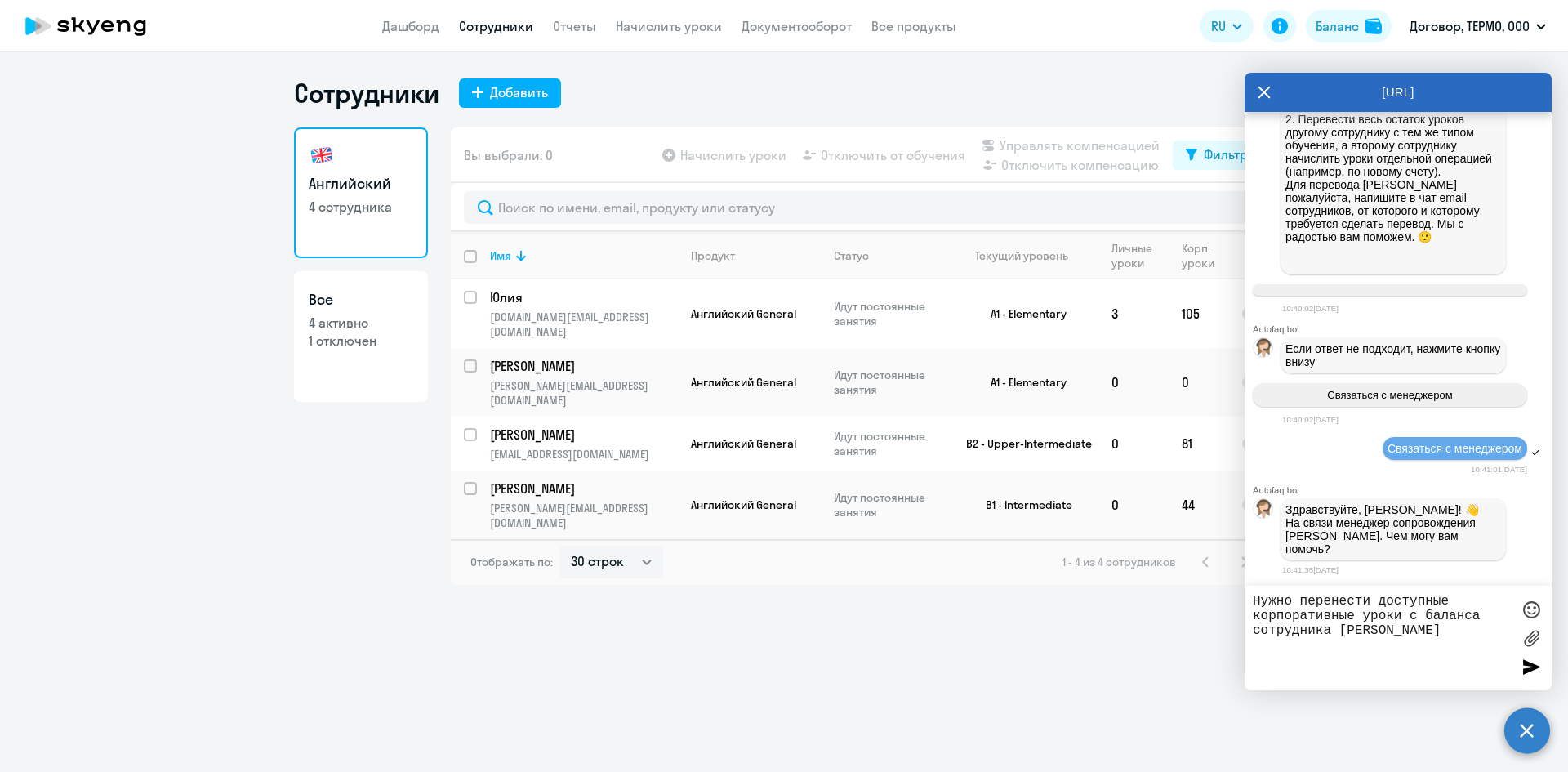
paste textarea "[DOMAIN_NAME][EMAIL_ADDRESS][DOMAIN_NAME]"
type textarea "Нужно перенести доступные корпоративные уроки с баланса сотрудника [PERSON_NAME…"
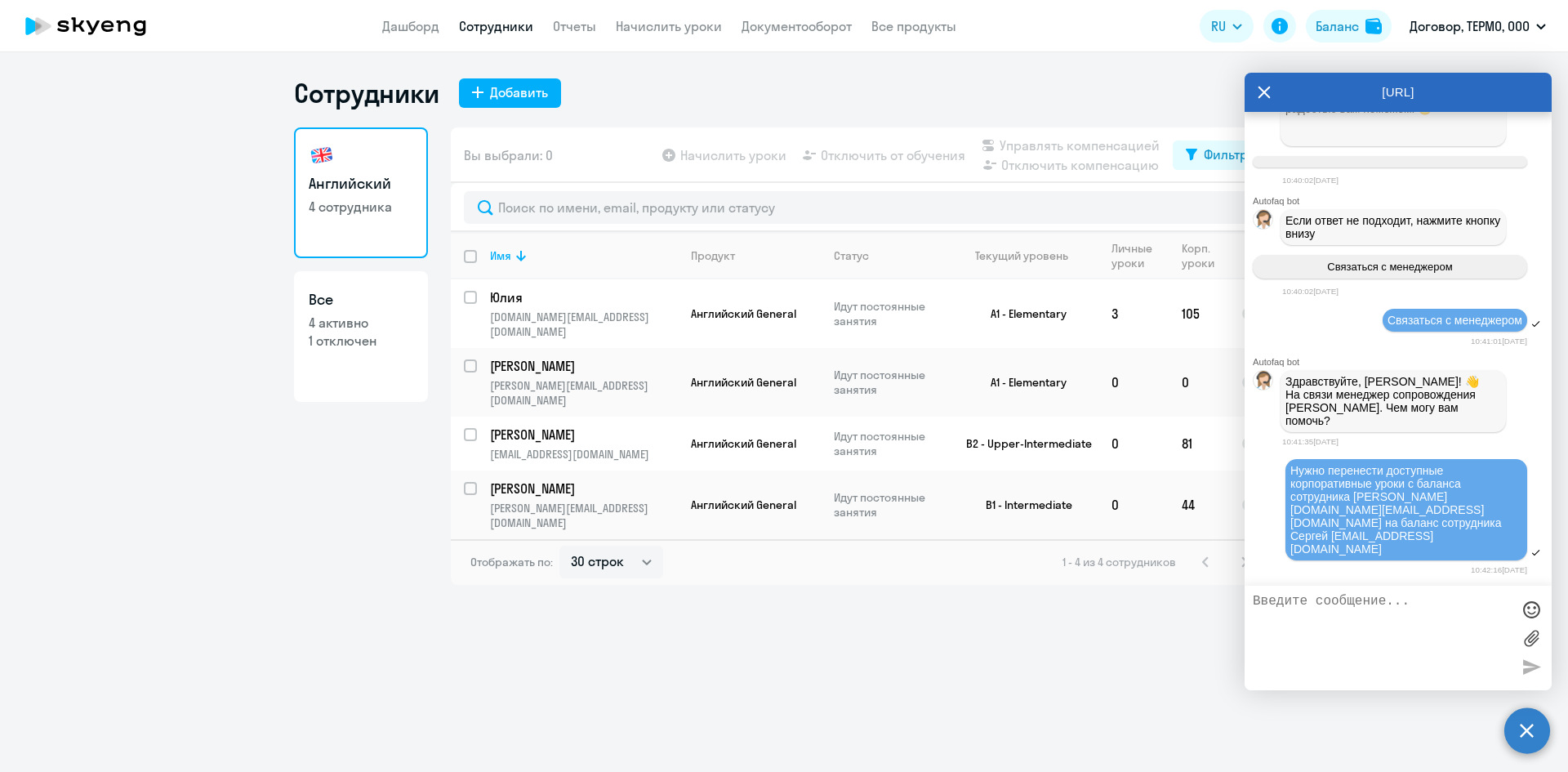
scroll to position [3388, 0]
click at [340, 337] on p "1 отключен" at bounding box center [361, 341] width 105 height 18
select select "30"
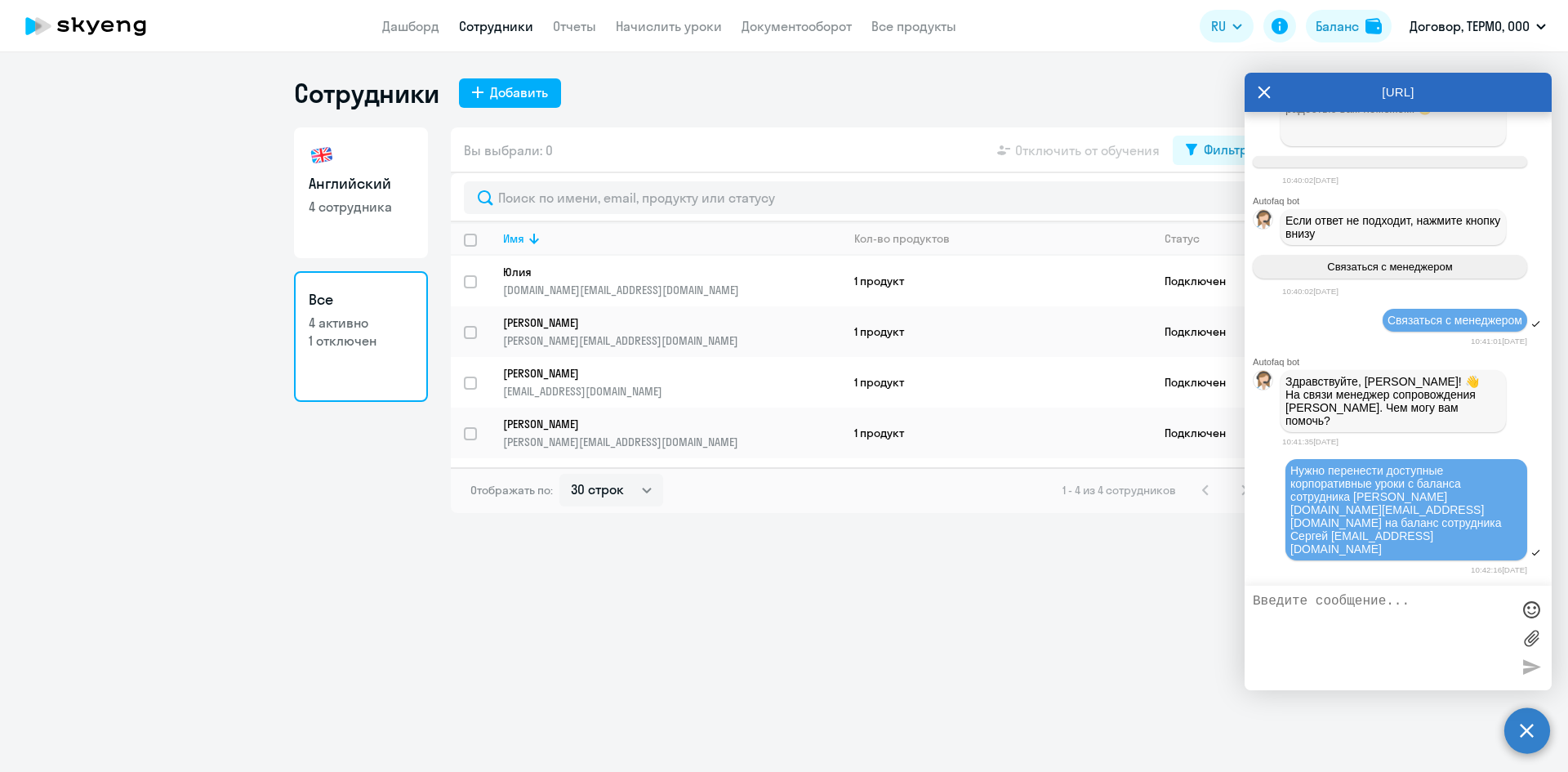
click at [1039, 616] on div "Сотрудники Добавить Английский 4 сотрудника Все 4 активно 1 отключен Вы выбрали…" at bounding box center [784, 412] width 1568 height 720
click at [335, 200] on p "4 сотрудника" at bounding box center [361, 207] width 105 height 18
select select "30"
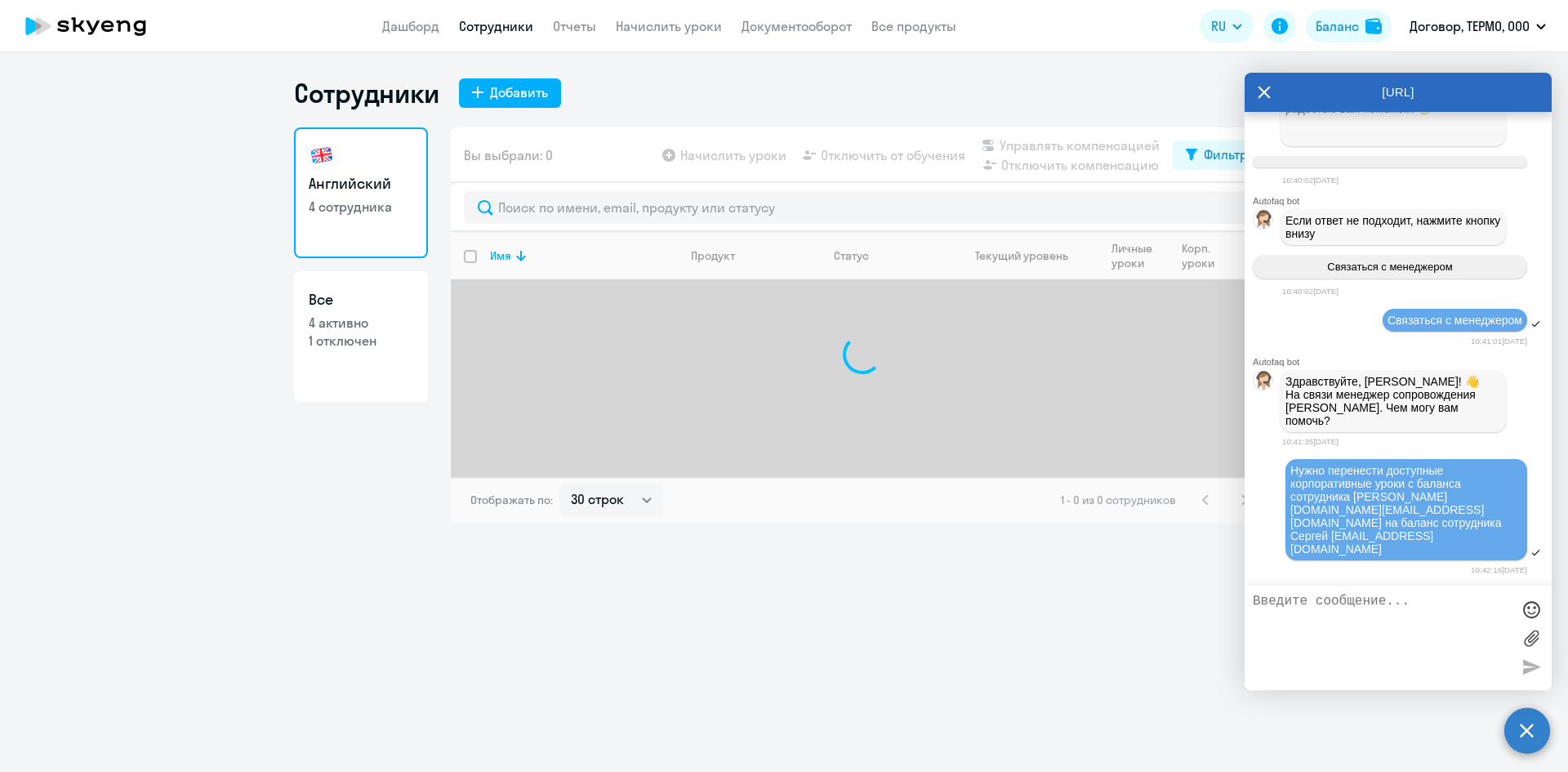
click at [356, 321] on p "4 активно" at bounding box center [361, 323] width 105 height 18
select select "30"
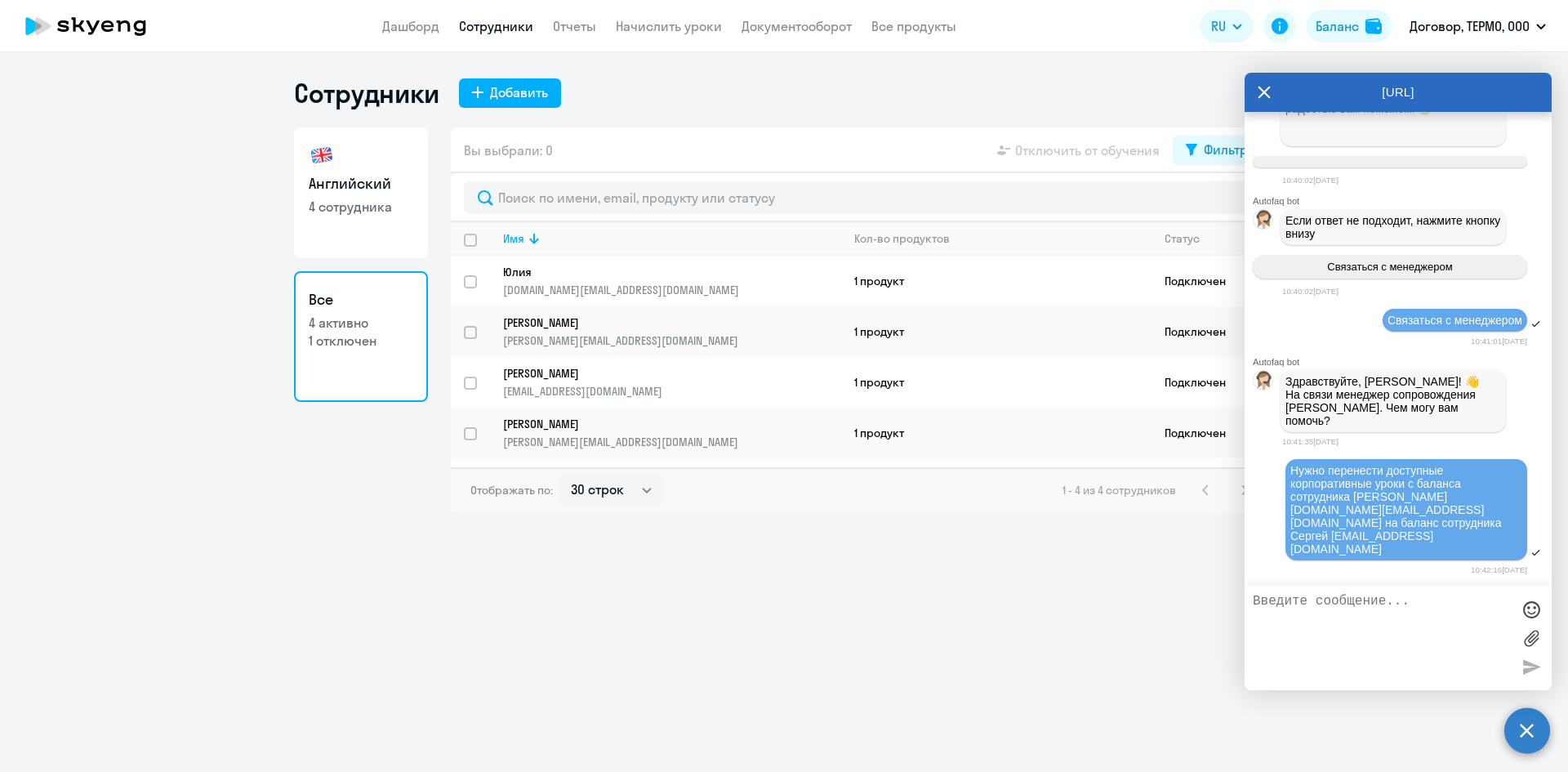
click at [349, 206] on p "4 сотрудника" at bounding box center [361, 207] width 105 height 18
select select "30"
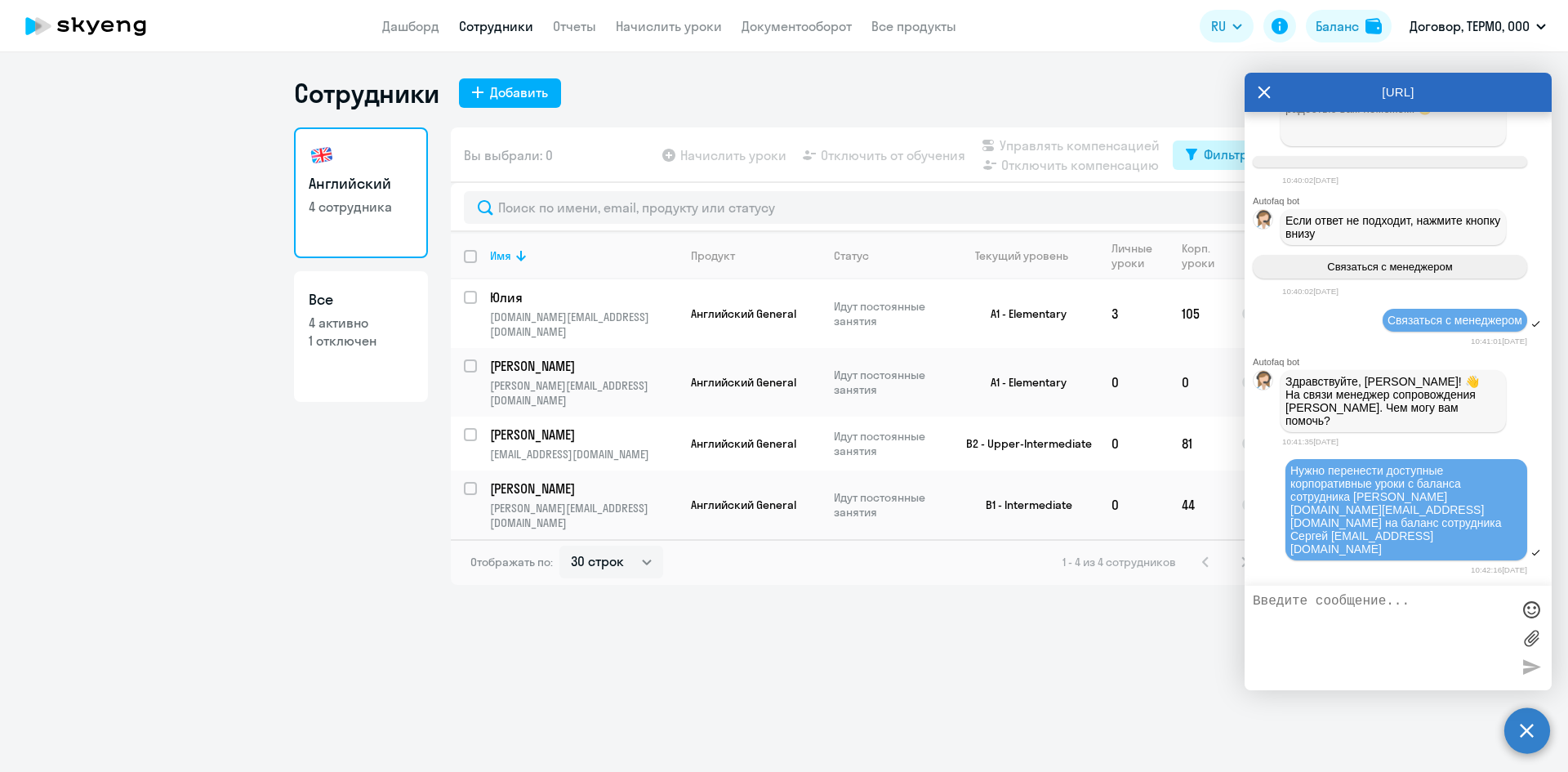
click at [1194, 154] on icon at bounding box center [1191, 155] width 12 height 12
click at [1228, 212] on span at bounding box center [1234, 208] width 28 height 17
click at [1220, 208] on input "checkbox" at bounding box center [1219, 207] width 1 height 1
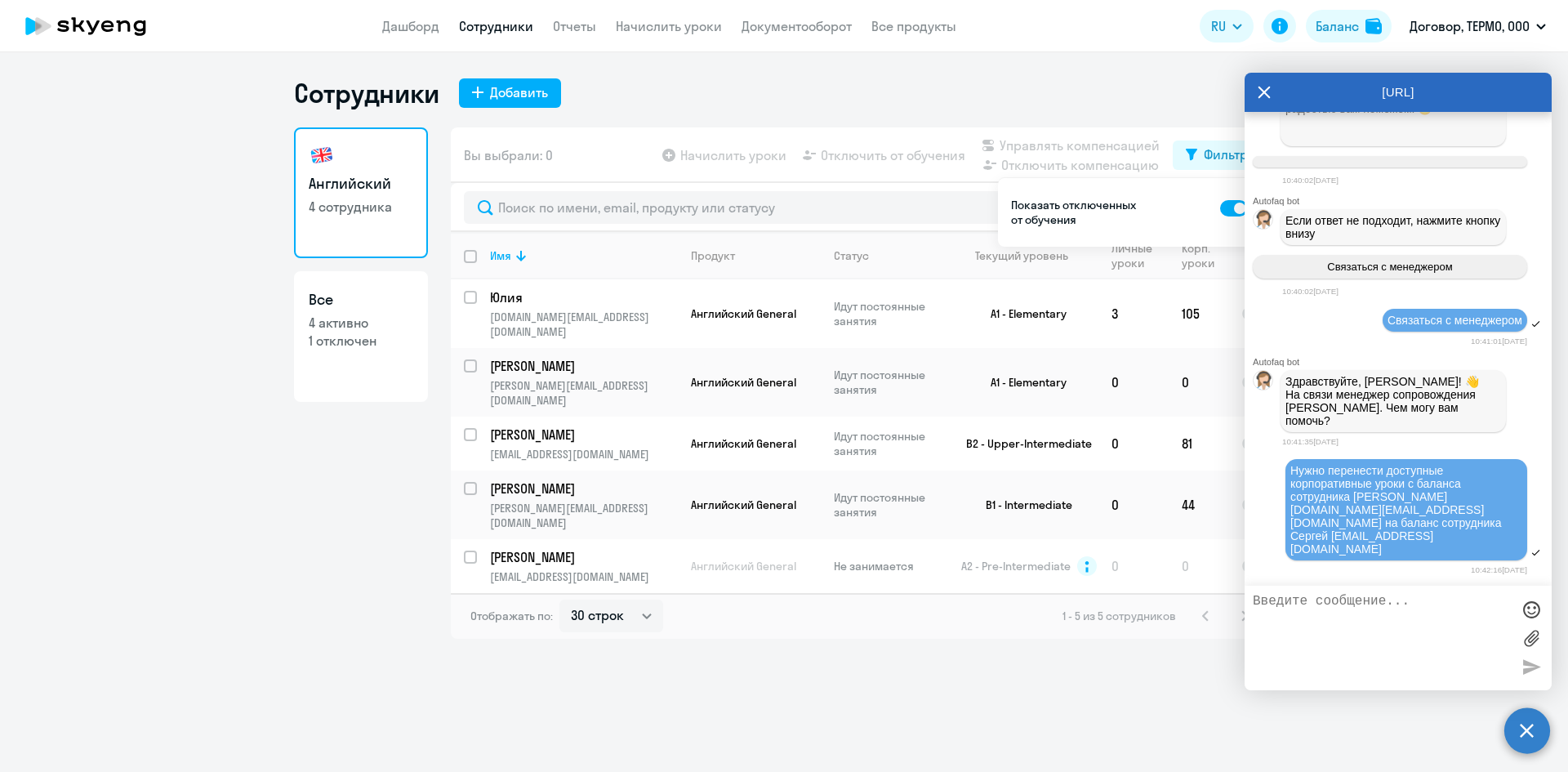
click at [1228, 209] on span at bounding box center [1234, 208] width 28 height 17
click at [1220, 208] on input "checkbox" at bounding box center [1219, 207] width 1 height 1
checkbox input "false"
click at [1149, 197] on div "Показать отключенных от обучения" at bounding box center [1129, 212] width 263 height 69
click at [1118, 82] on div "Сотрудники Добавить" at bounding box center [784, 93] width 980 height 33
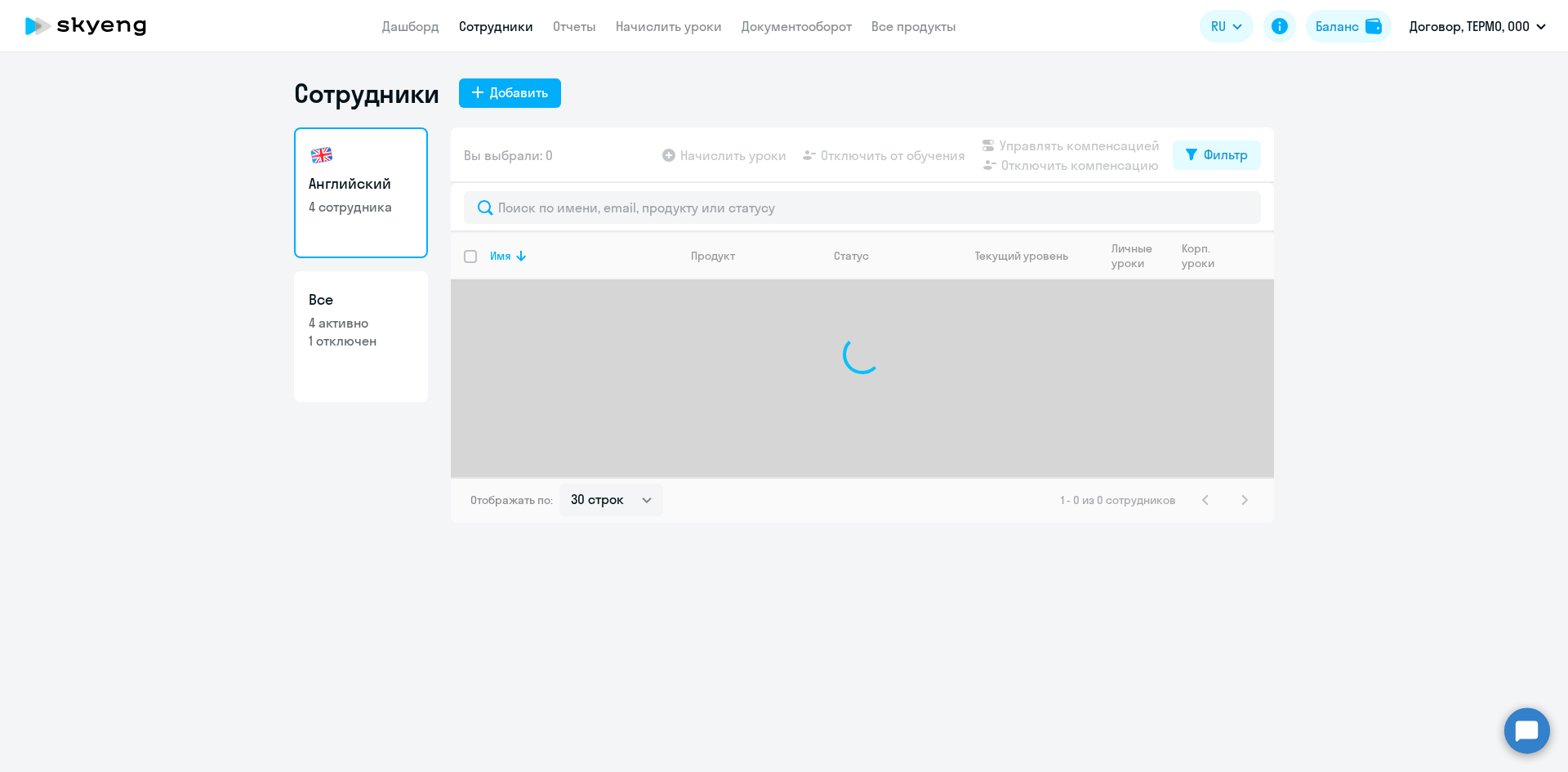
select select "30"
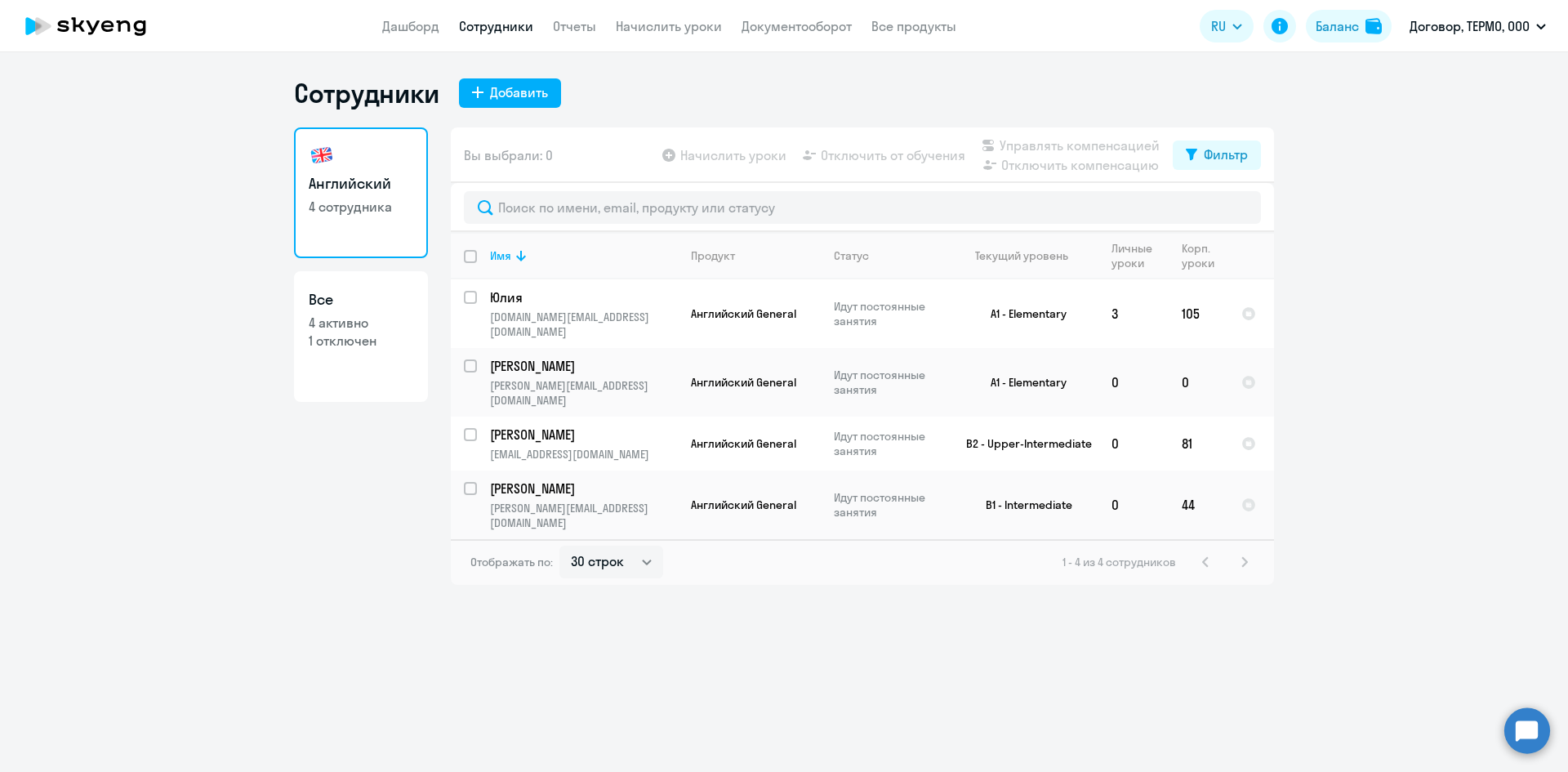
click at [1509, 728] on circle at bounding box center [1526, 730] width 45 height 45
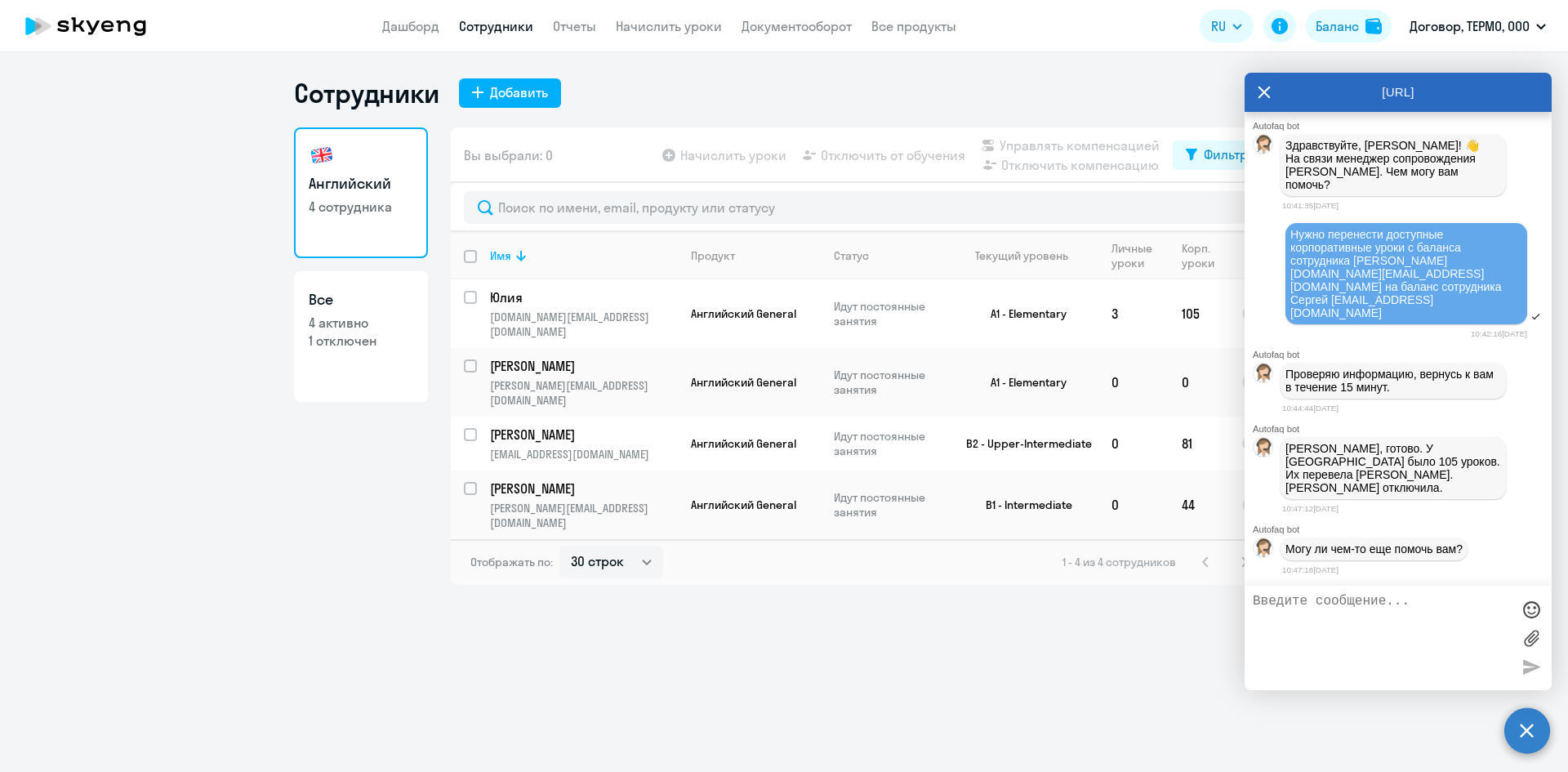
scroll to position [3610, 0]
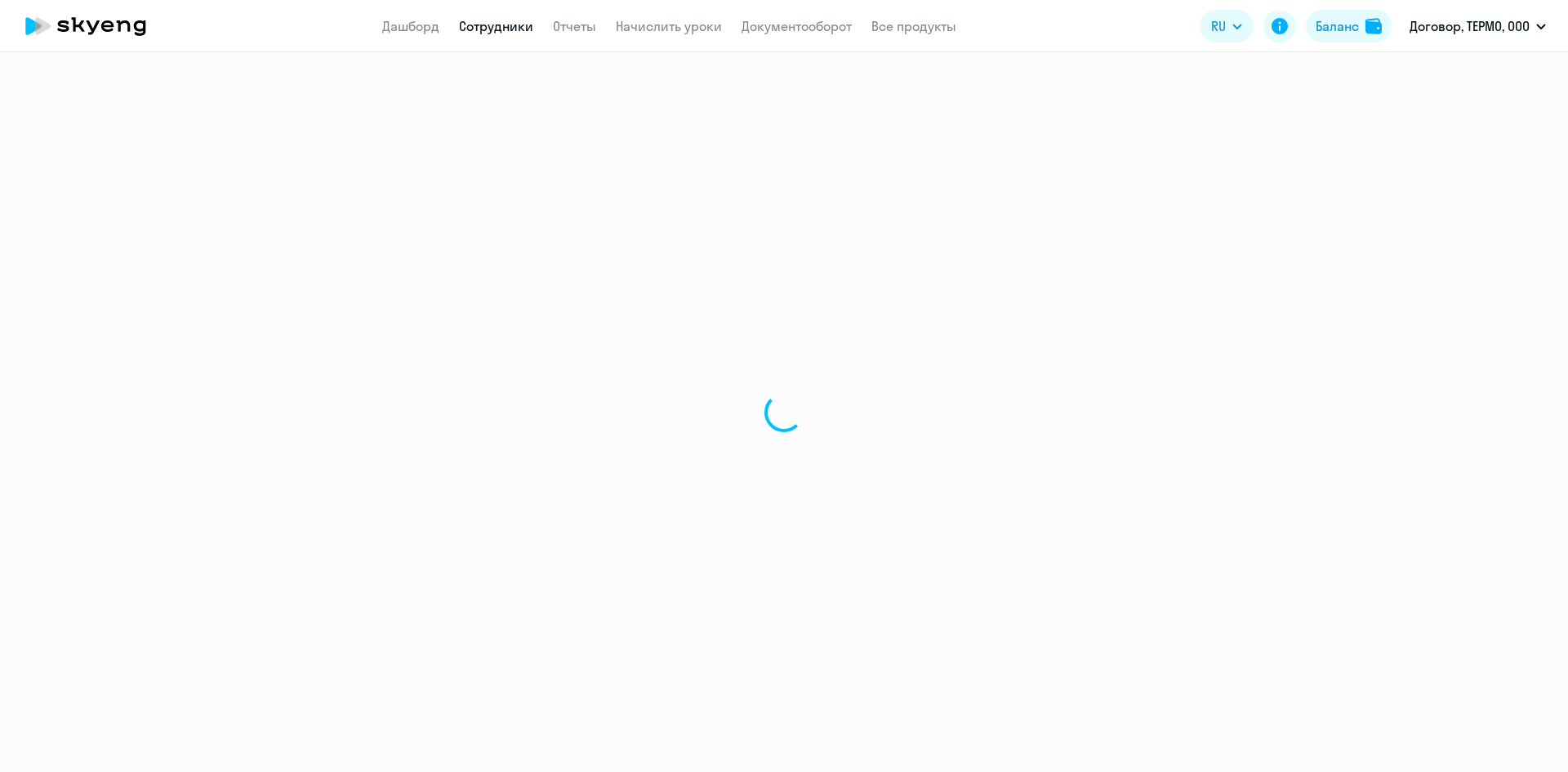
select select "30"
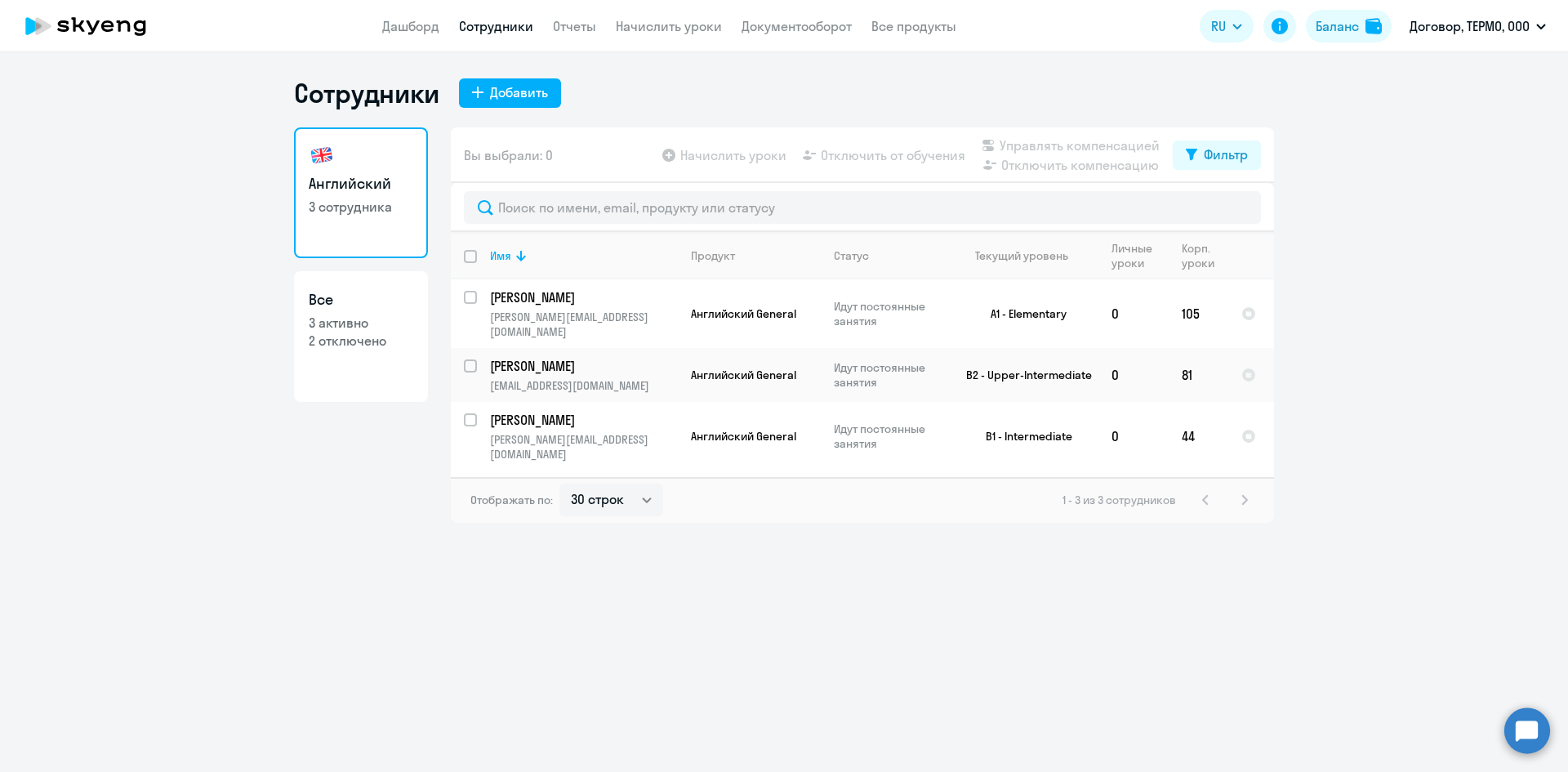
click at [1519, 742] on circle at bounding box center [1526, 730] width 45 height 45
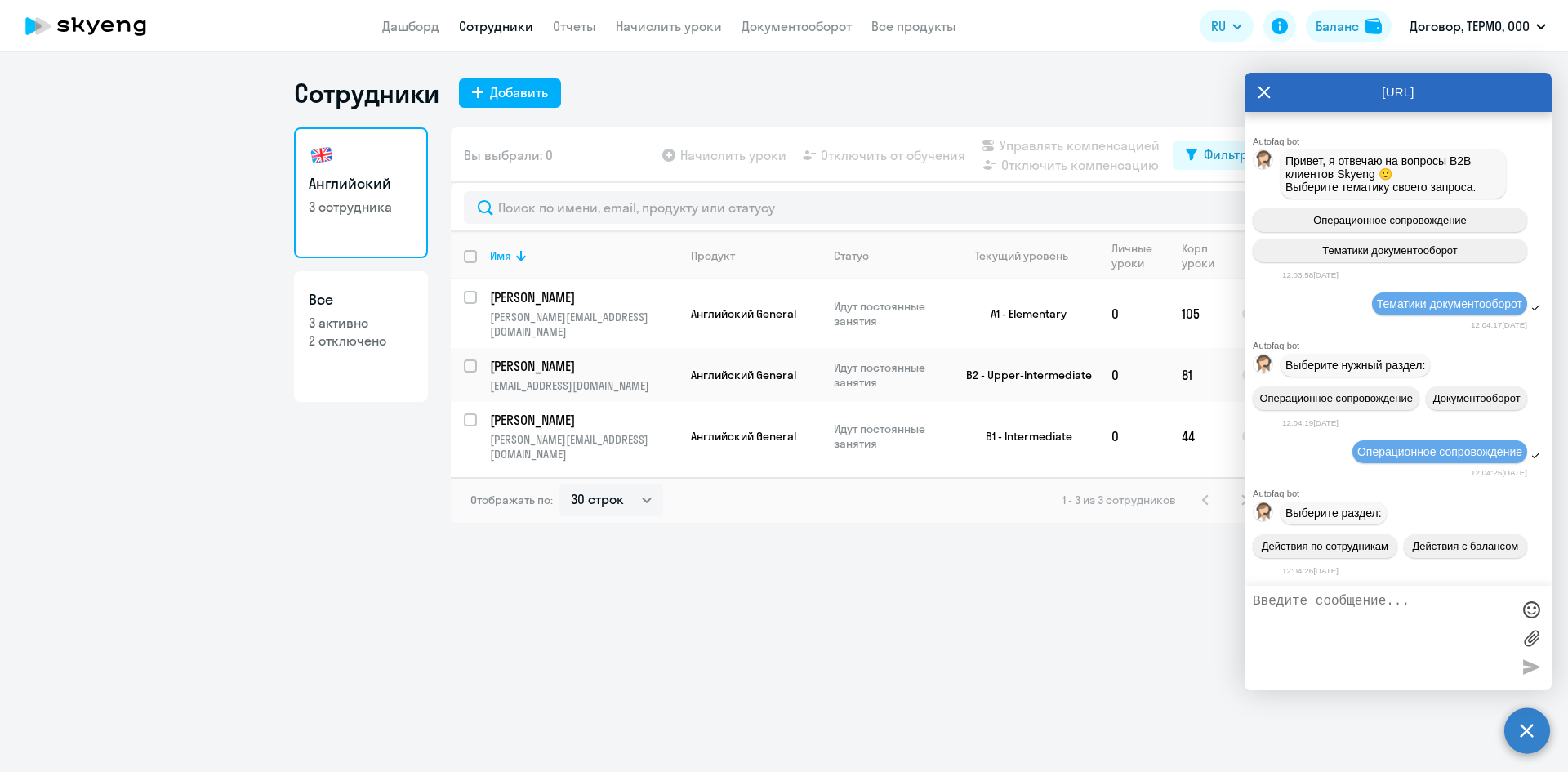
scroll to position [3610, 0]
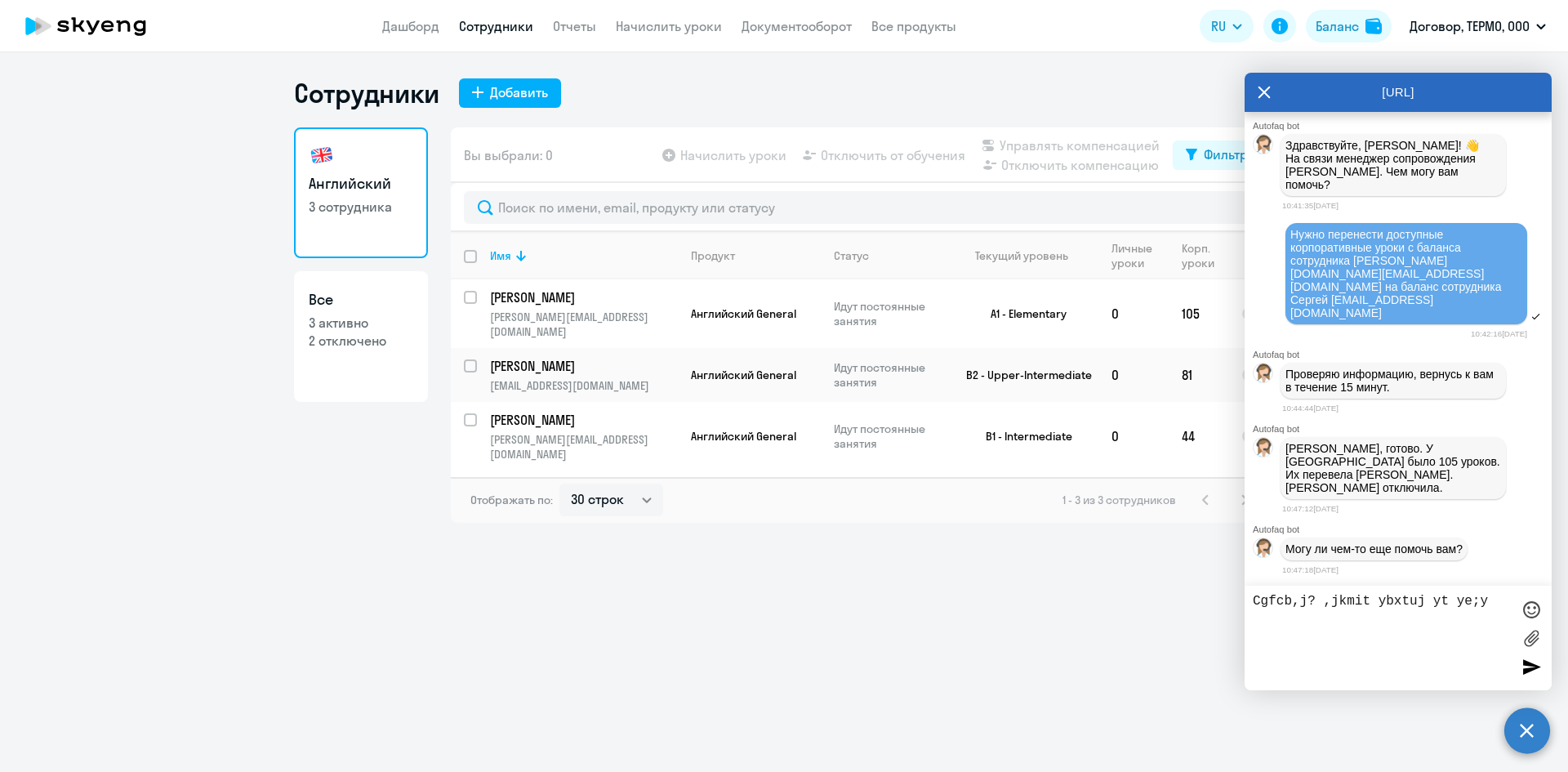
type textarea "Cgfcb,j? ,jkmit ybxtuj yt ye;yj"
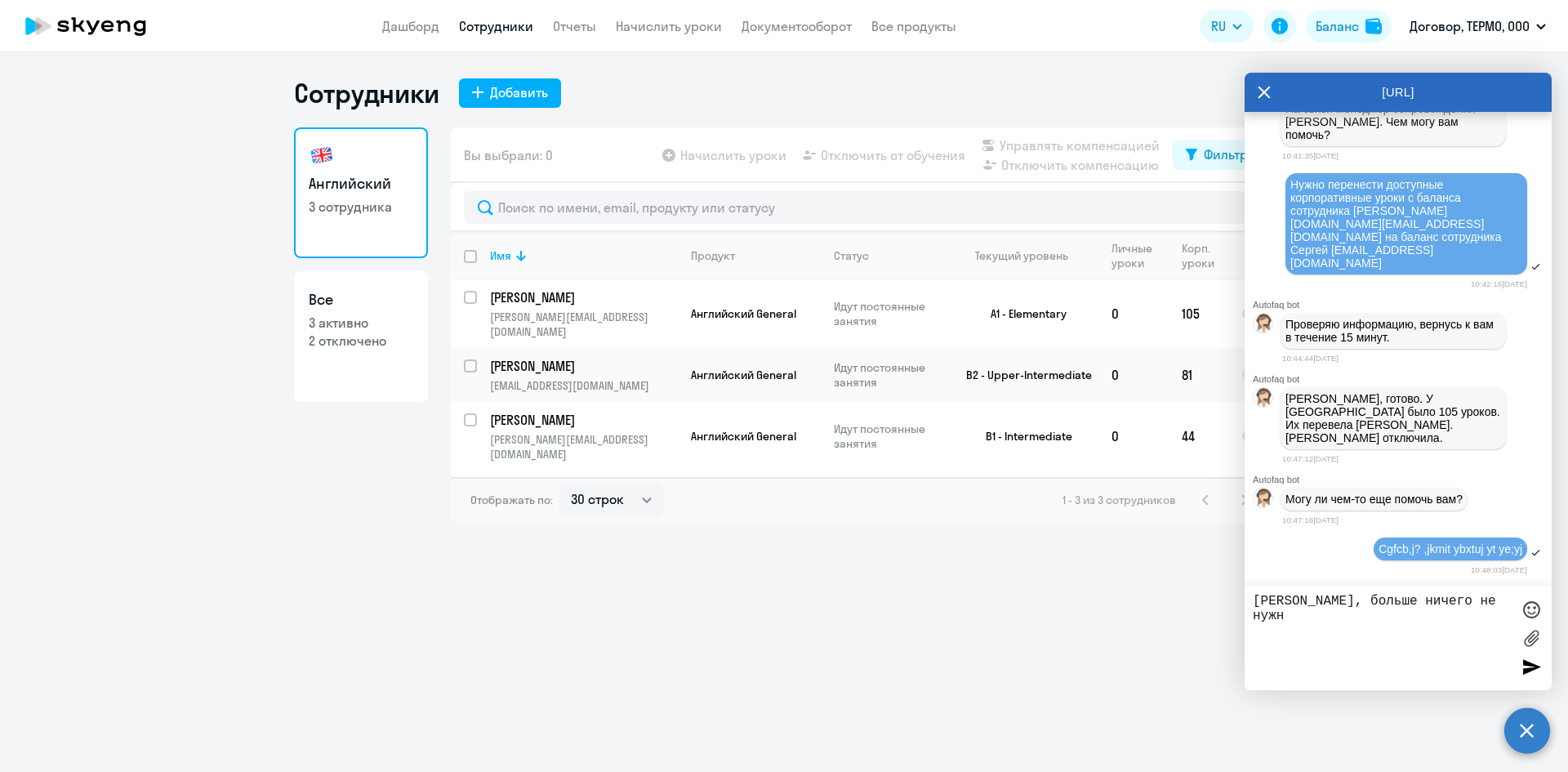
type textarea "[PERSON_NAME], больше ничего не нужно"
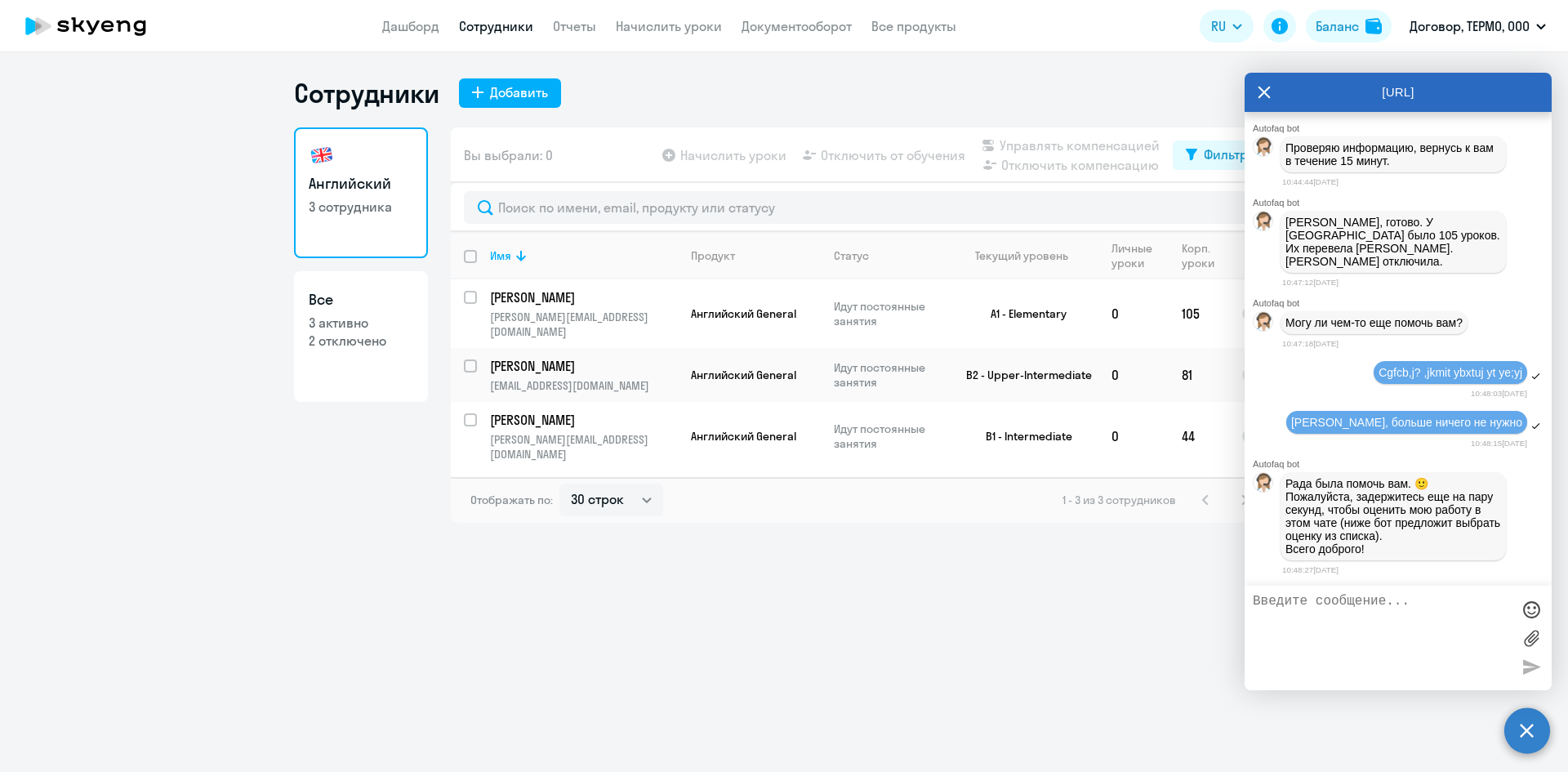
scroll to position [4084, 0]
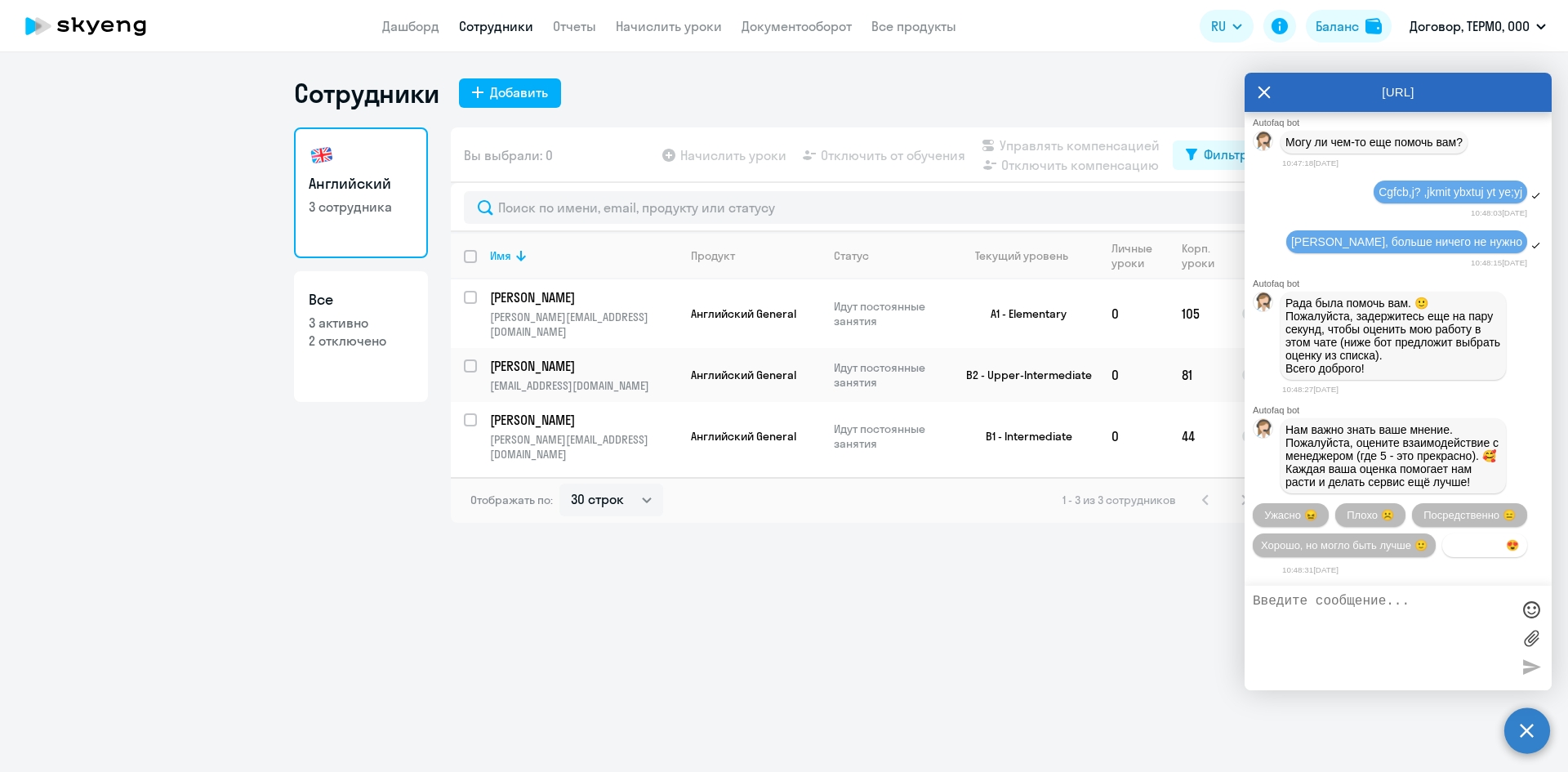
click at [1442, 540] on button "Прекрасно 😍" at bounding box center [1484, 545] width 85 height 24
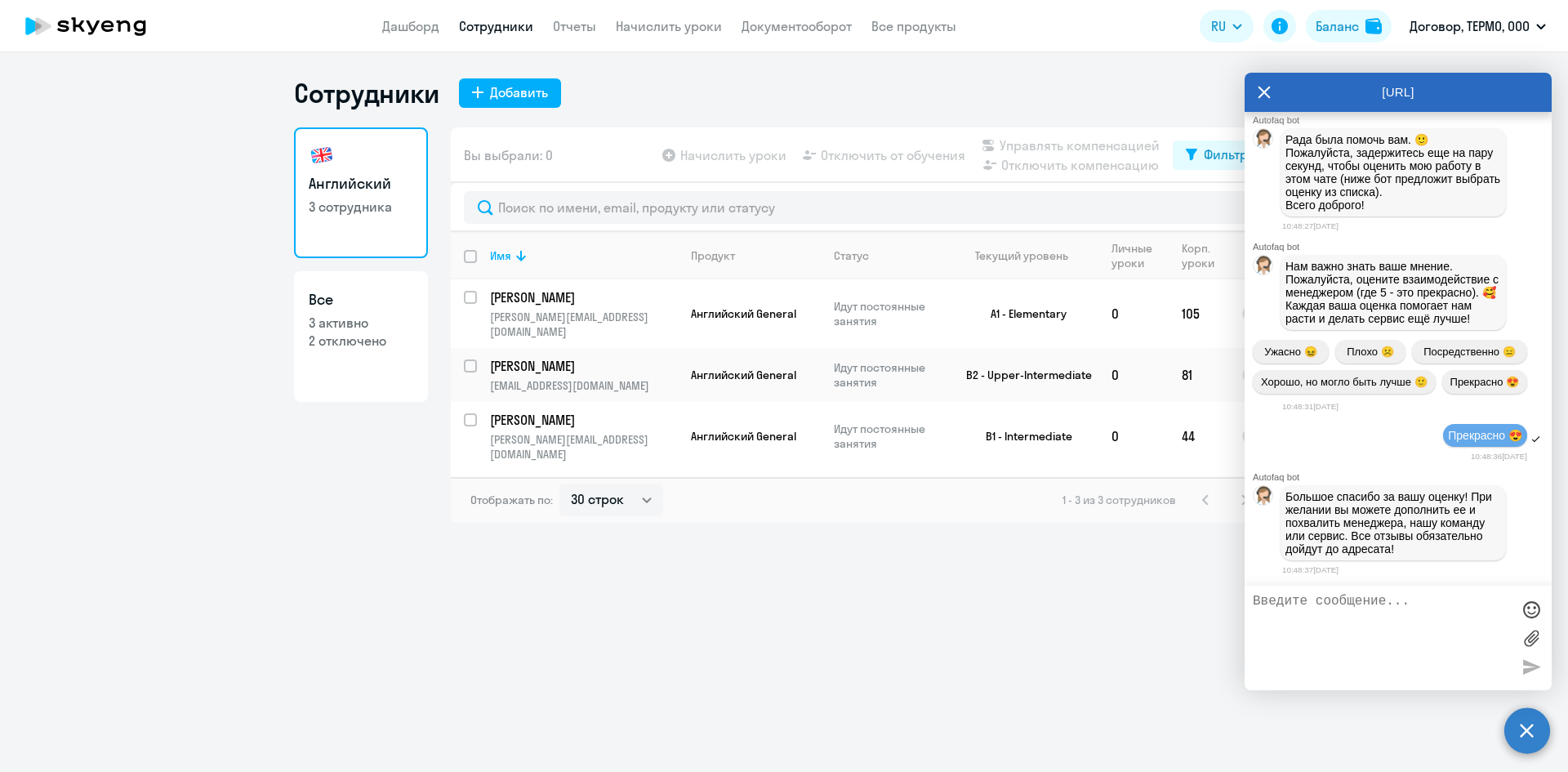
scroll to position [4249, 0]
click at [1257, 92] on icon at bounding box center [1264, 92] width 13 height 39
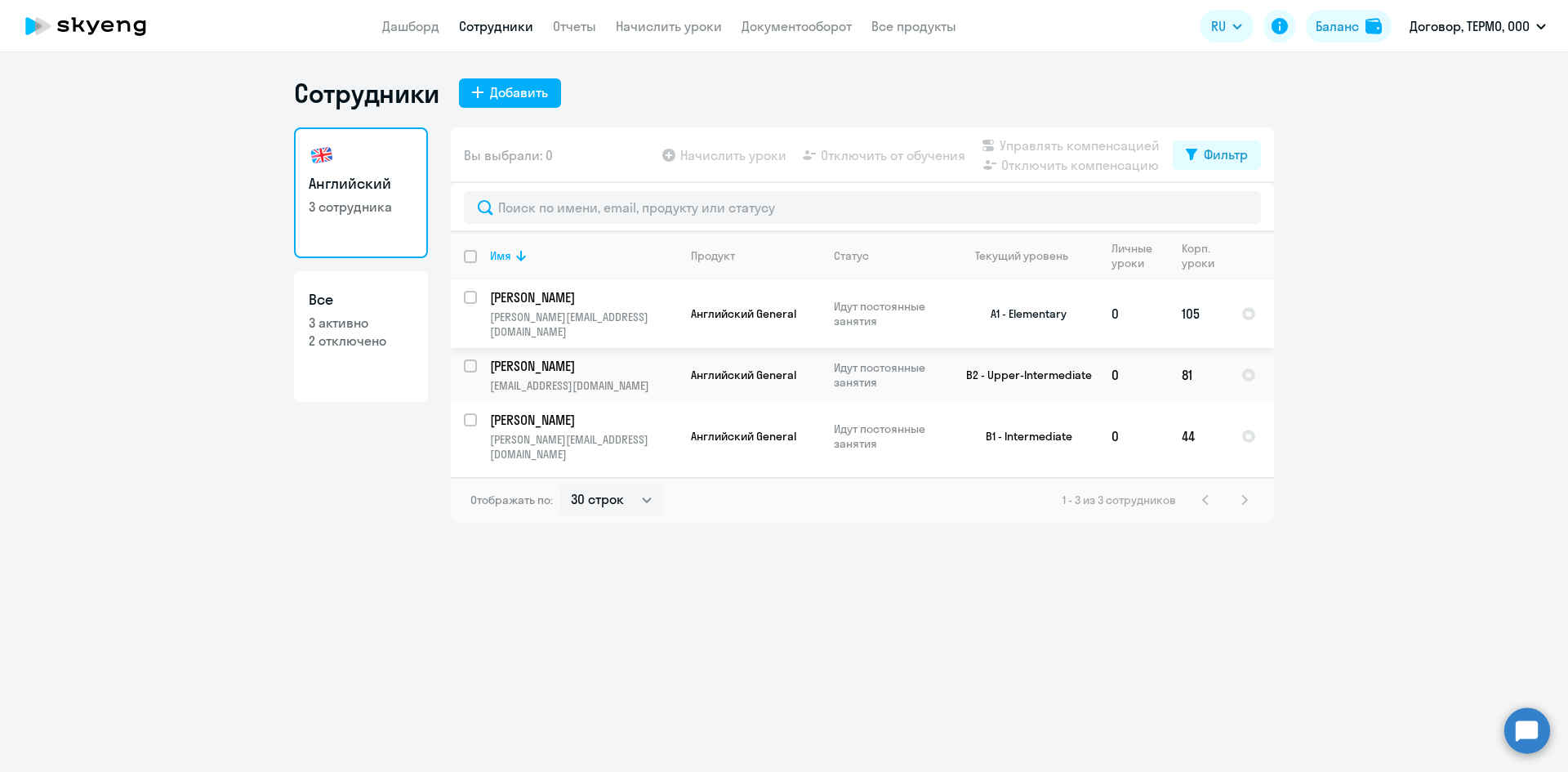
click at [780, 317] on td "Английский General" at bounding box center [748, 313] width 143 height 69
select select "english"
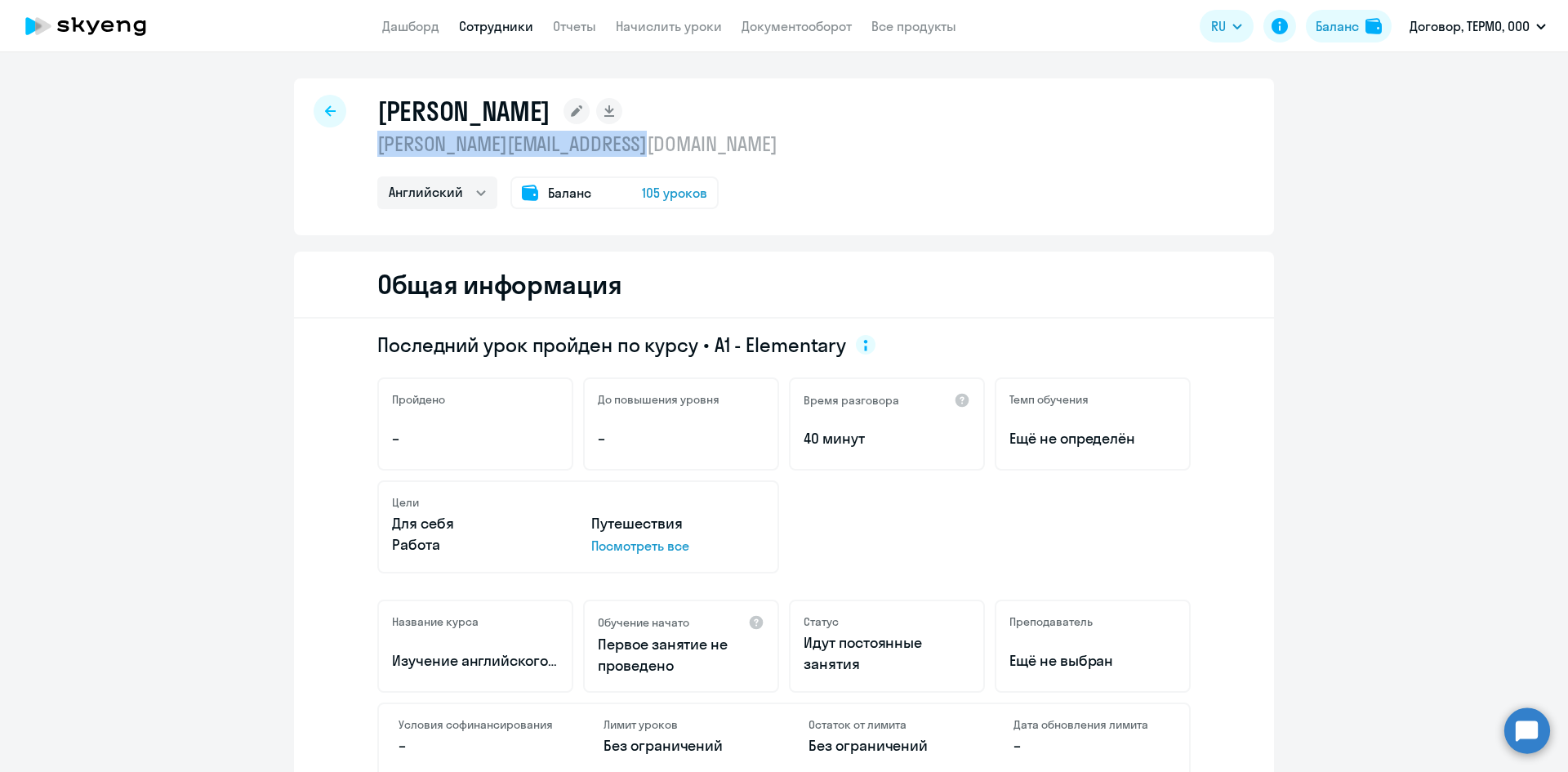
drag, startPoint x: 372, startPoint y: 143, endPoint x: 682, endPoint y: 140, distance: 310.0
click at [682, 140] on p "[PERSON_NAME][EMAIL_ADDRESS][DOMAIN_NAME]" at bounding box center [577, 144] width 400 height 26
copy p "[PERSON_NAME][EMAIL_ADDRESS][DOMAIN_NAME]"
